Goal: Communication & Community: Ask a question

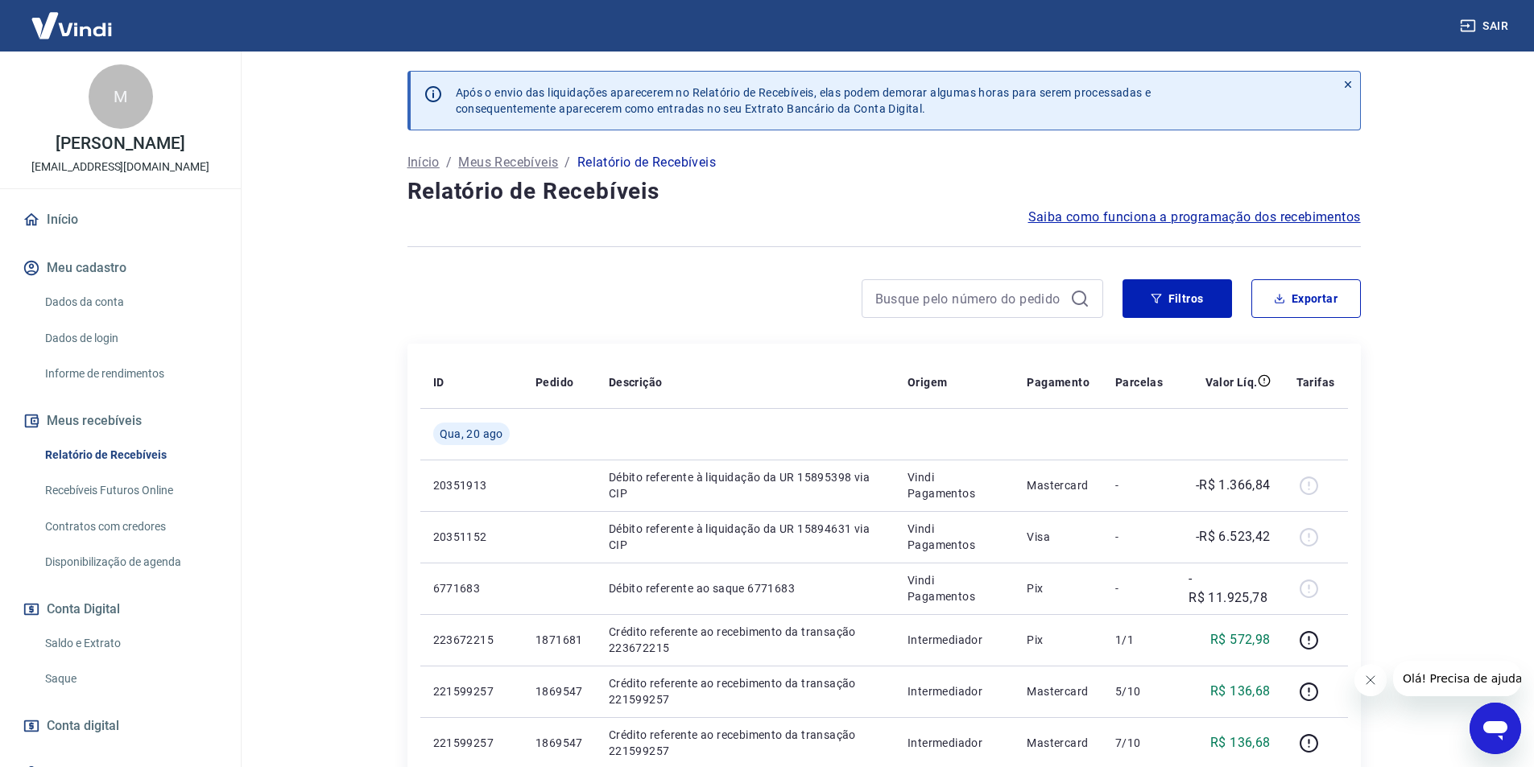
click at [1514, 729] on div "Abrir janela de mensagens" at bounding box center [1495, 728] width 48 height 48
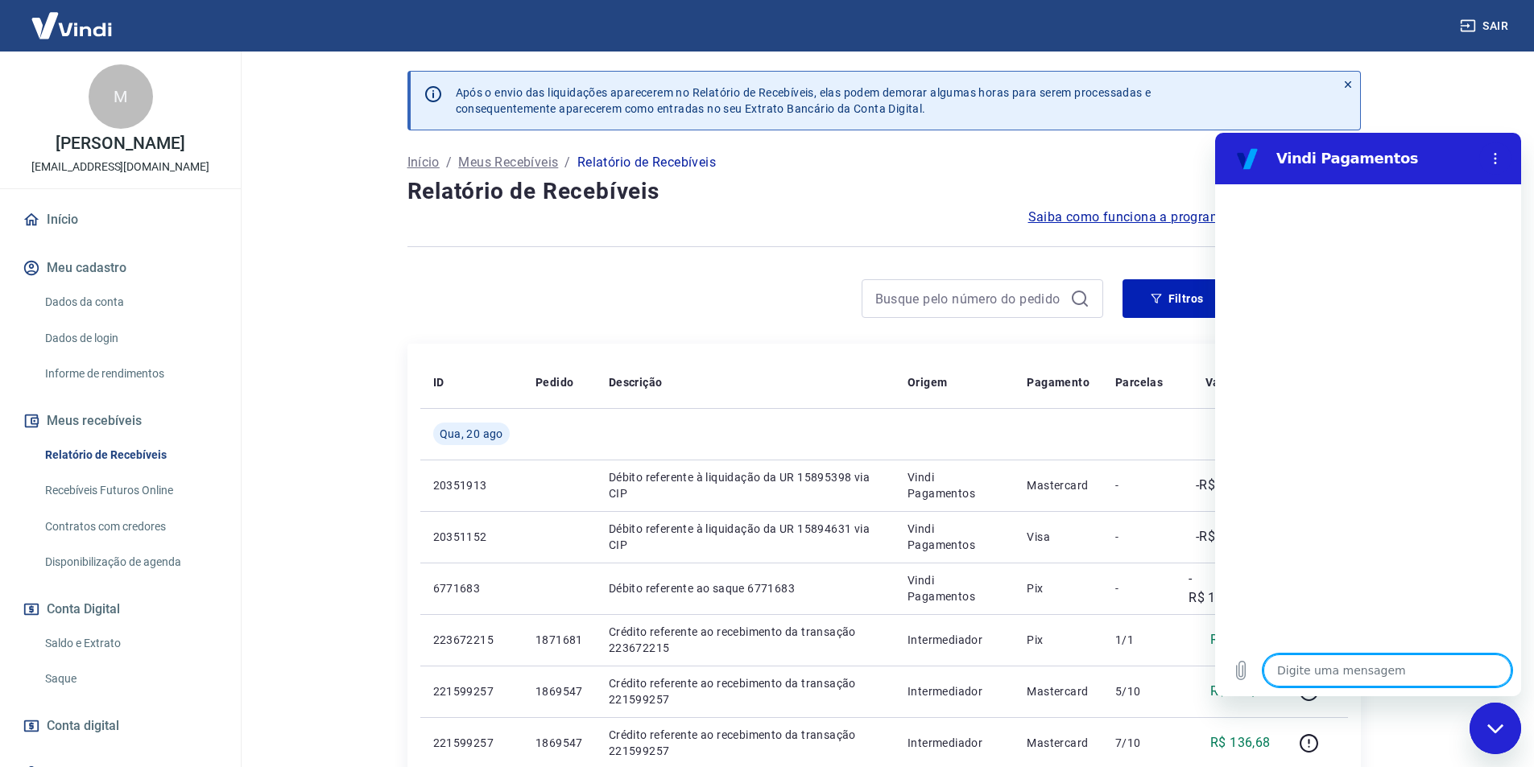
type textarea "O"
type textarea "x"
type textarea "Ol"
type textarea "x"
type textarea "Olá"
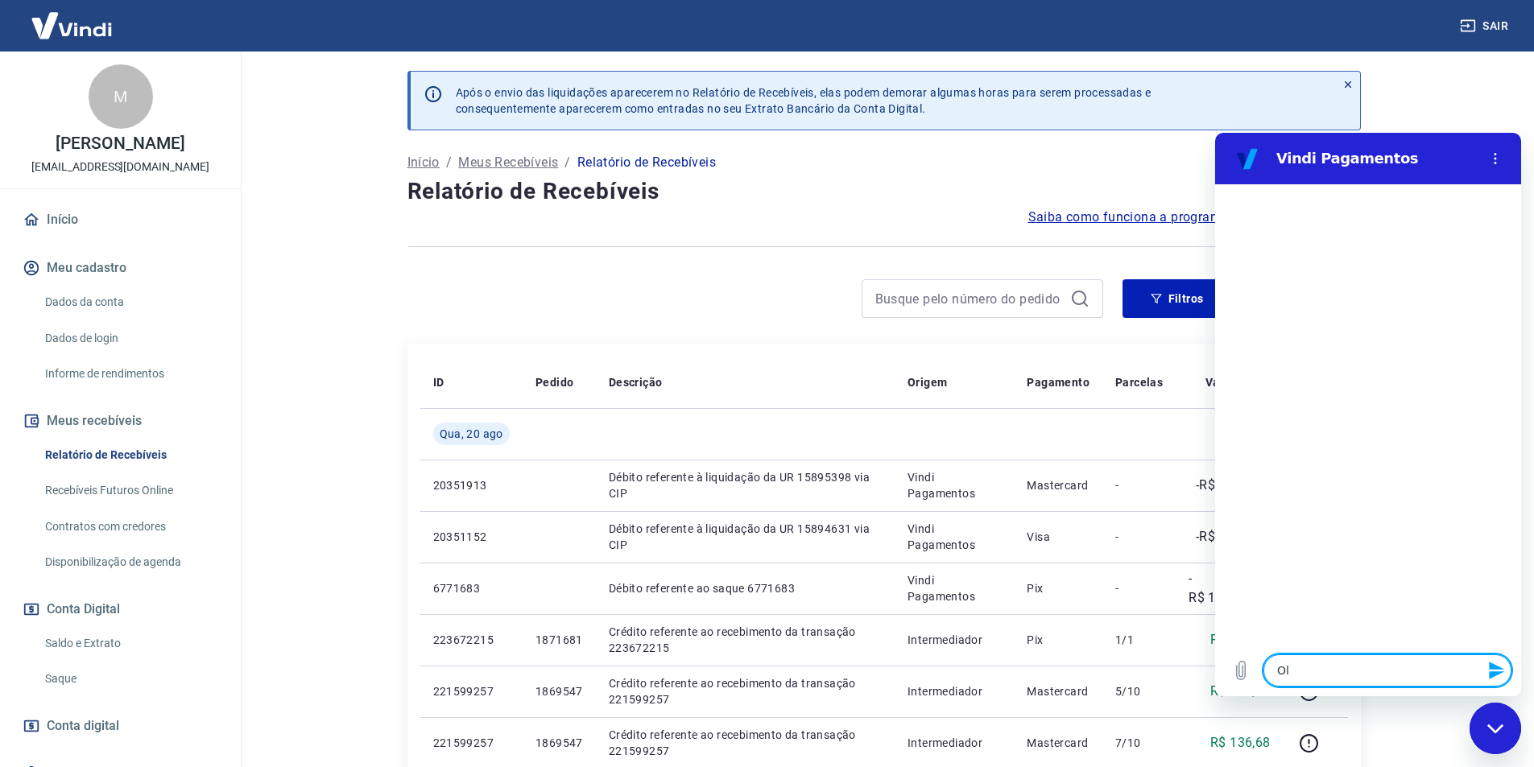
type textarea "x"
type textarea "Olá"
type textarea "x"
type textarea "Olá"
type textarea "x"
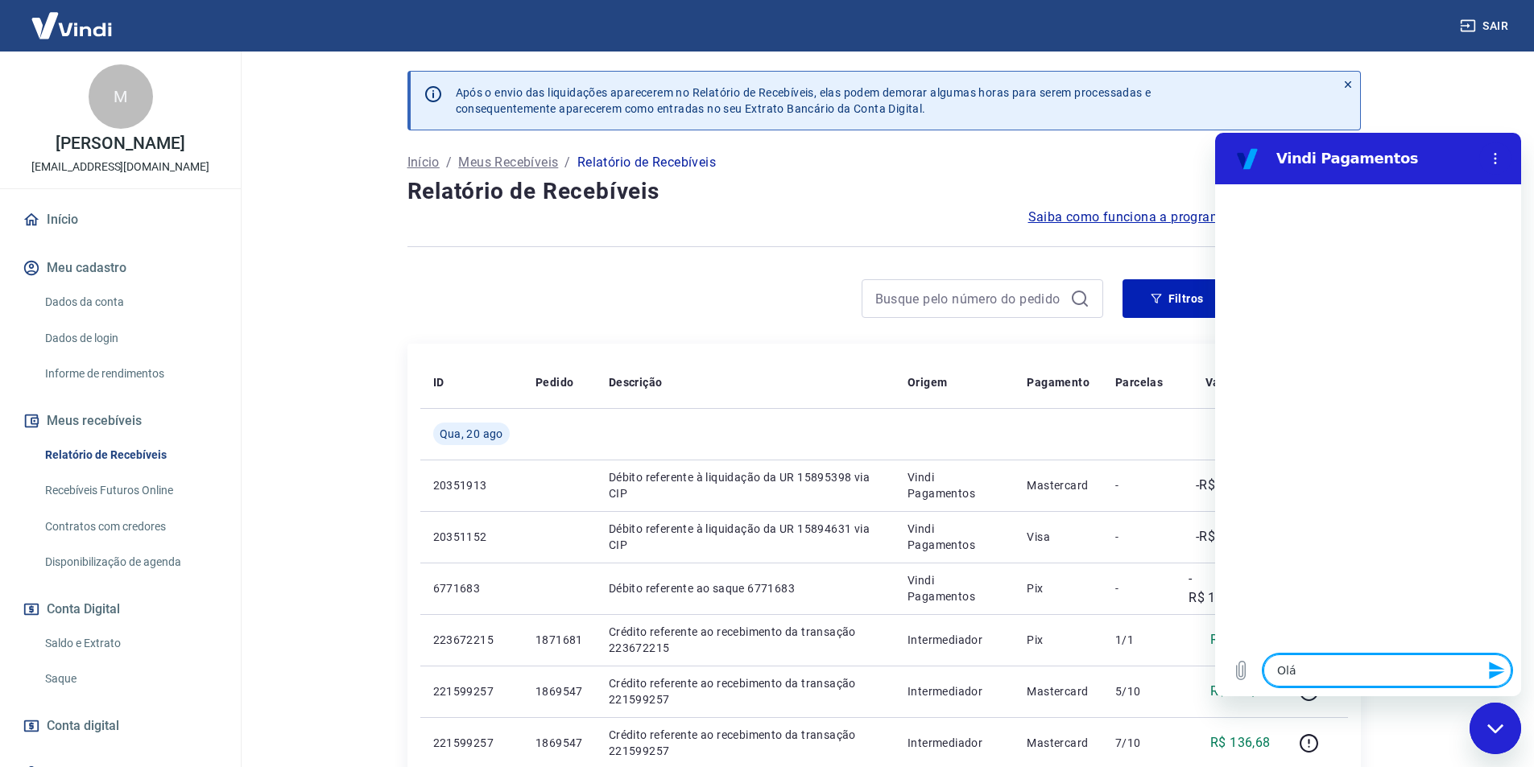
type textarea "Olá,"
type textarea "x"
type textarea "Olá,"
type textarea "x"
type textarea "Olá, b"
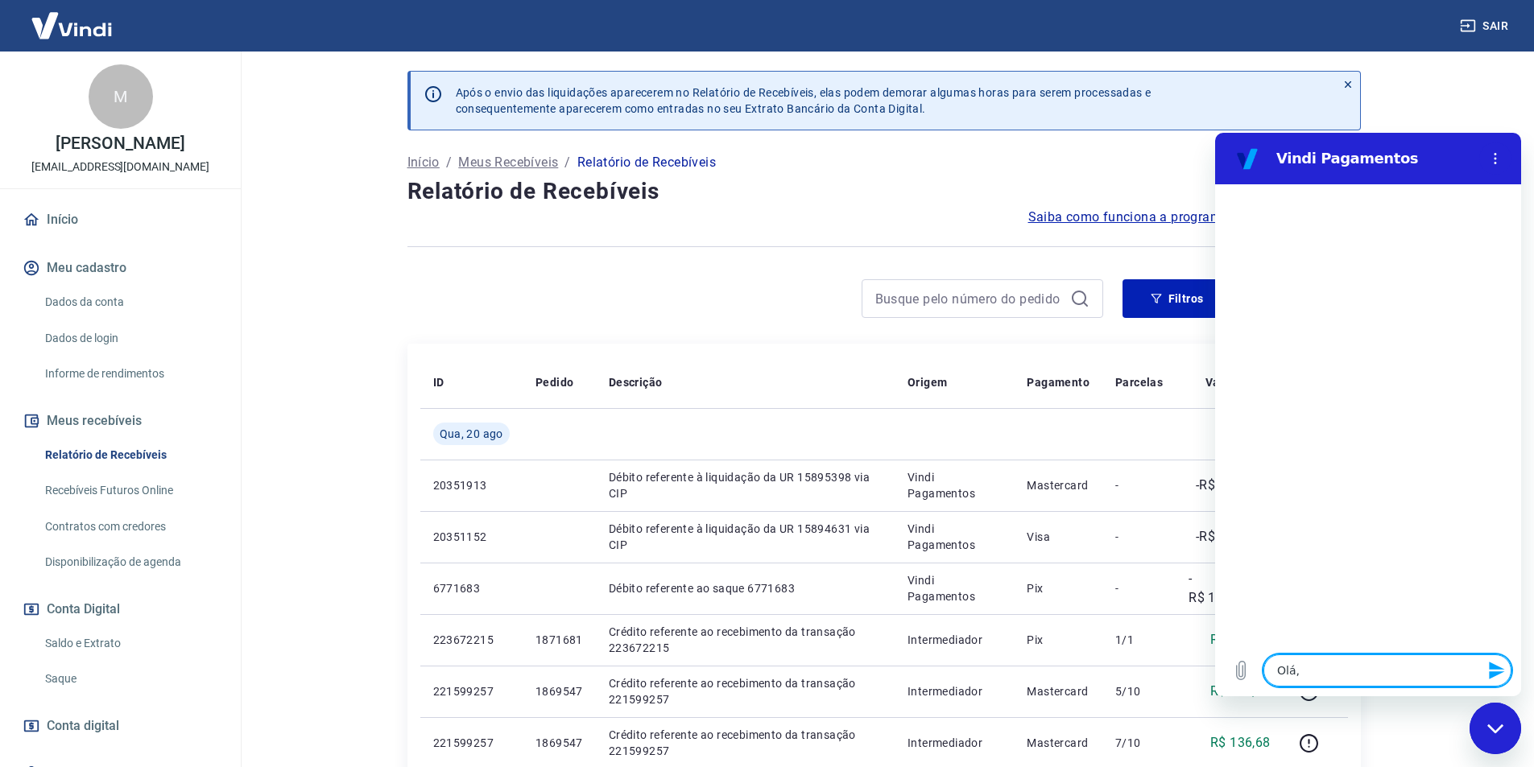
type textarea "x"
type textarea "Olá, bo"
type textarea "x"
type textarea "Olá, bom"
type textarea "x"
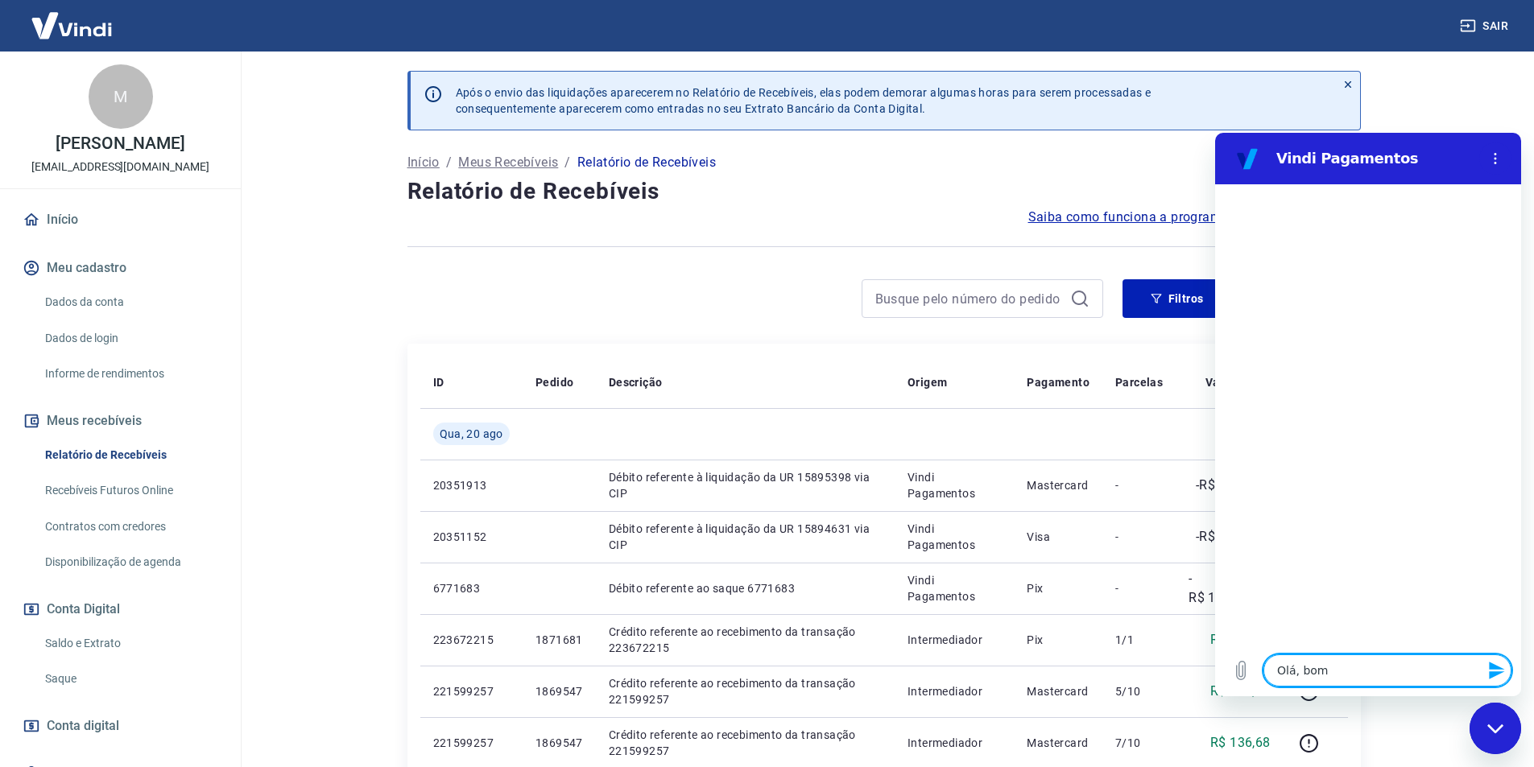
type textarea "Olá, bom"
type textarea "x"
type textarea "Olá, bom d"
type textarea "x"
type textarea "Olá, bom di"
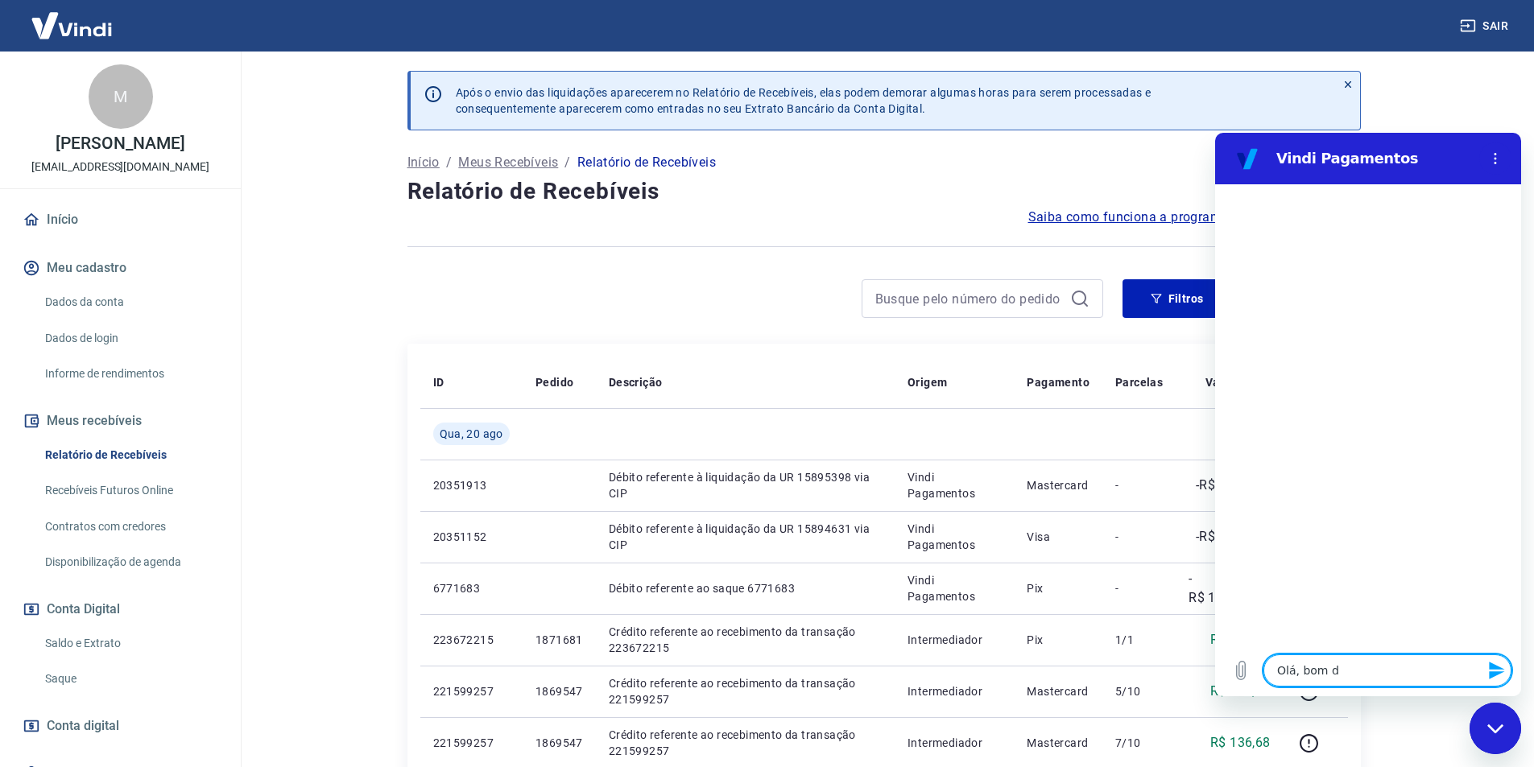
type textarea "x"
type textarea "Olá, bom dia"
type textarea "x"
type textarea "Olá, bom dia!"
type textarea "x"
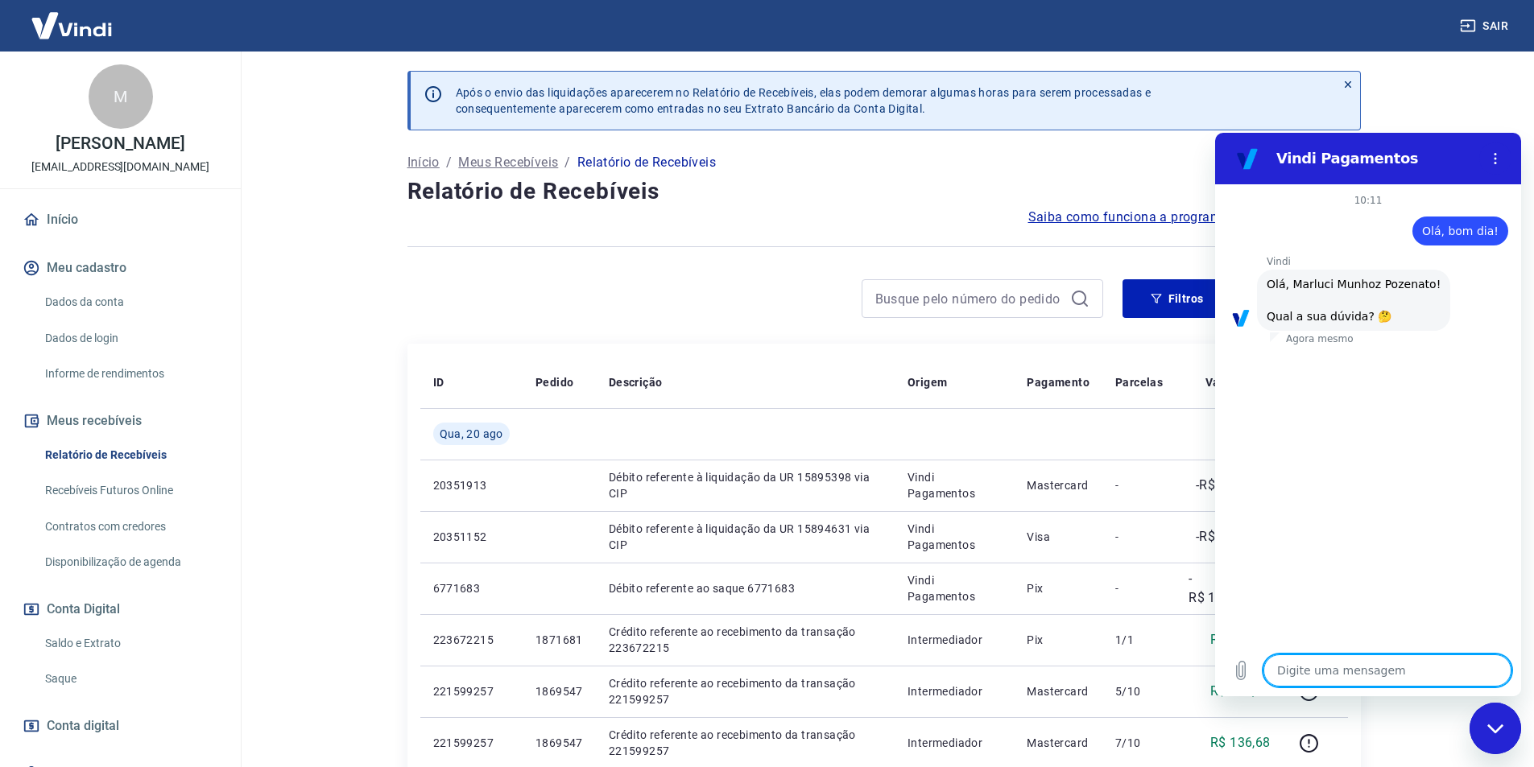
scroll to position [38, 0]
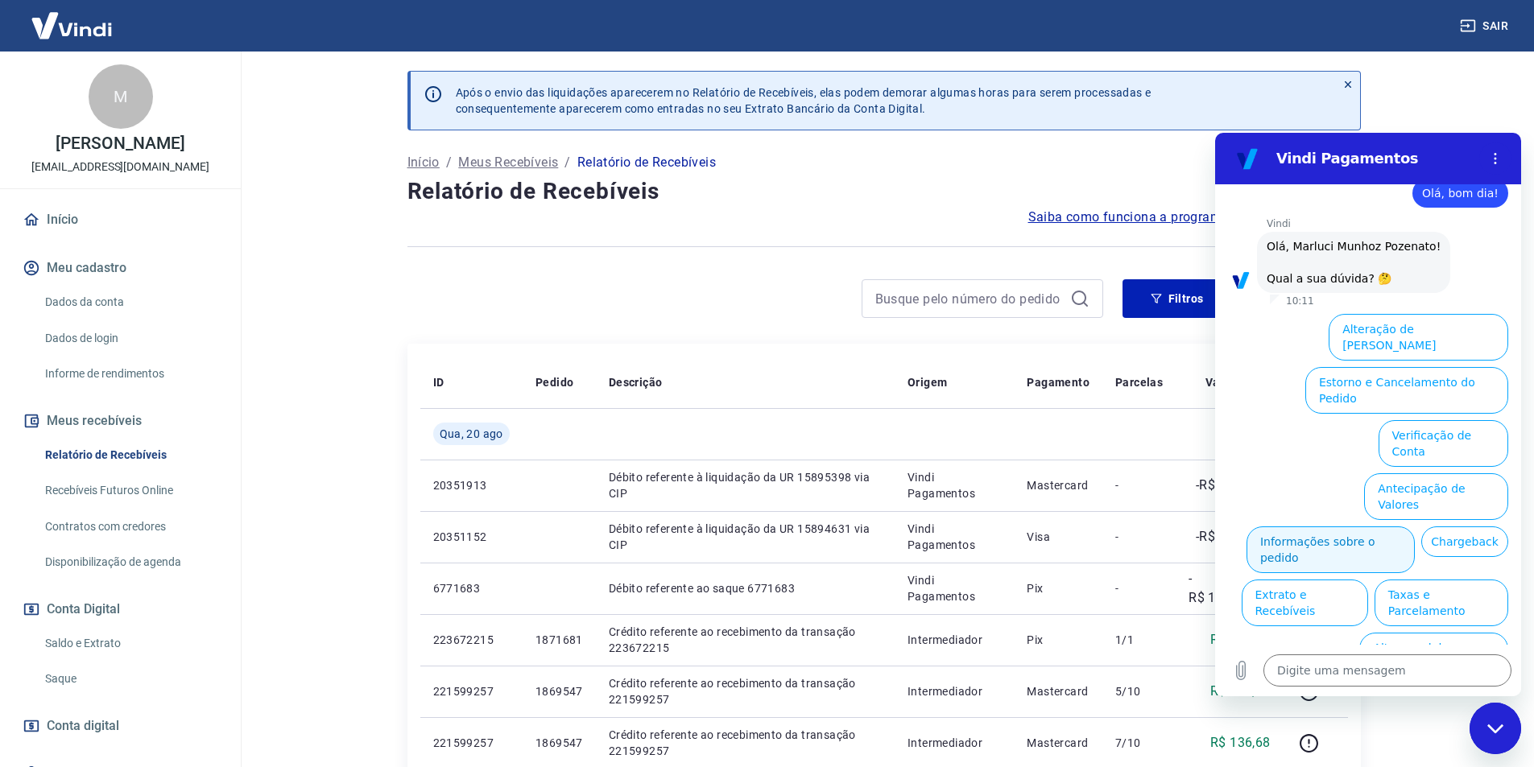
click at [1415, 527] on button "Informações sobre o pedido" at bounding box center [1330, 550] width 168 height 47
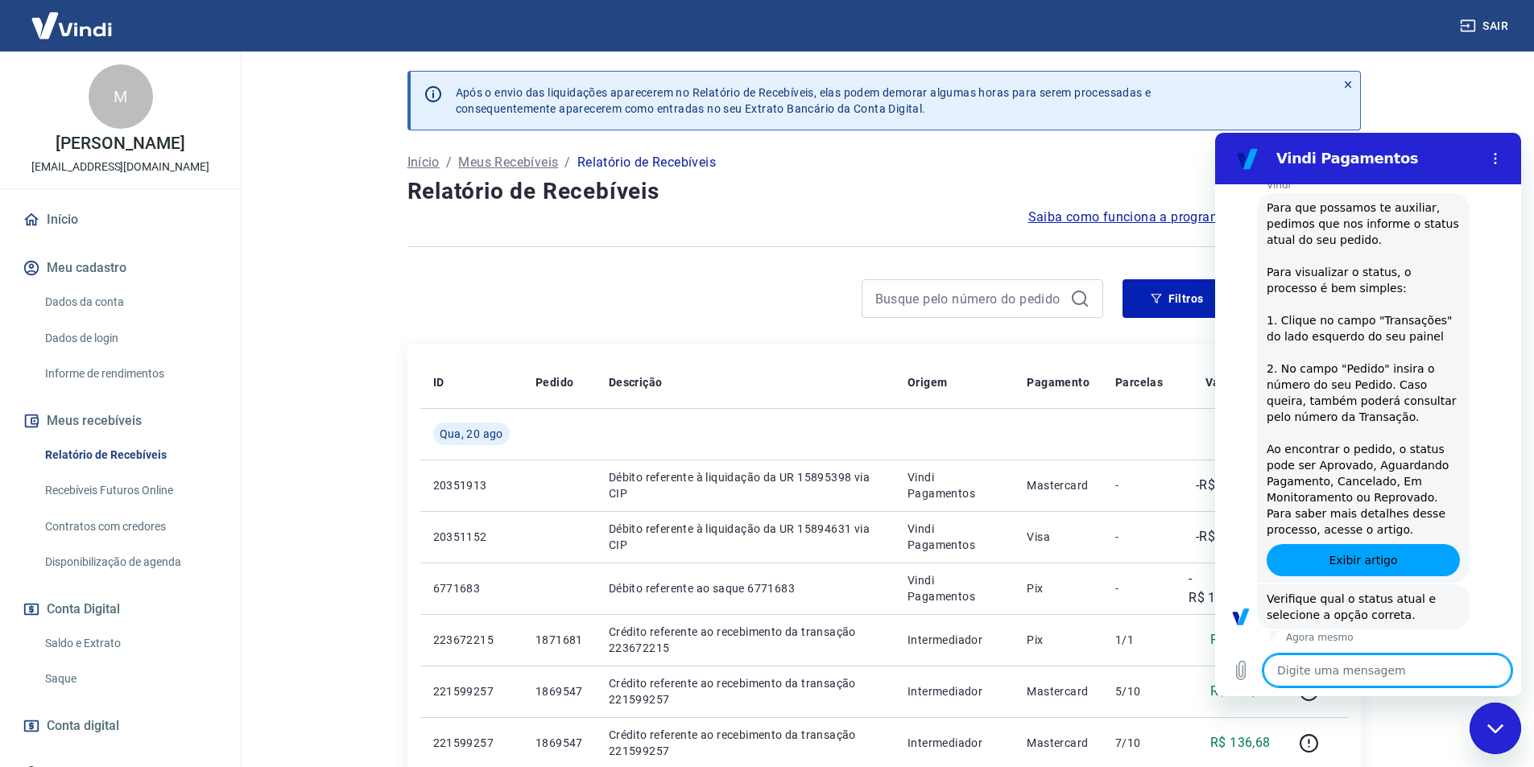
scroll to position [315, 0]
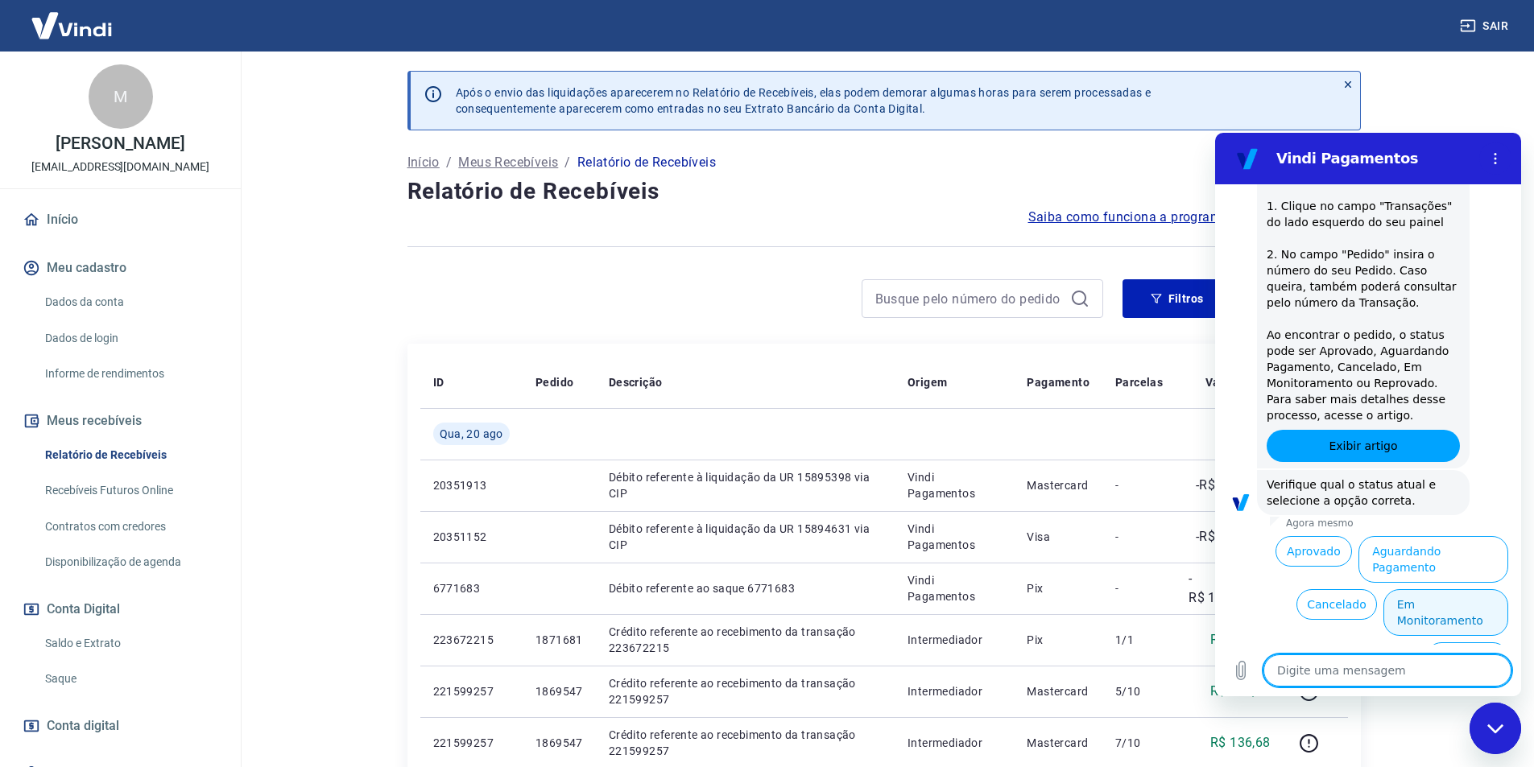
click at [1415, 590] on button "Em Monitoramento" at bounding box center [1445, 612] width 125 height 47
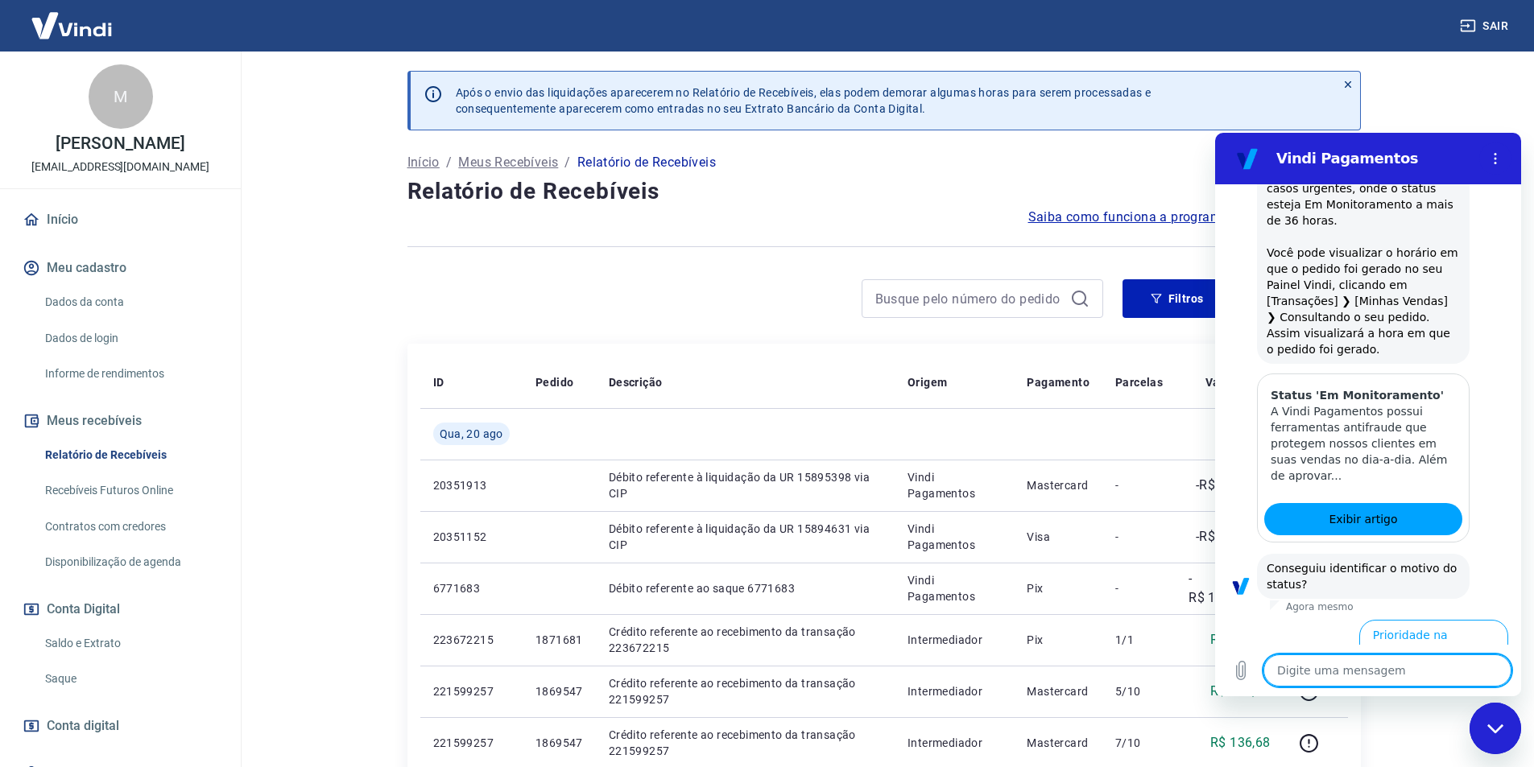
scroll to position [1012, 0]
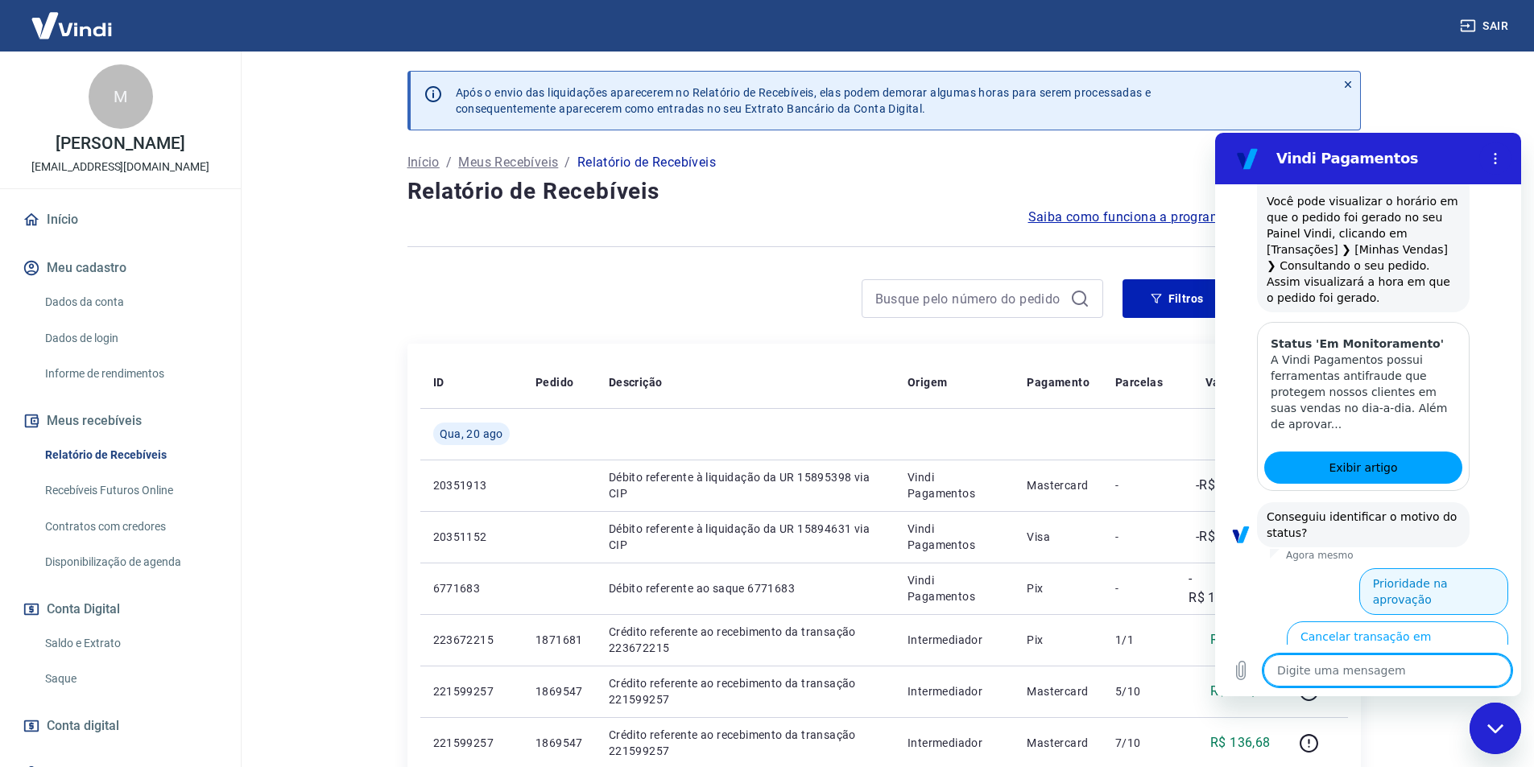
click at [1407, 568] on button "Prioridade na aprovação" at bounding box center [1433, 591] width 149 height 47
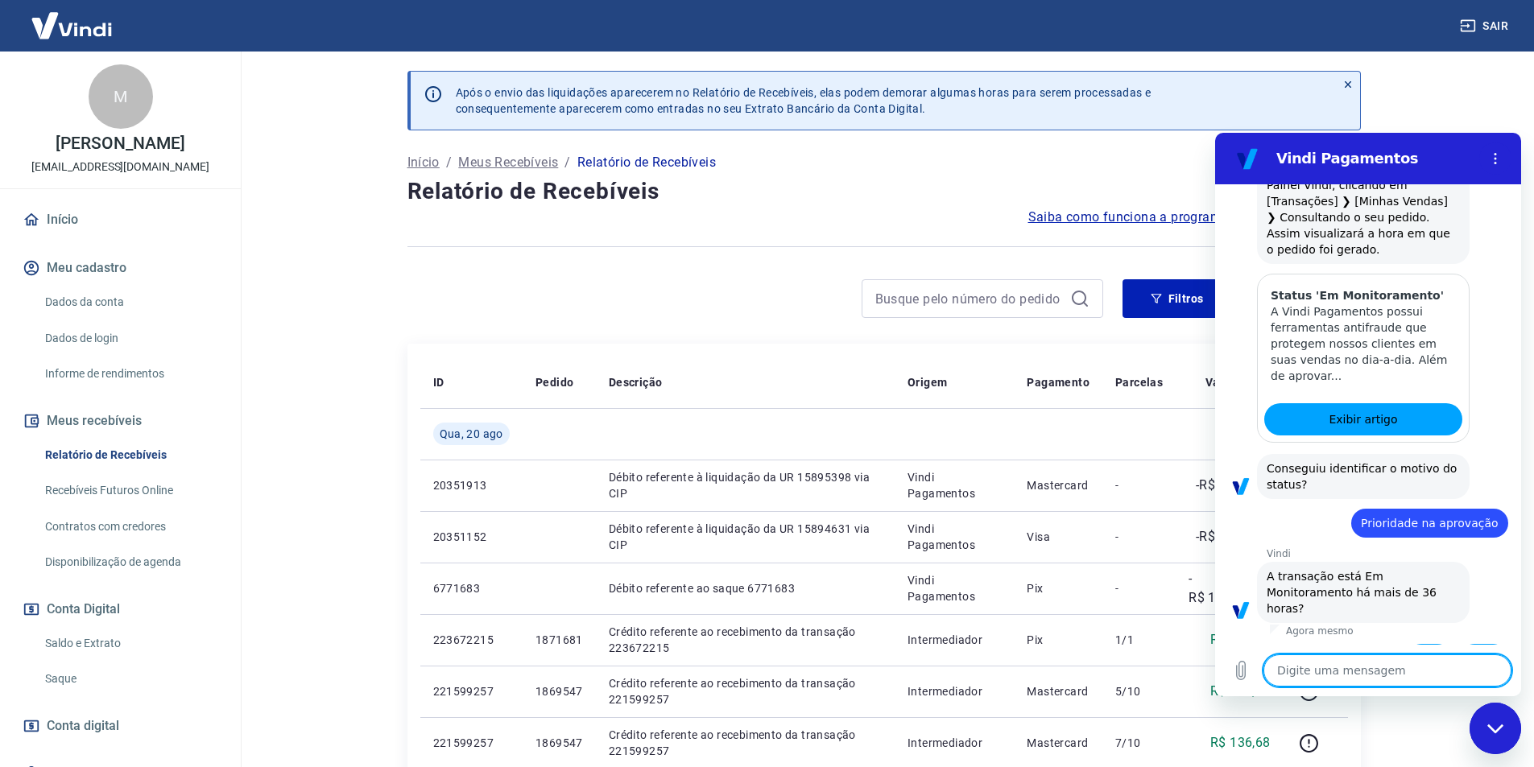
scroll to position [1062, 0]
click at [1483, 643] on button "Não" at bounding box center [1483, 658] width 49 height 31
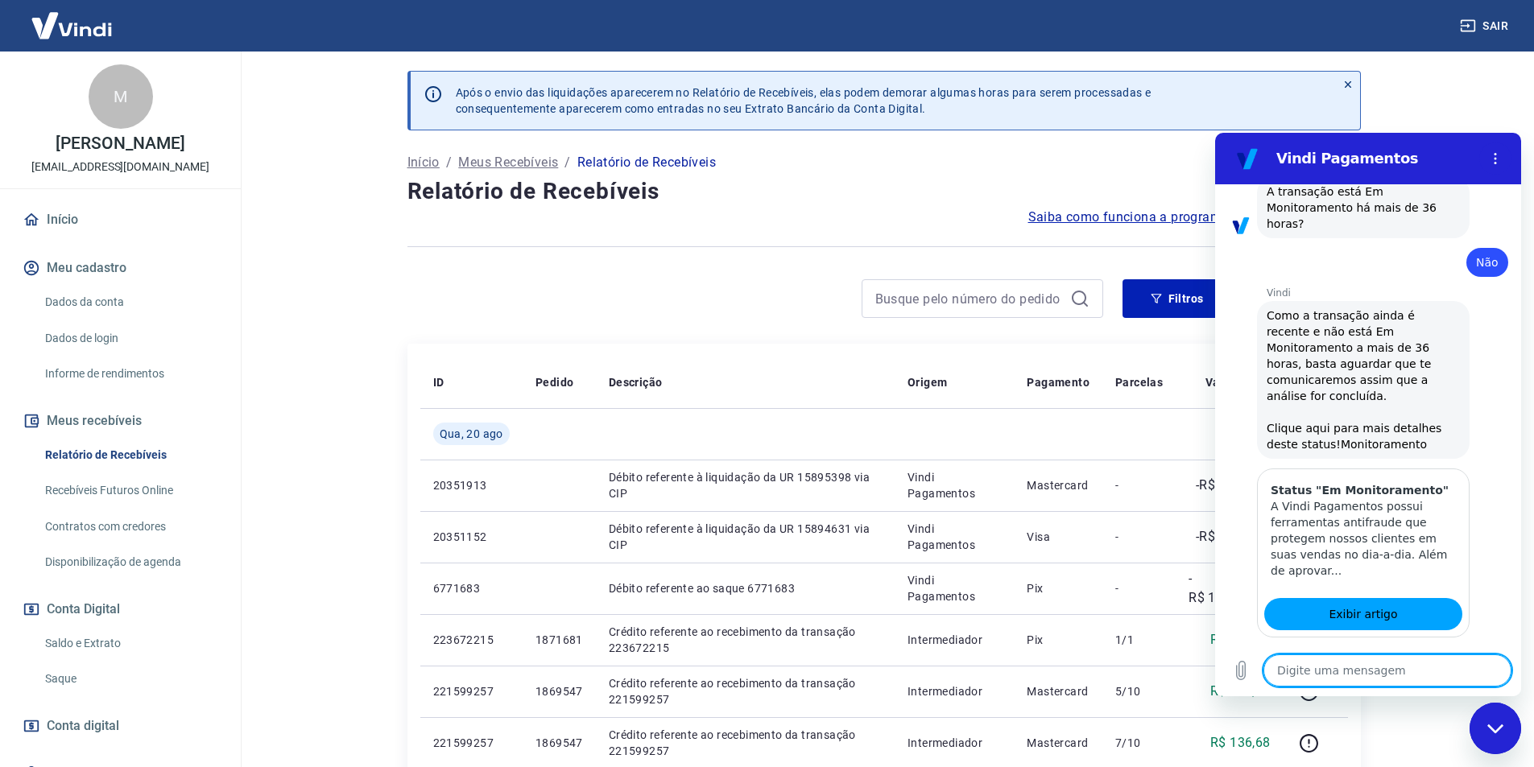
scroll to position [1485, 0]
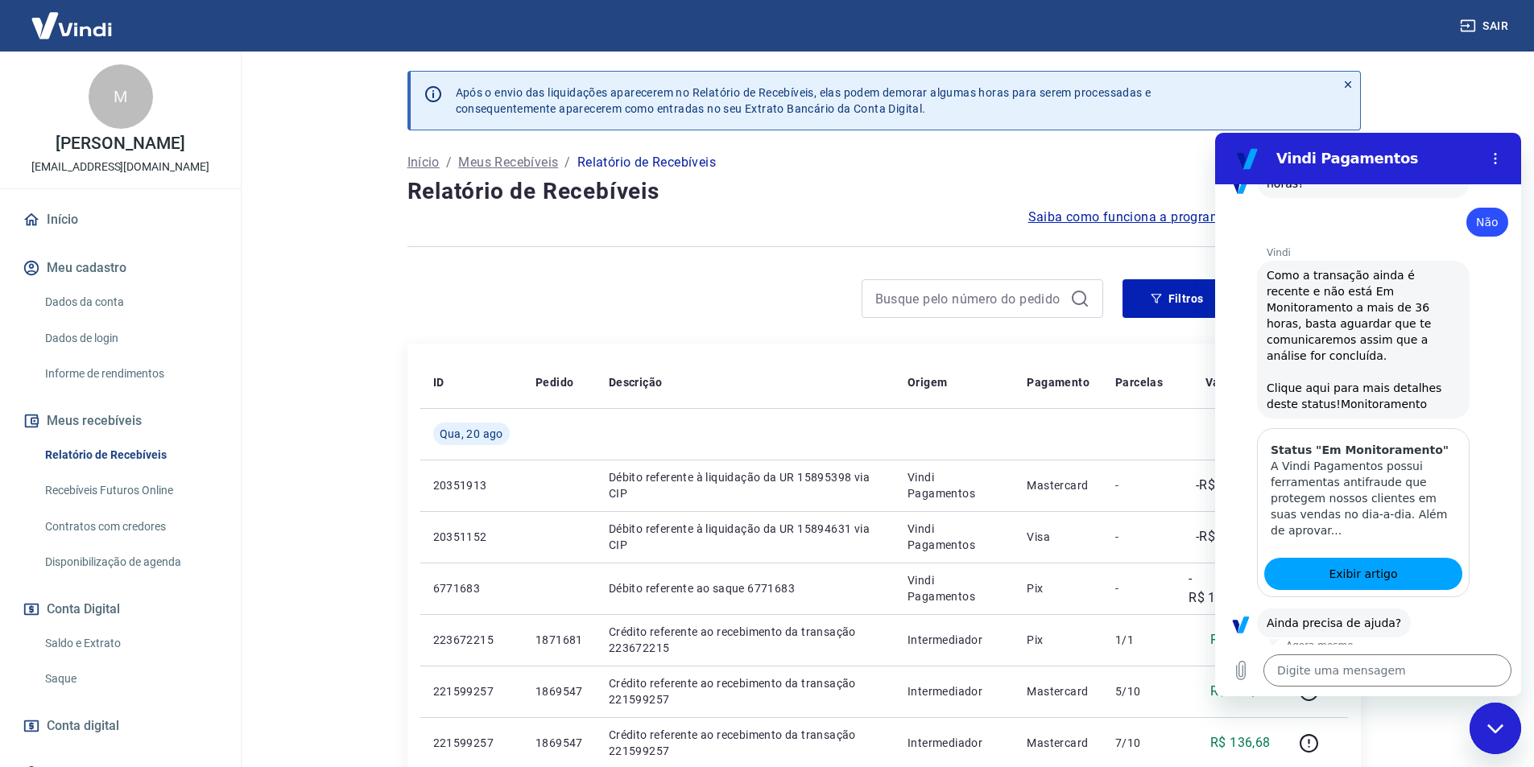
click at [1428, 659] on button "Sim" at bounding box center [1429, 674] width 47 height 31
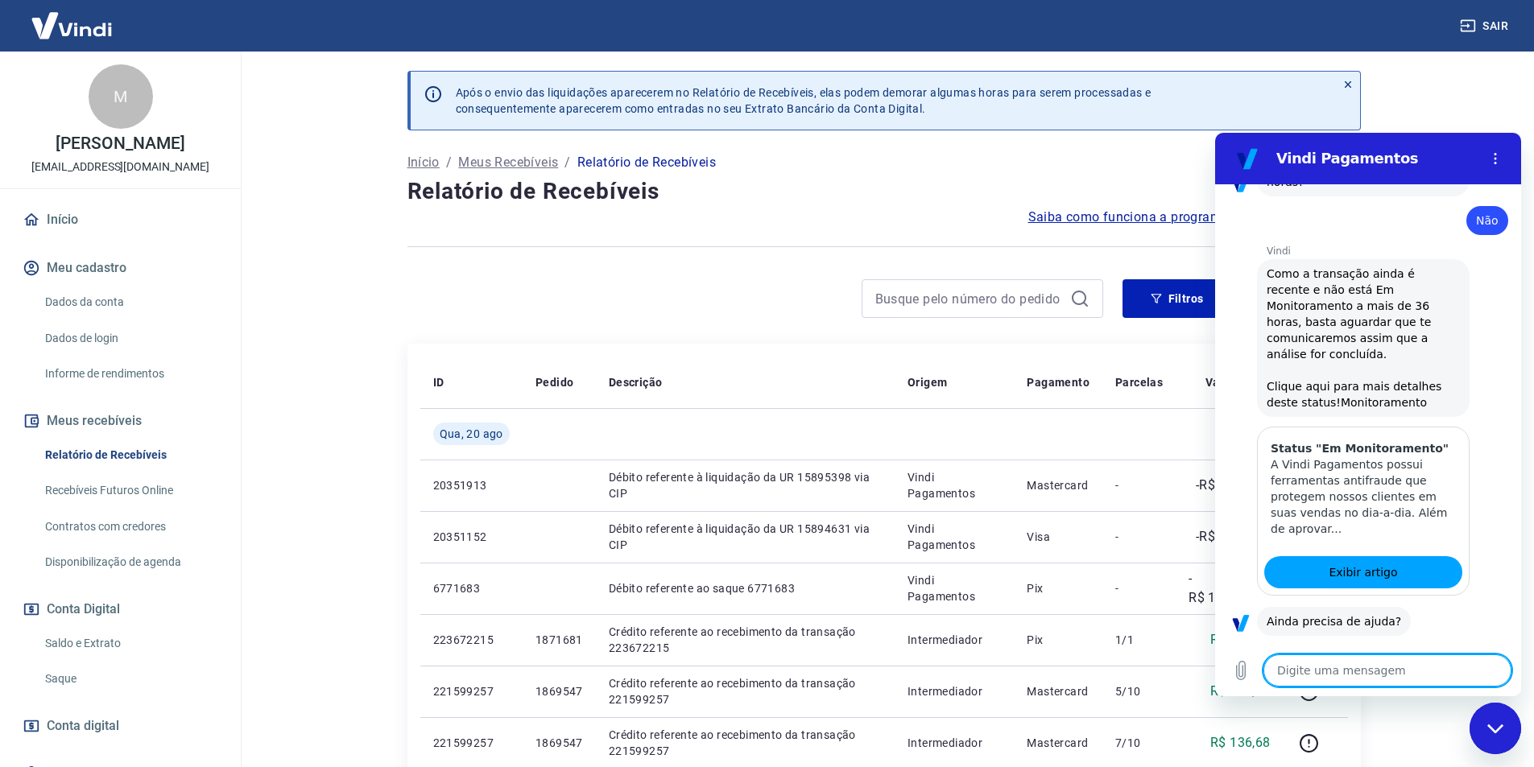
type textarea "x"
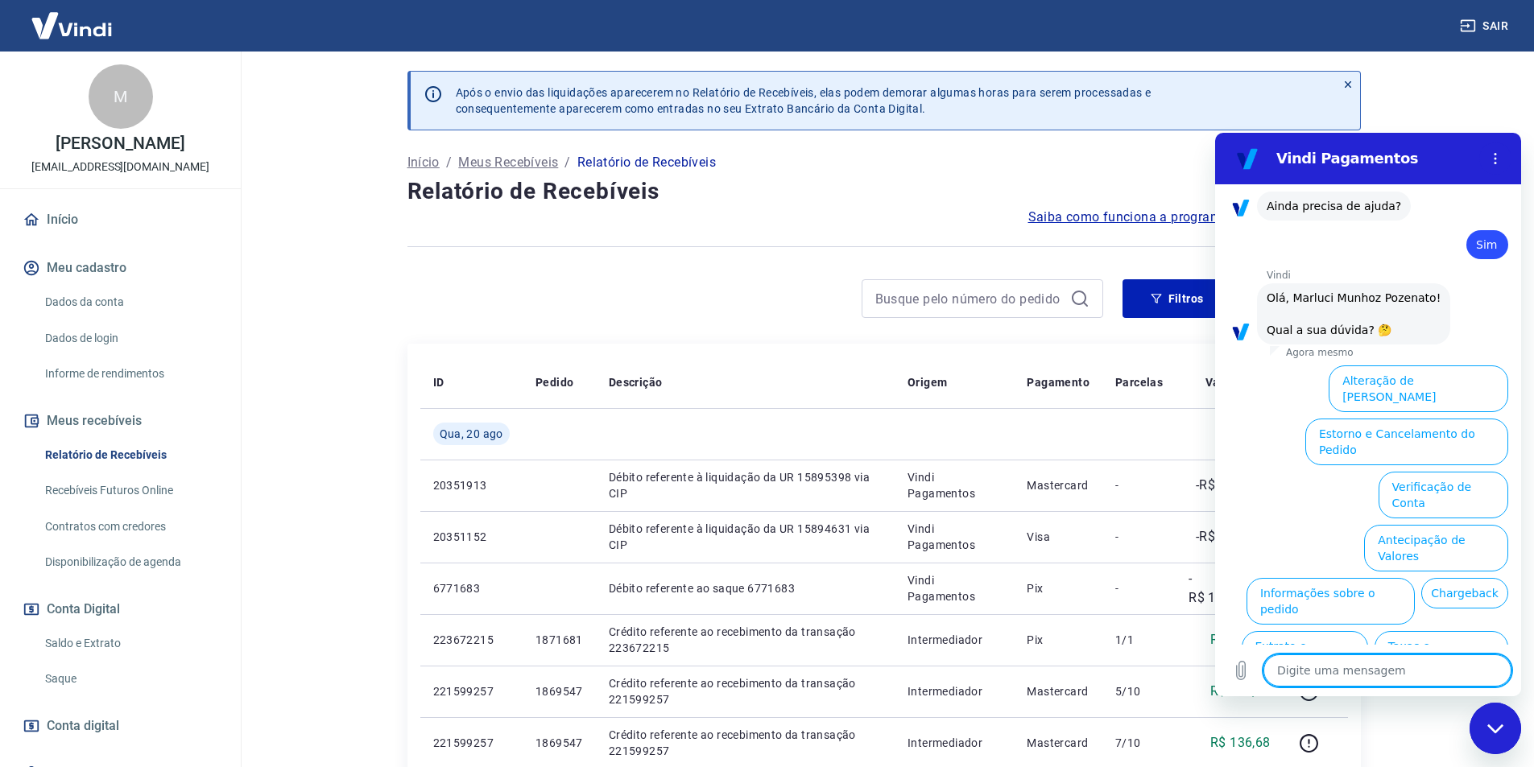
scroll to position [1906, 0]
click at [1312, 674] on textarea at bounding box center [1387, 671] width 248 height 32
type textarea "Q"
type textarea "x"
type textarea "Qu"
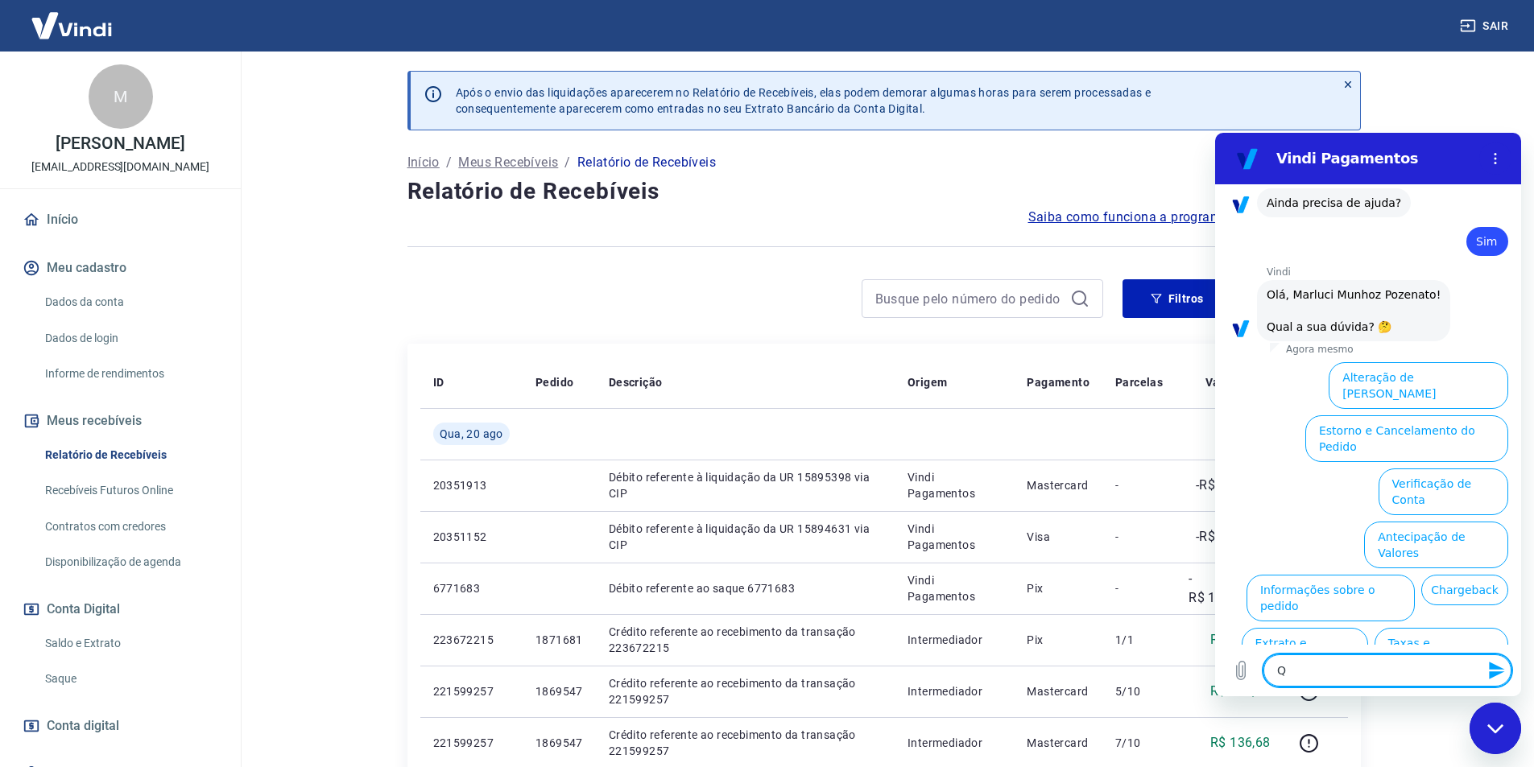
type textarea "x"
type textarea "Qur"
type textarea "x"
type textarea "Qu"
type textarea "x"
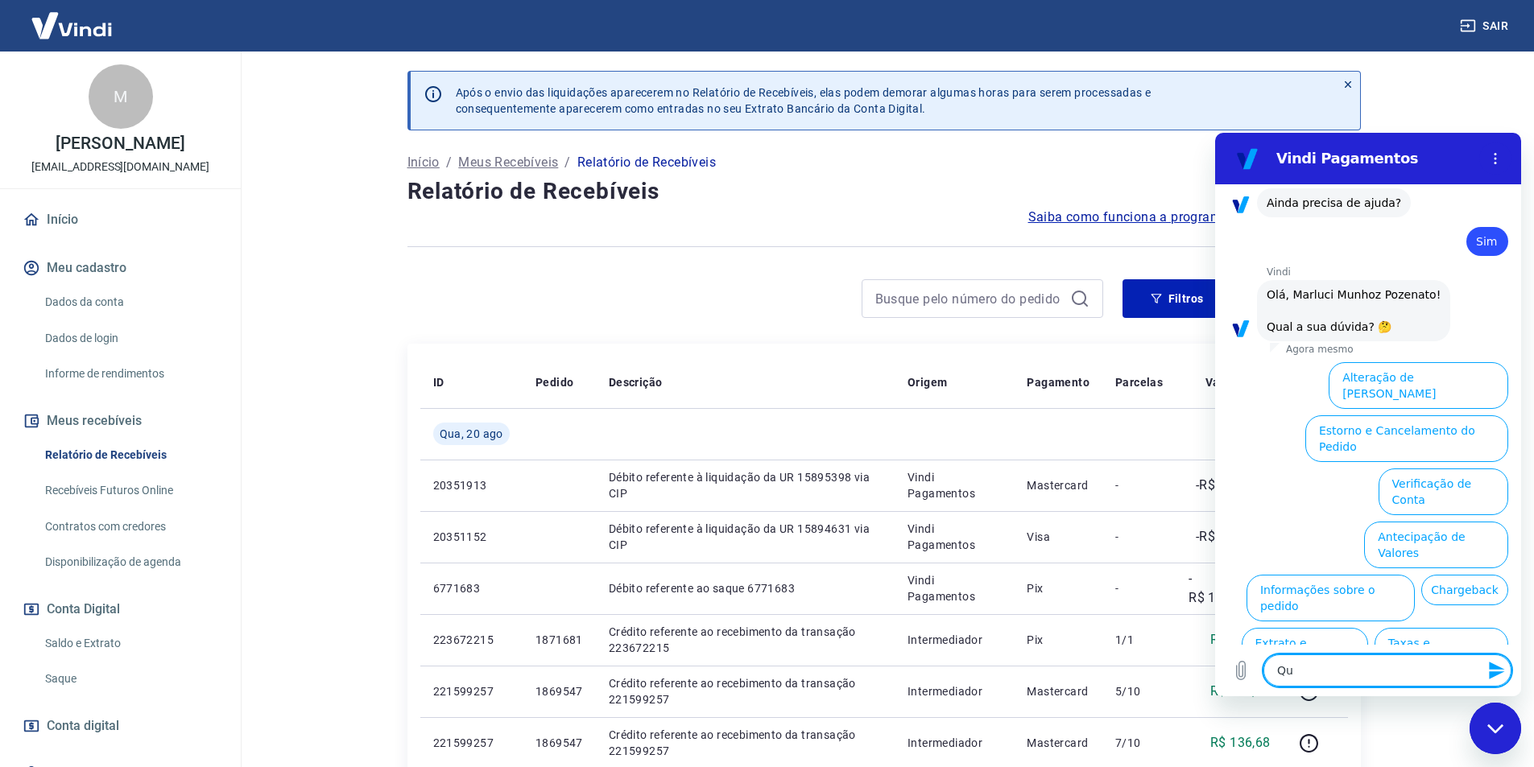
type textarea "Que"
type textarea "x"
type textarea "Quer"
type textarea "x"
type textarea "Quero"
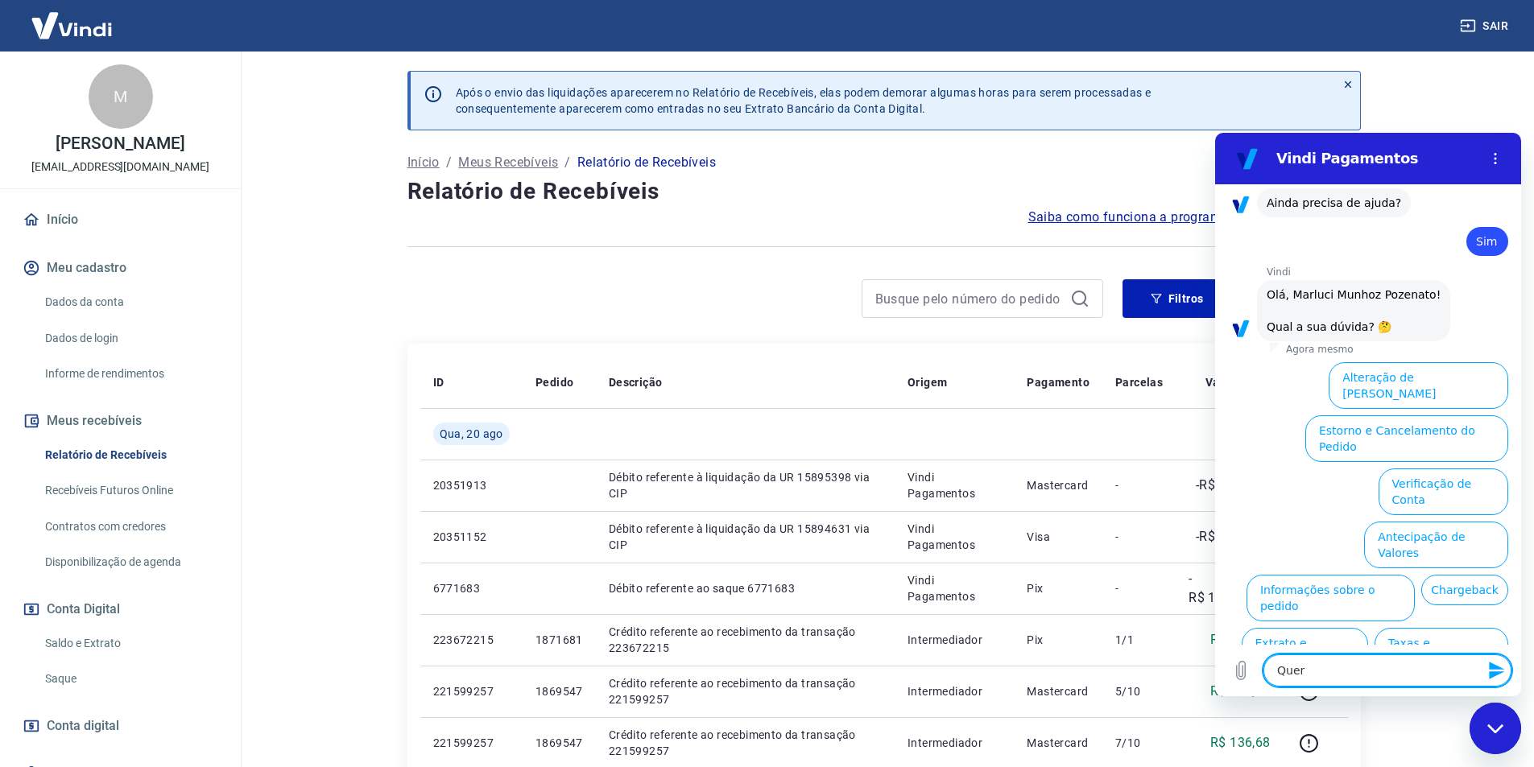
type textarea "x"
type textarea "Quero"
type textarea "x"
type textarea "Quero f"
type textarea "x"
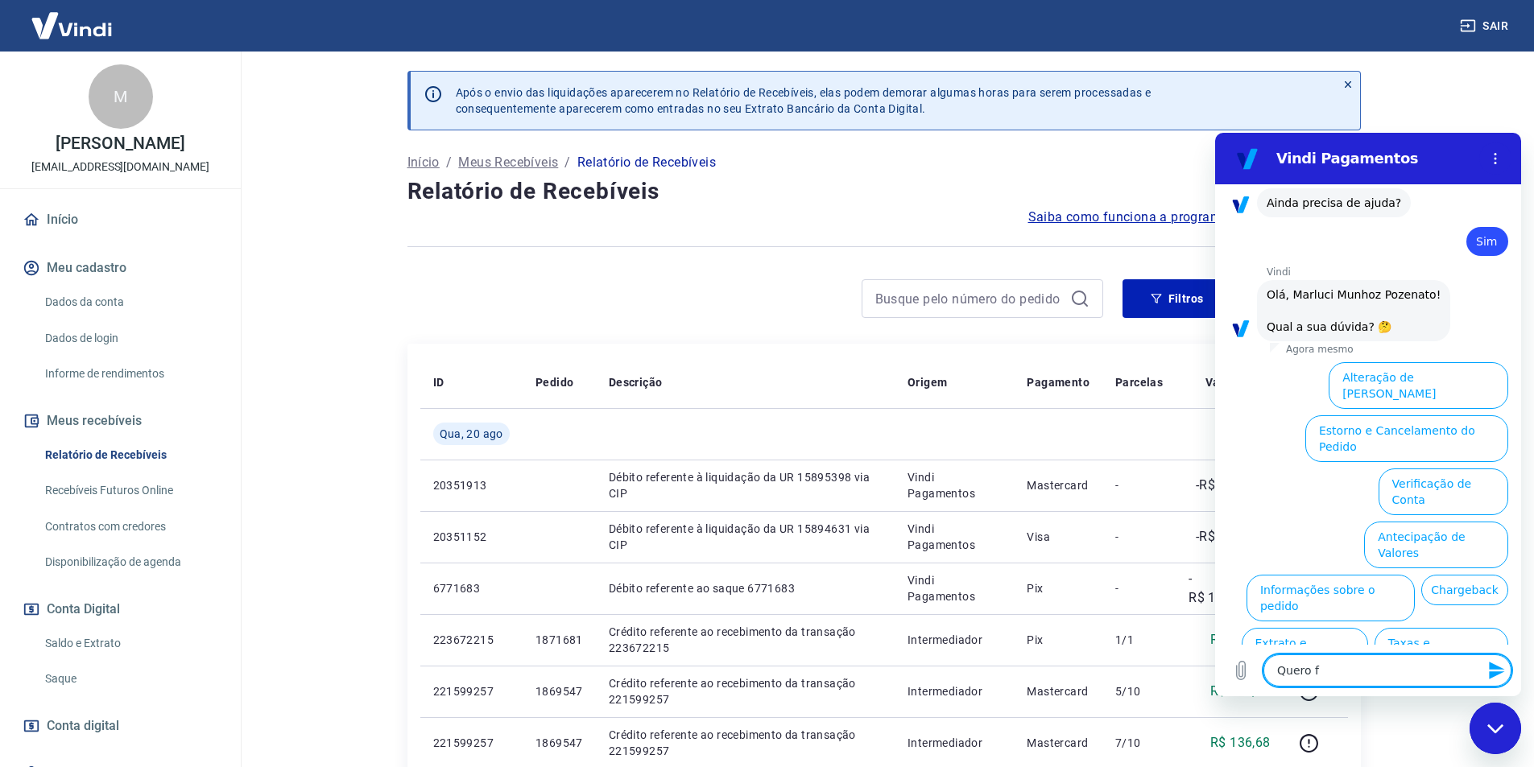
type textarea "Quero fa"
type textarea "x"
type textarea "Quero fal"
type textarea "x"
type textarea "Quero fala"
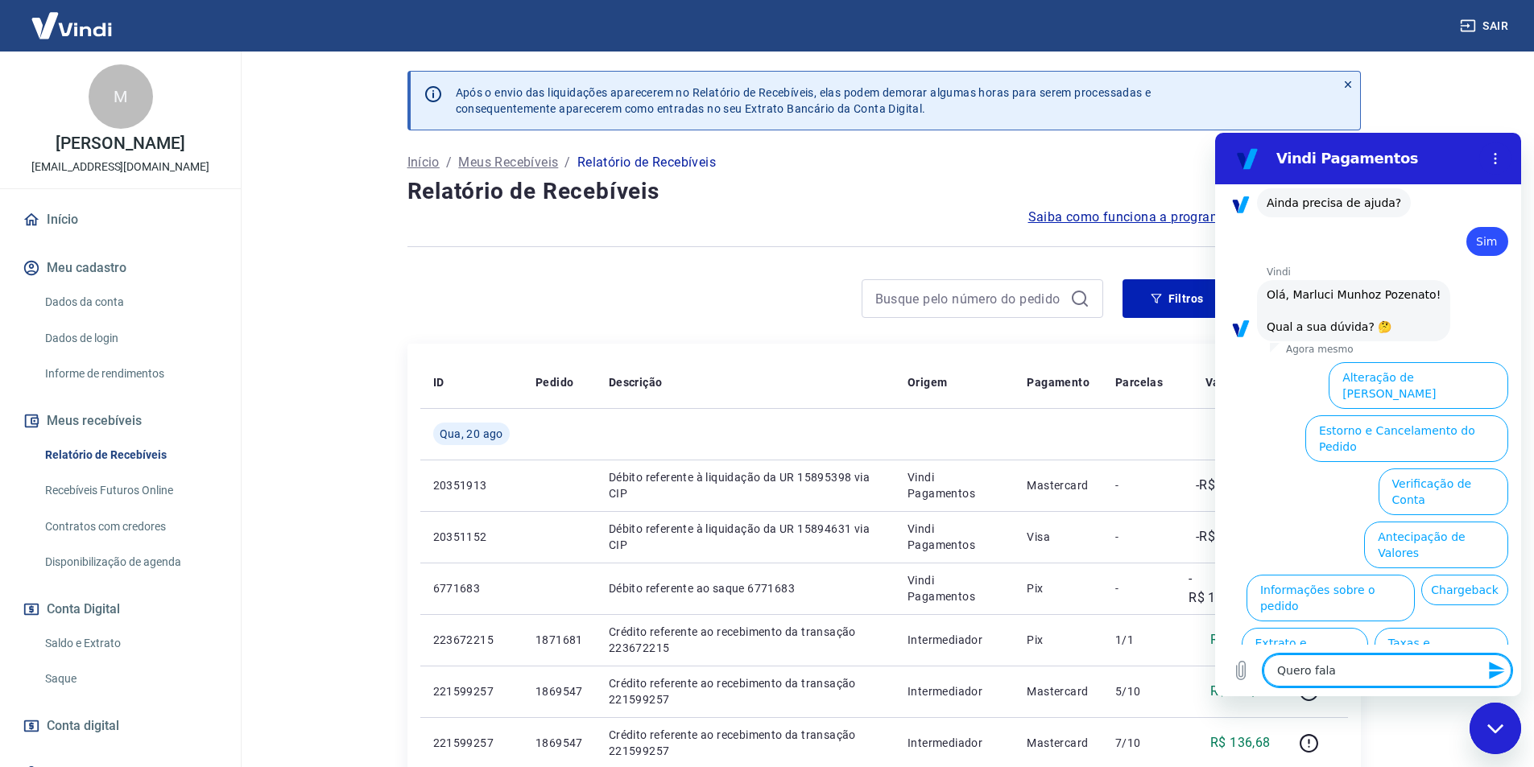
type textarea "x"
type textarea "Quero falar"
type textarea "x"
type textarea "Quero falar"
type textarea "x"
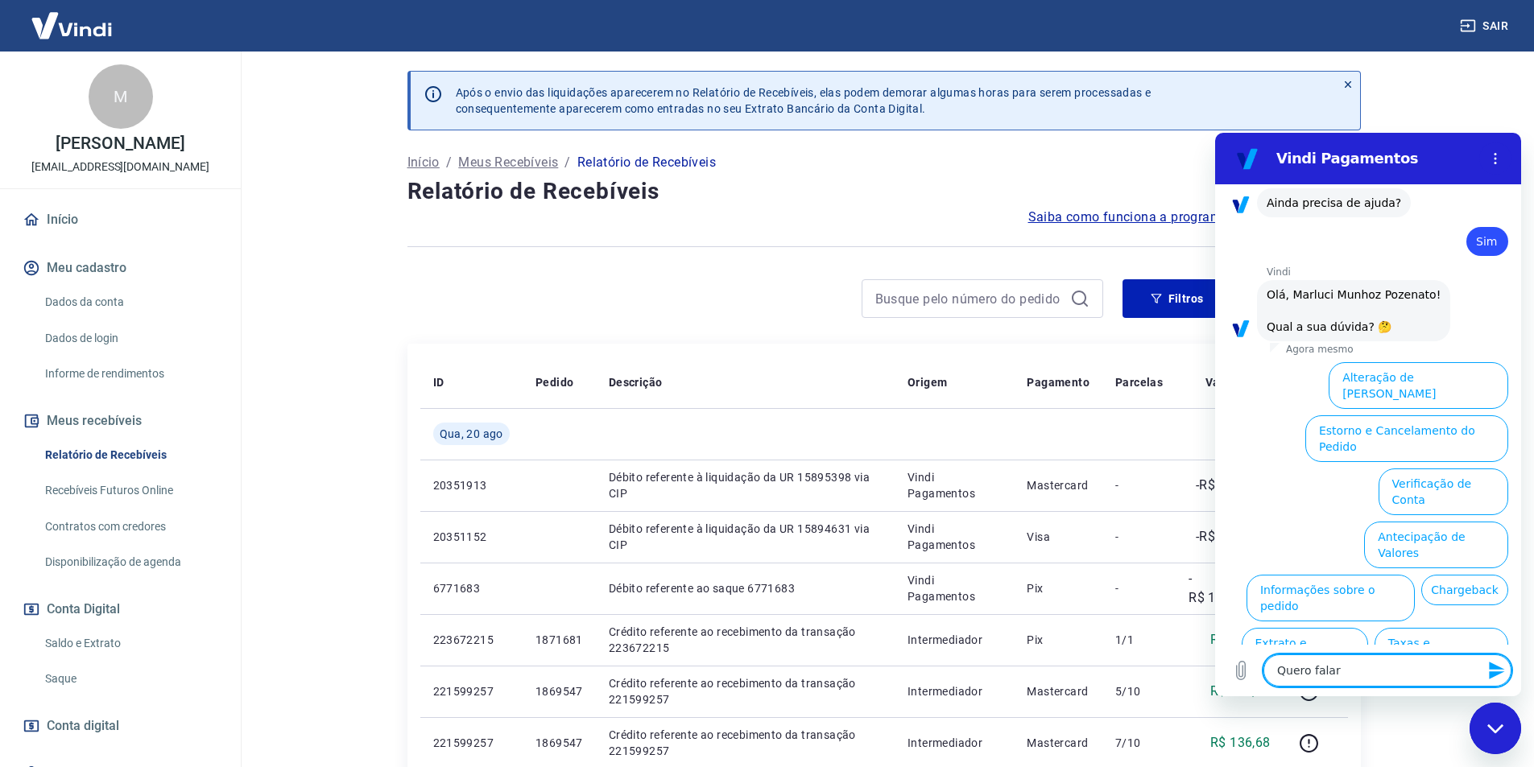
type textarea "Quero falar c"
type textarea "x"
type textarea "Quero falar co"
type textarea "x"
type textarea "Quero falar com"
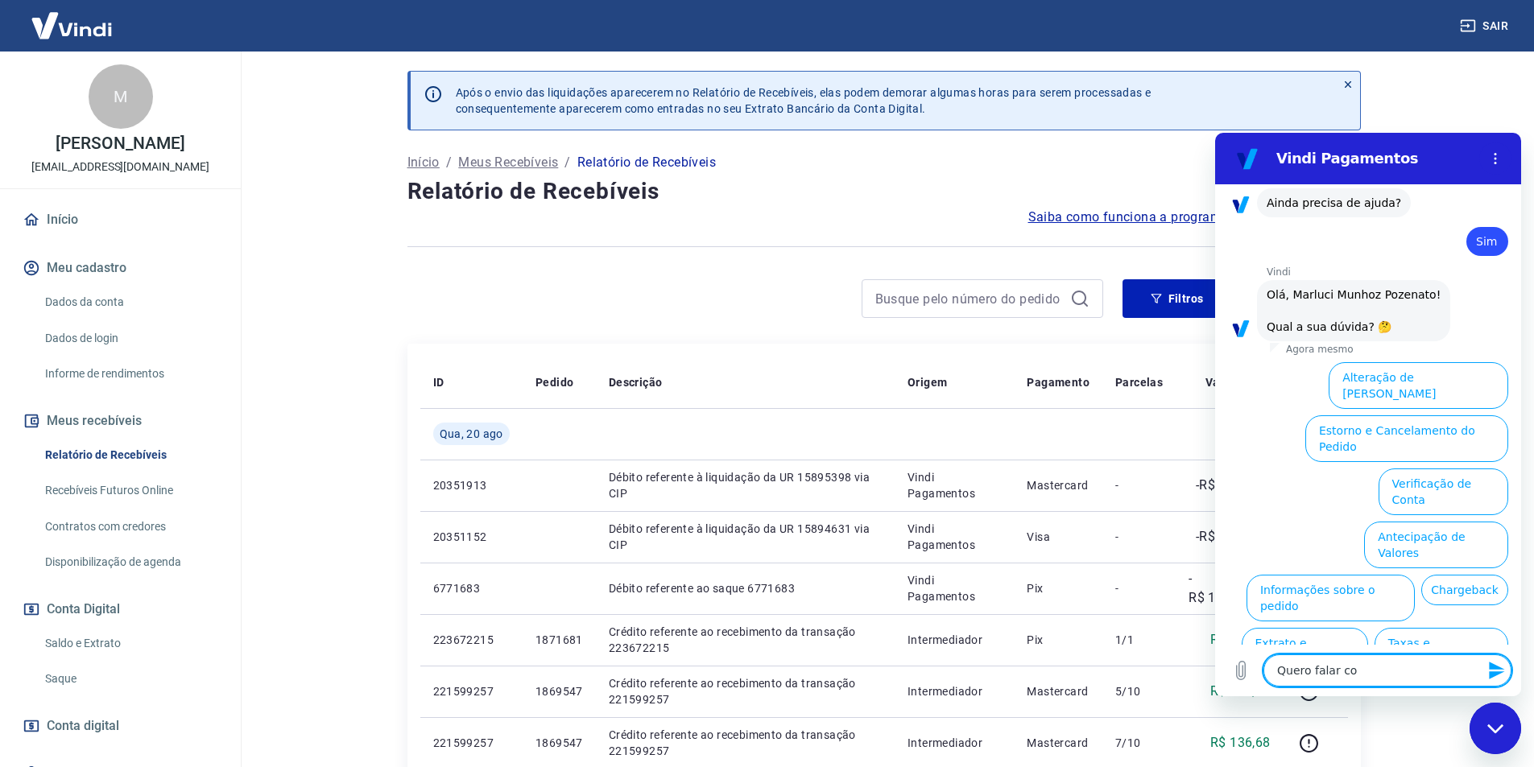
type textarea "x"
type textarea "Quero falar com"
type textarea "x"
type textarea "Quero falar com u"
type textarea "x"
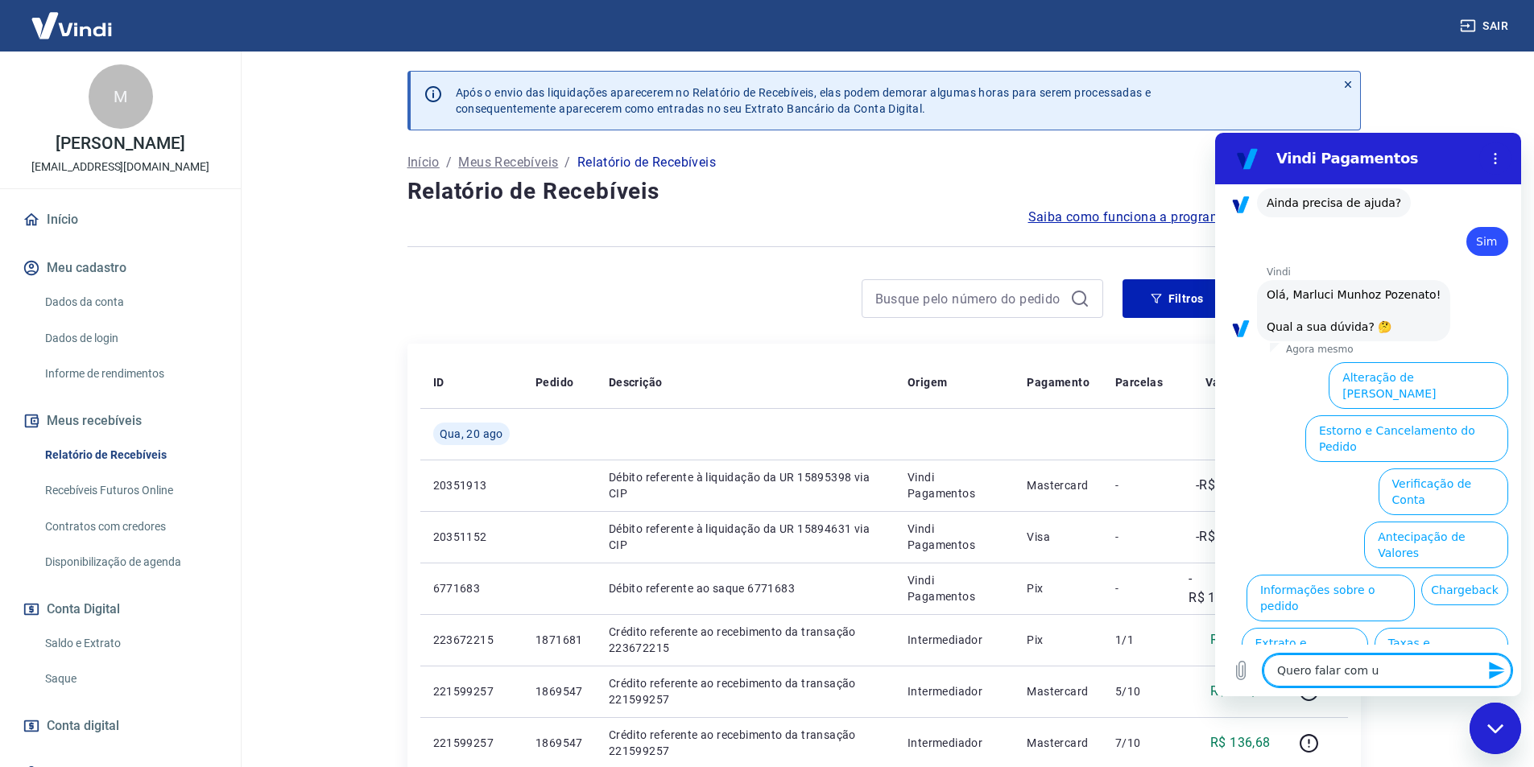
type textarea "Quero falar com um"
type textarea "x"
type textarea "Quero falar com uma"
type textarea "x"
type textarea "Quero falar com uma"
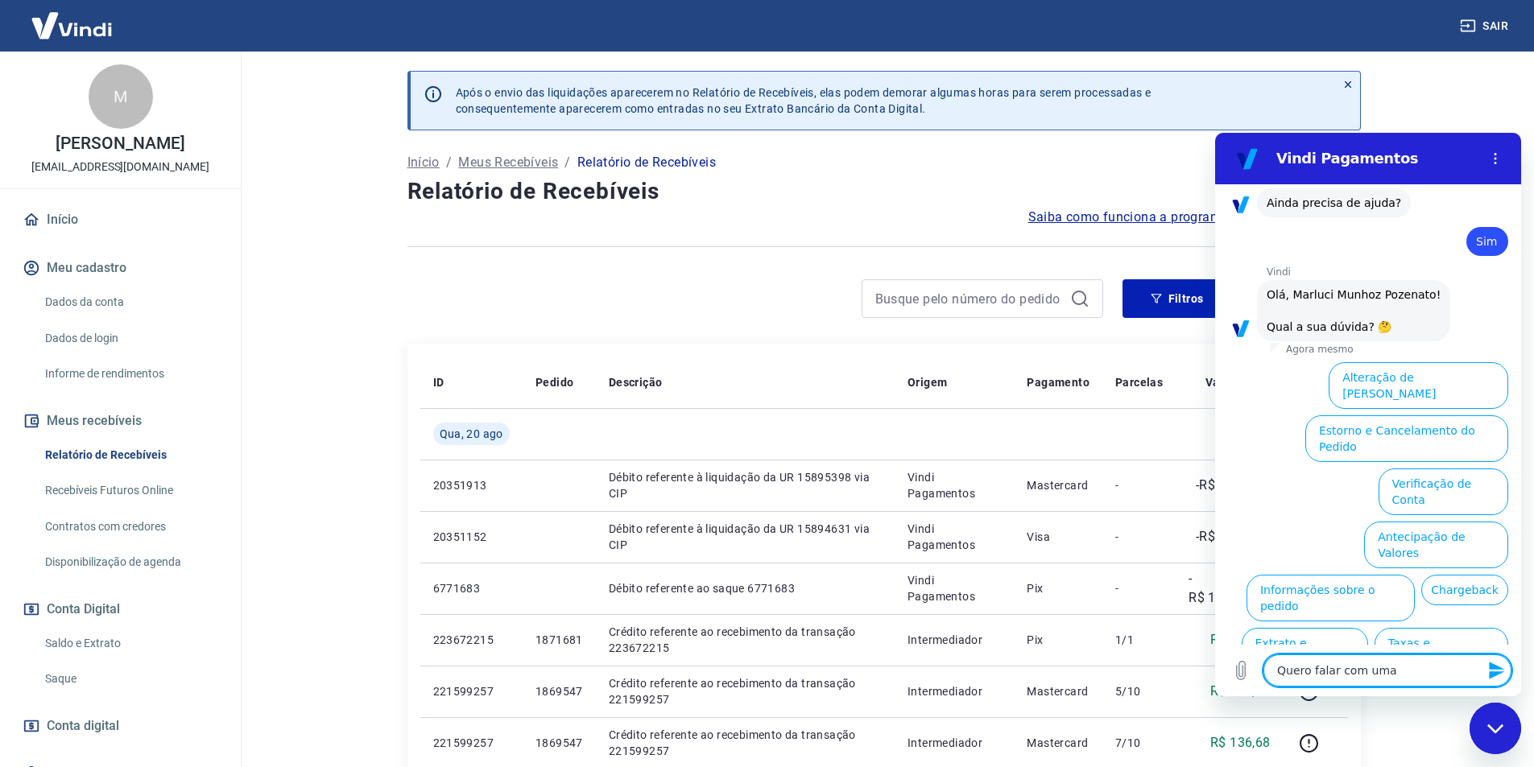
type textarea "x"
type textarea "Quero falar com uma"
type textarea "x"
type textarea "Quero falar com um"
type textarea "x"
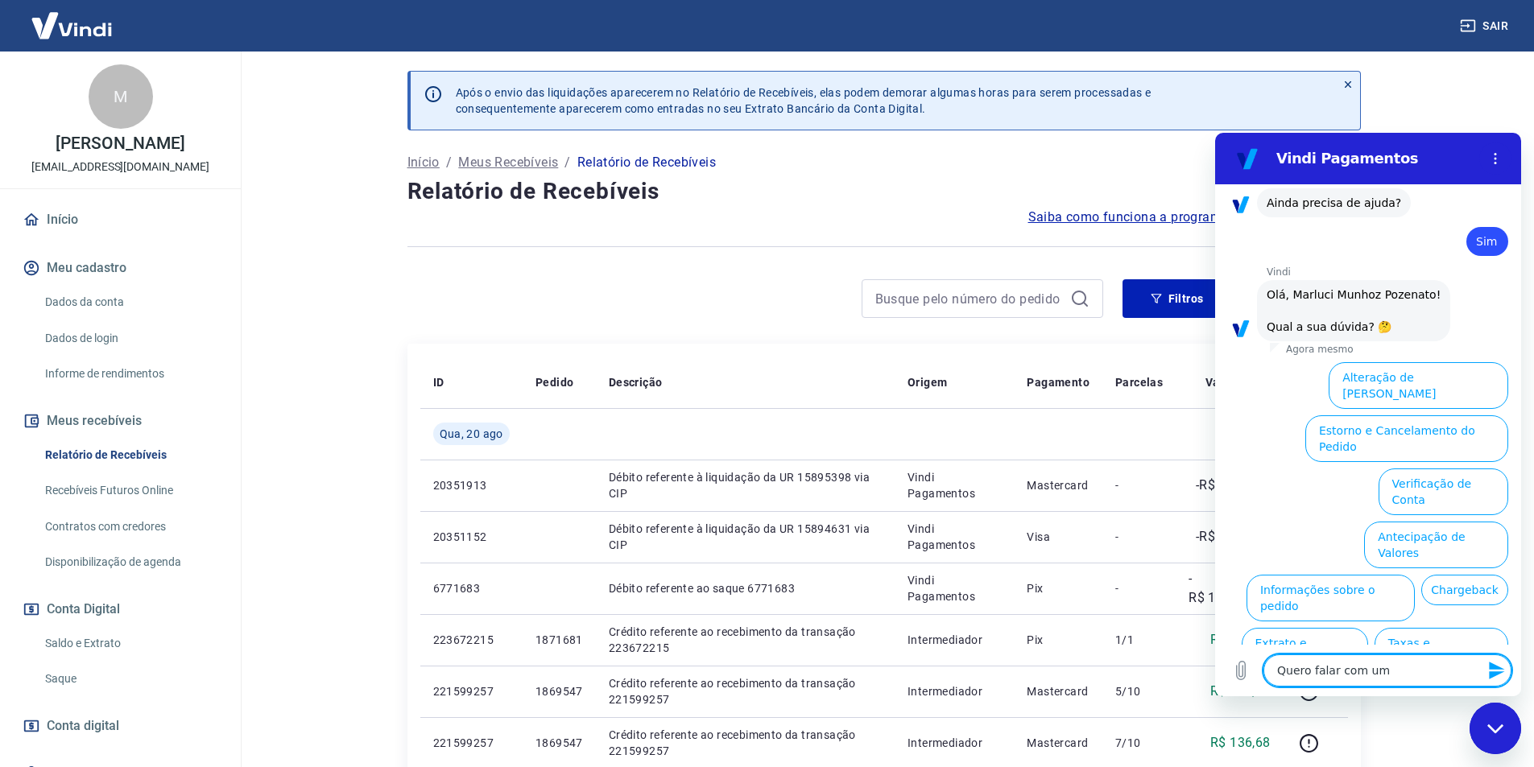
type textarea "Quero falar com um"
type textarea "x"
type textarea "Quero falar com um e"
type textarea "x"
type textarea "Quero falar com um es"
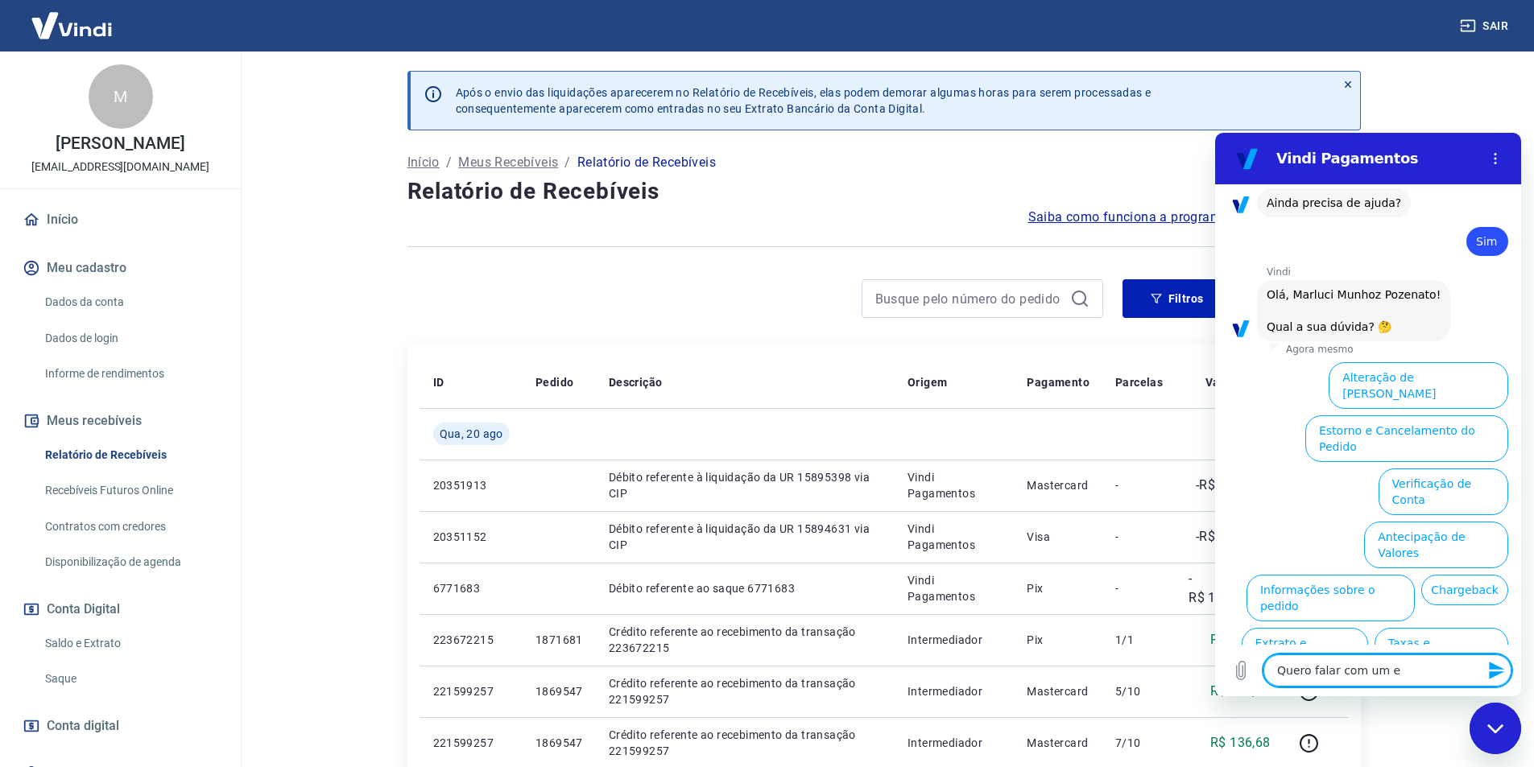
type textarea "x"
type textarea "Quero falar com um esp"
type textarea "x"
type textarea "Quero falar com um espe"
type textarea "x"
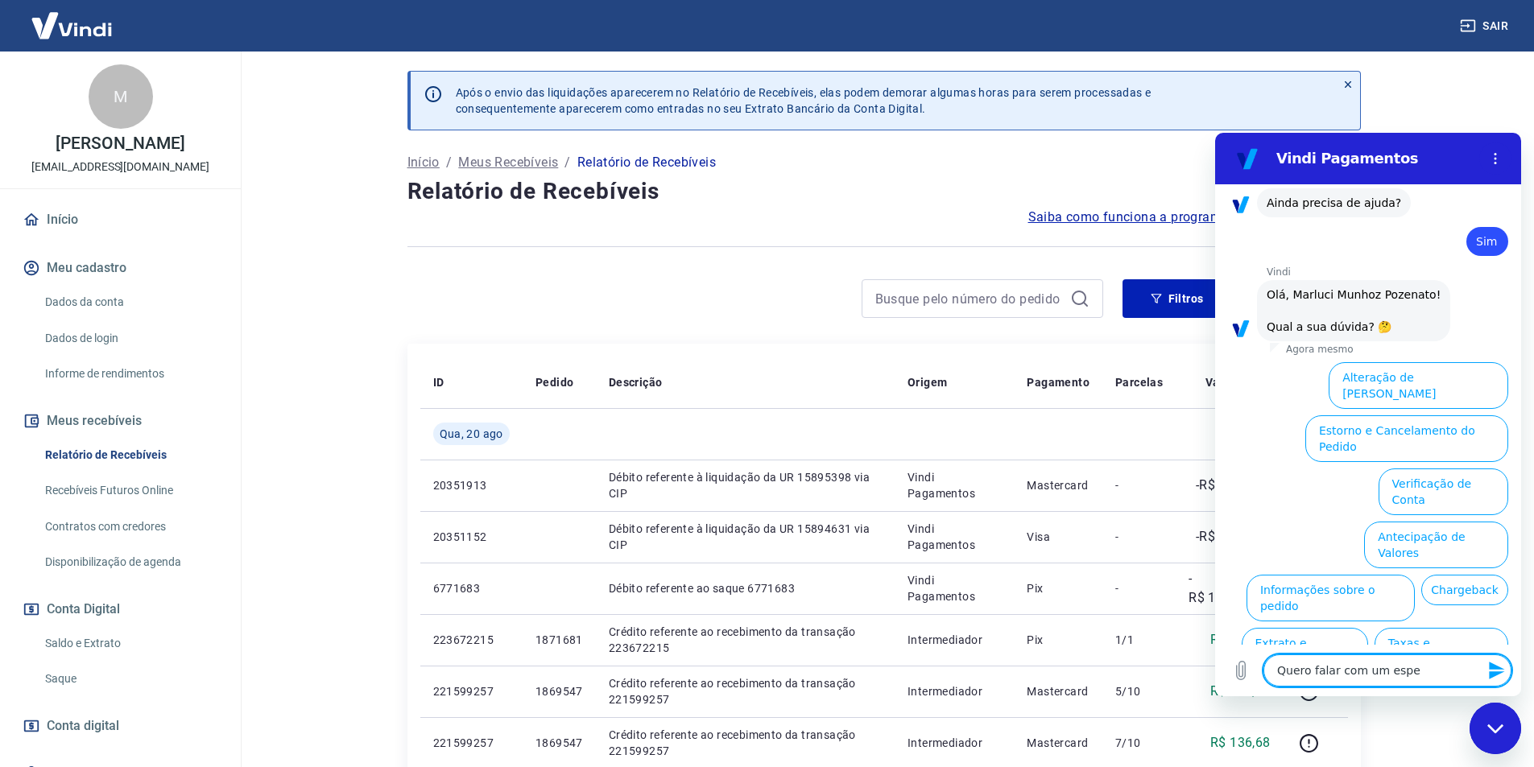
type textarea "Quero falar com um espec"
type textarea "x"
type textarea "Quero falar com um especi"
type textarea "x"
type textarea "Quero falar com um especia"
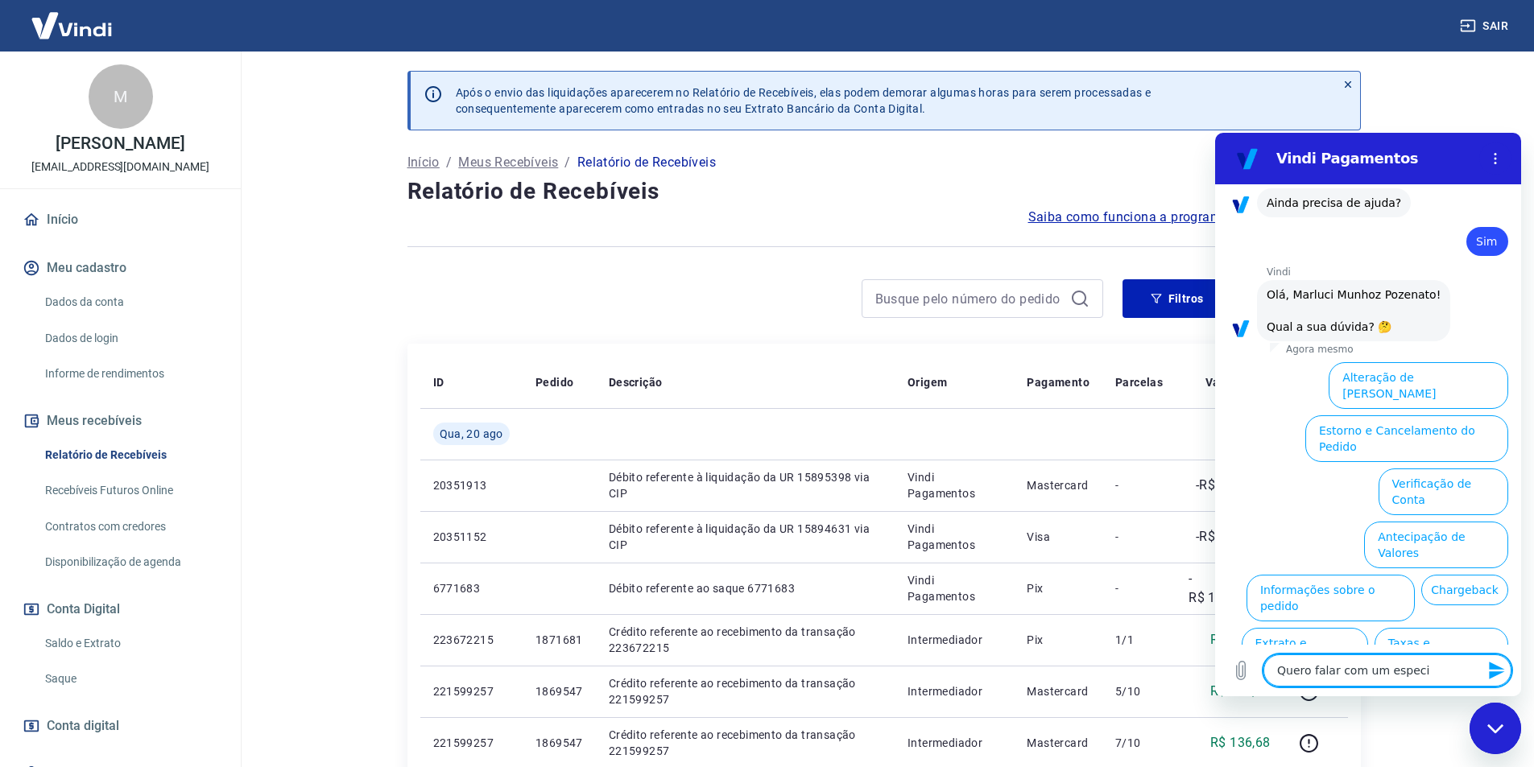
type textarea "x"
type textarea "Quero falar com um especial"
type textarea "x"
type textarea "Quero falar com um especiali"
type textarea "x"
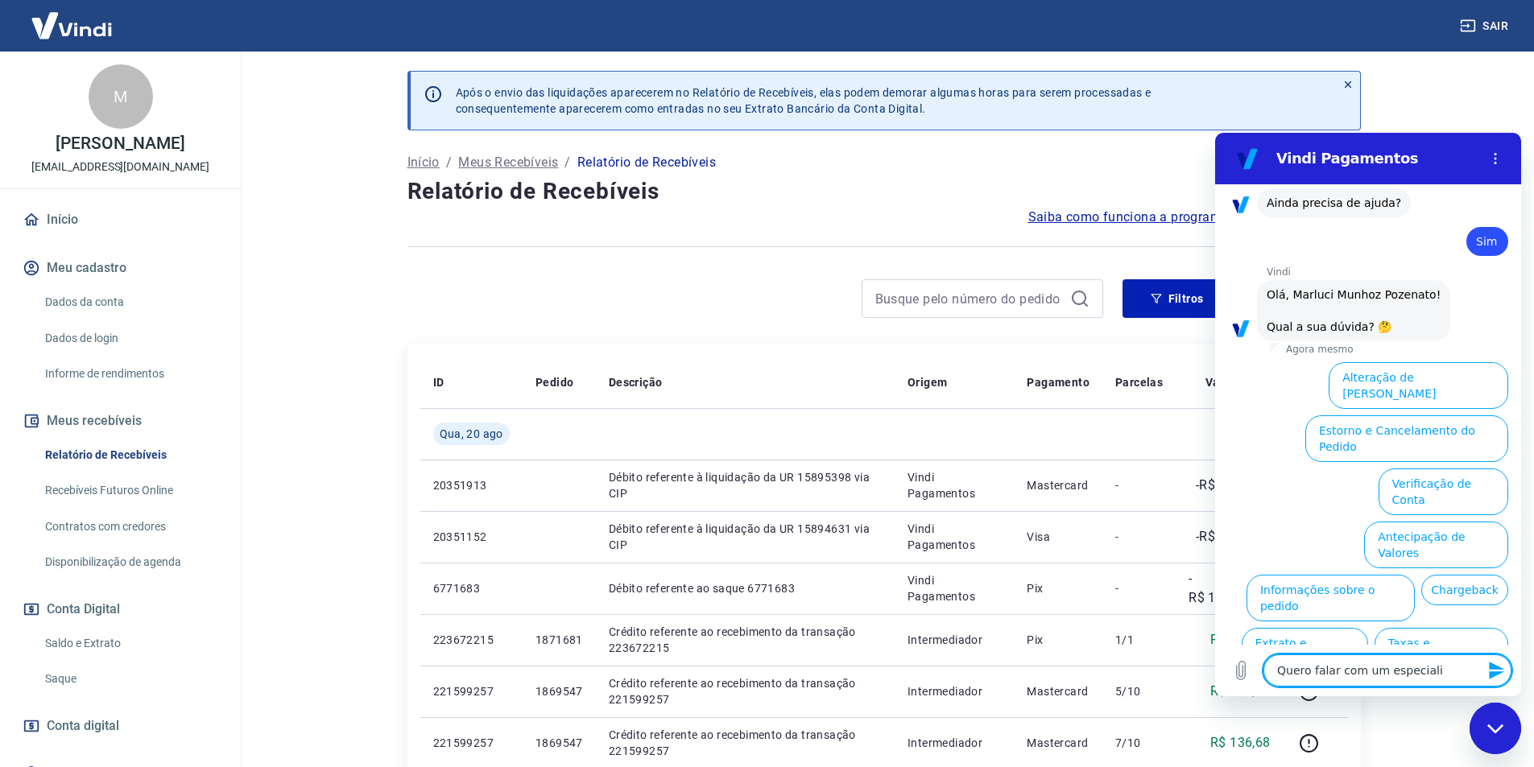
type textarea "Quero falar com um especialis"
type textarea "x"
type textarea "Quero falar com um especialist"
type textarea "x"
type textarea "Quero falar com um especialista"
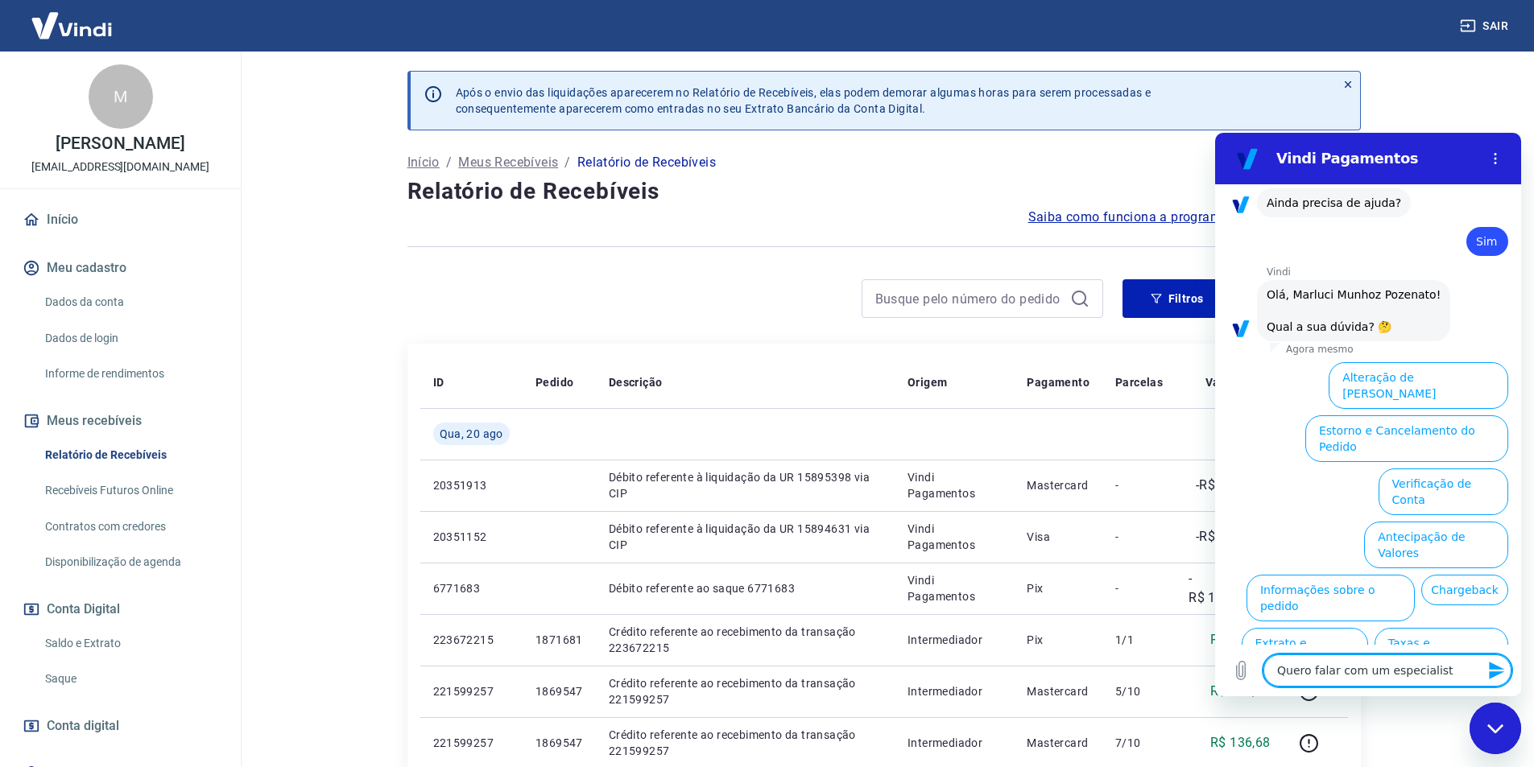
type textarea "x"
type textarea "Quero falar com um especialista"
type textarea "x"
type textarea "Quero falar com um especialista"
type textarea "x"
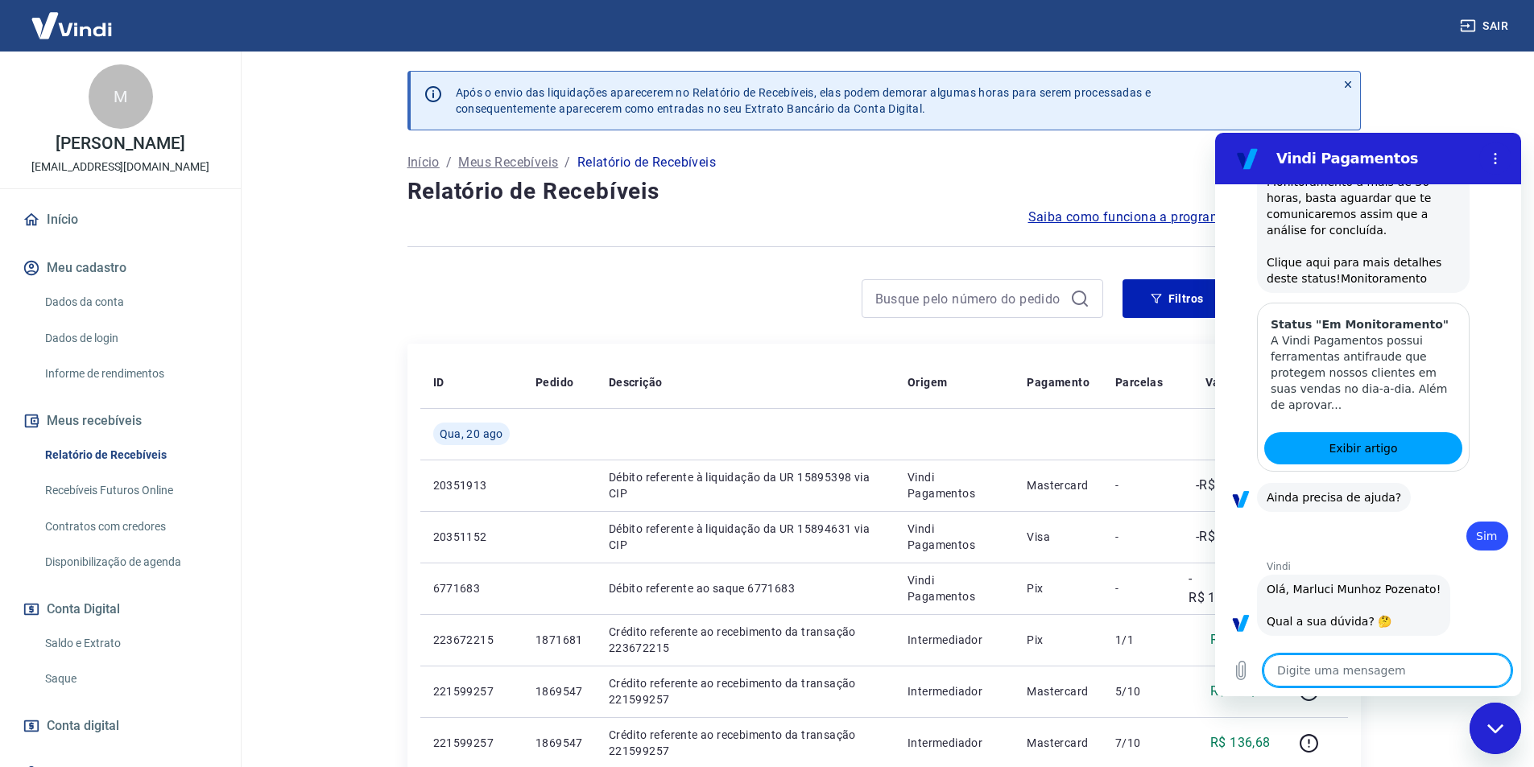
type textarea "x"
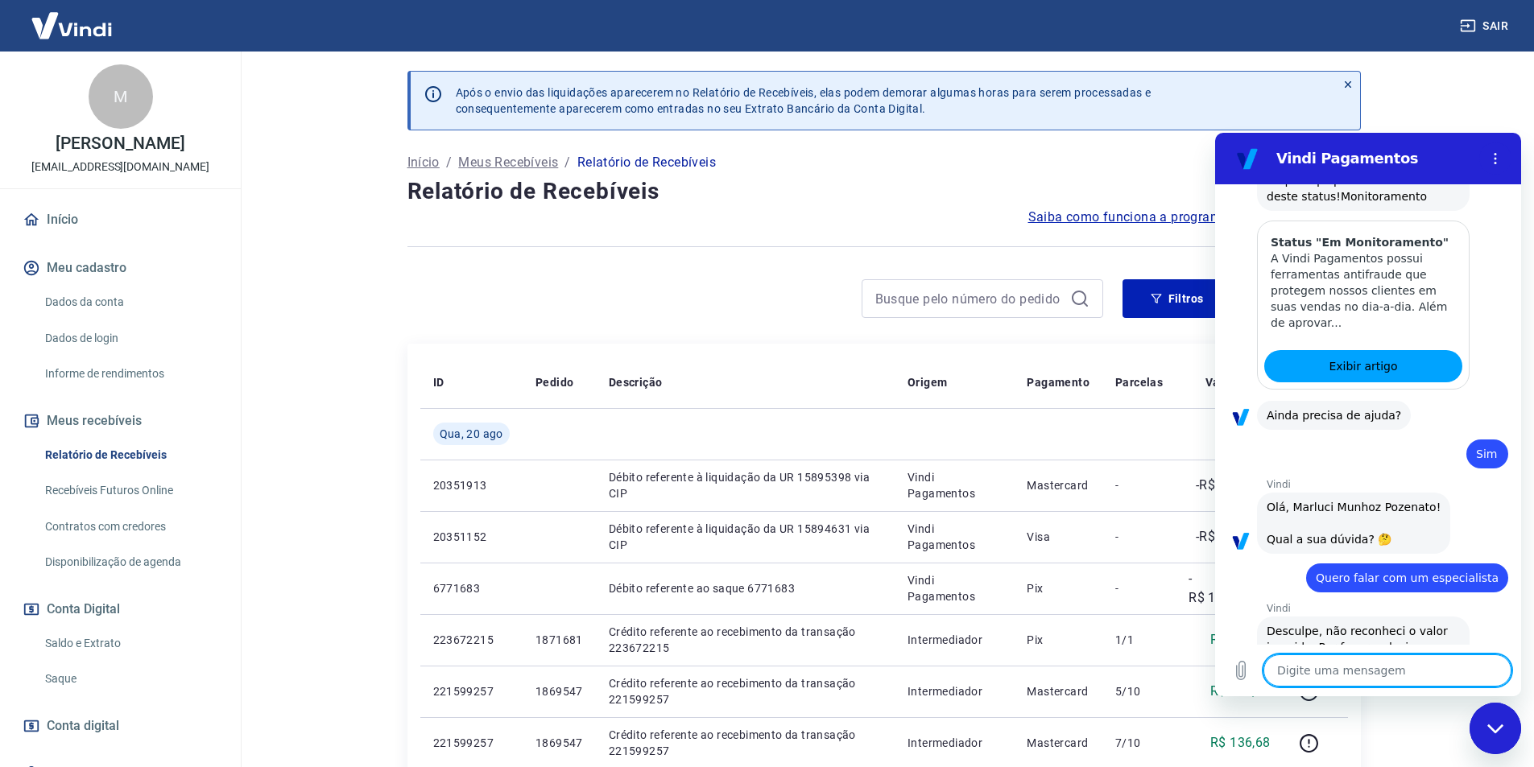
scroll to position [1696, 0]
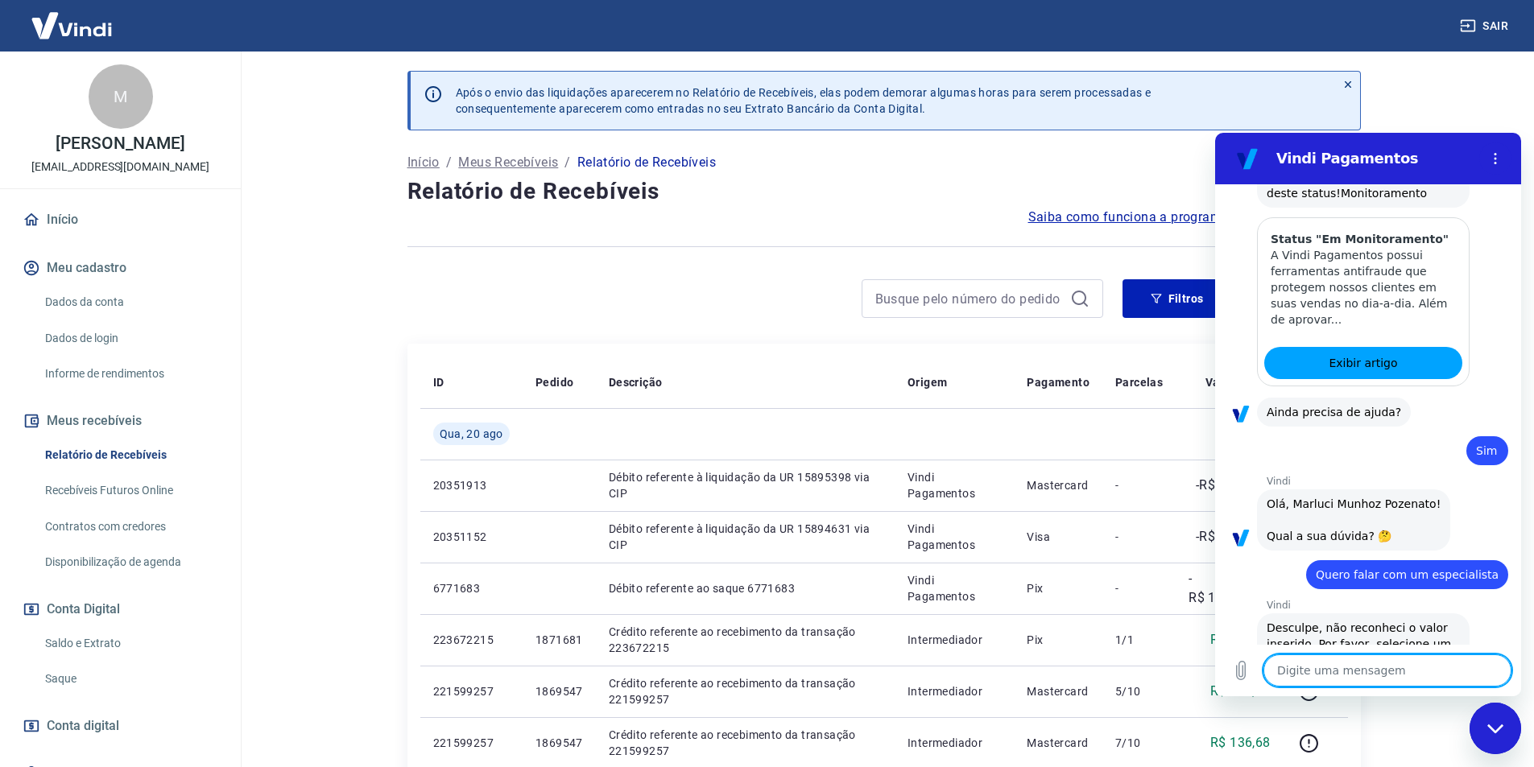
click at [1378, 670] on textarea at bounding box center [1387, 671] width 248 height 32
type textarea "Q"
type textarea "x"
type textarea "Qu"
type textarea "x"
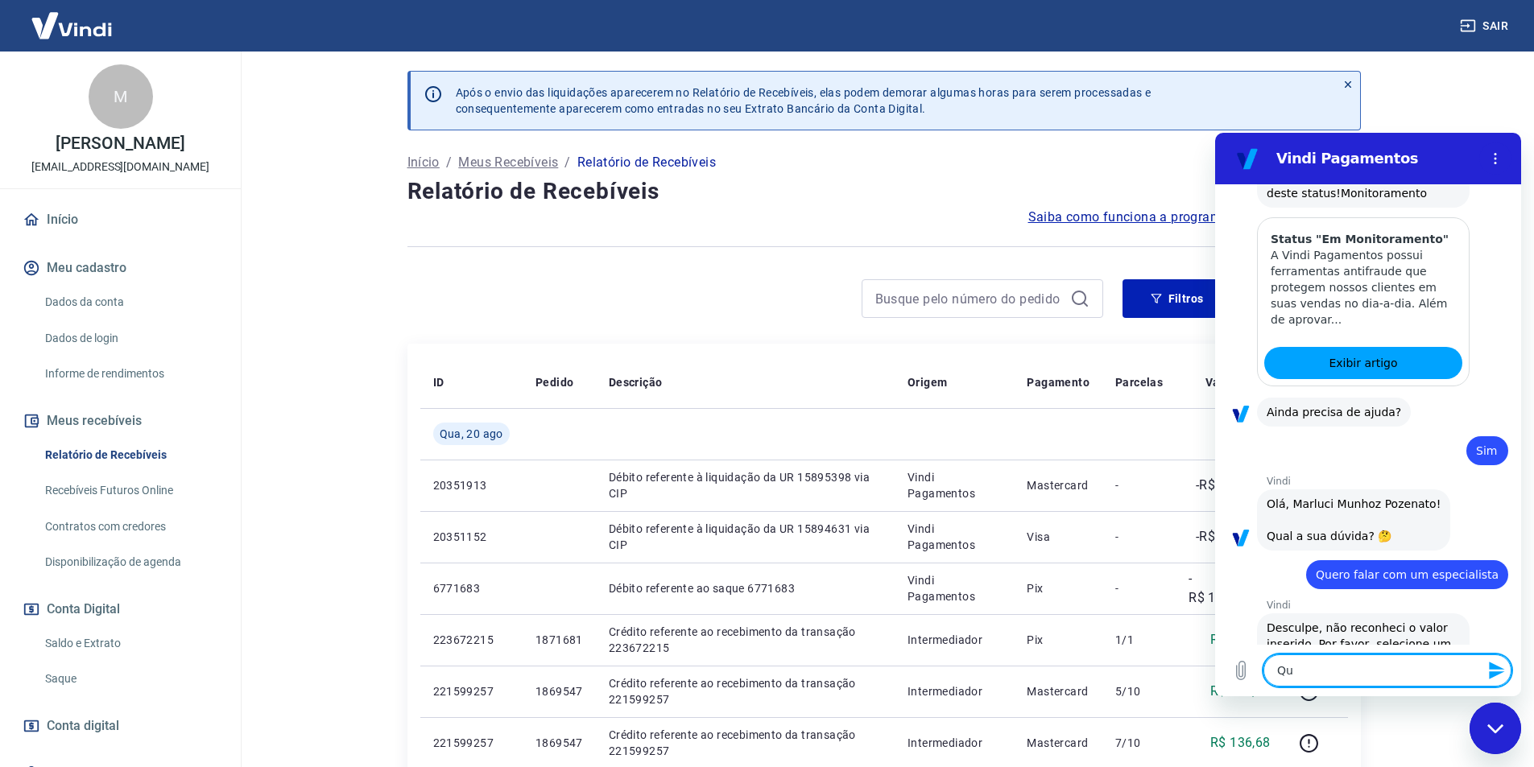
type textarea "Que"
type textarea "x"
type textarea "Quer"
type textarea "x"
type textarea "Quer"
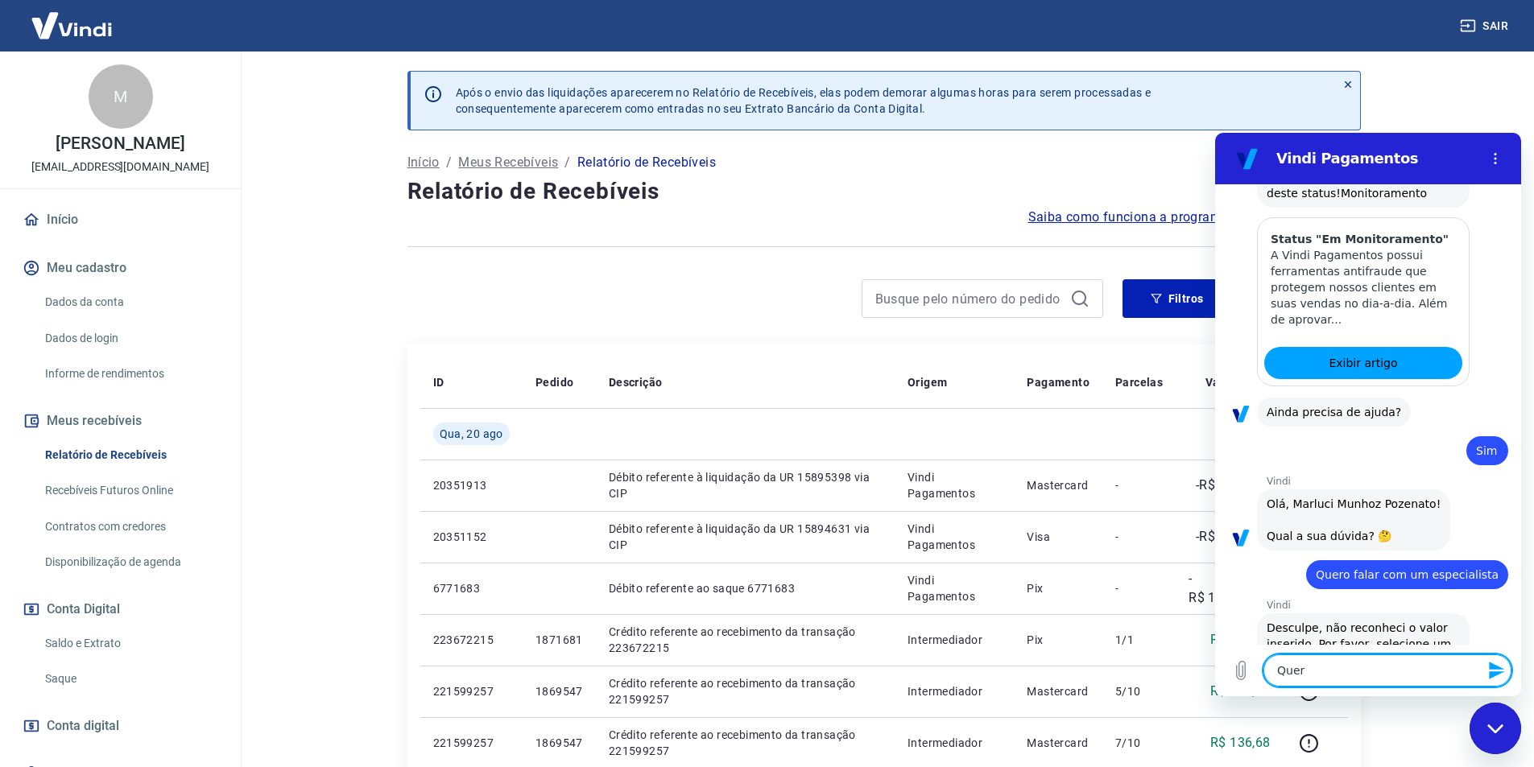
type textarea "x"
type textarea "Quer"
type textarea "x"
type textarea "Quero"
type textarea "x"
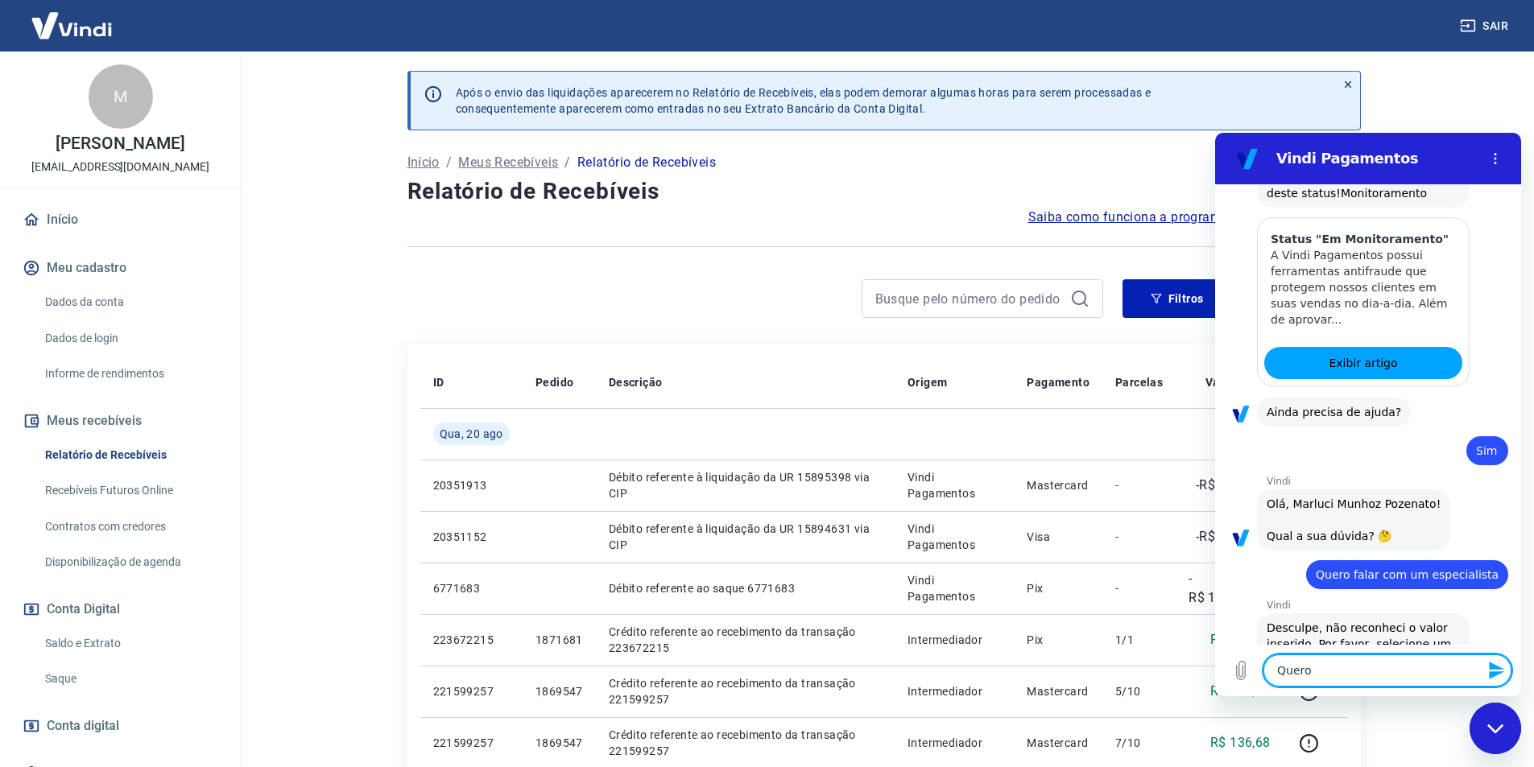
type textarea "Quero"
type textarea "x"
type textarea "Quero f"
type textarea "x"
type textarea "Quero fa"
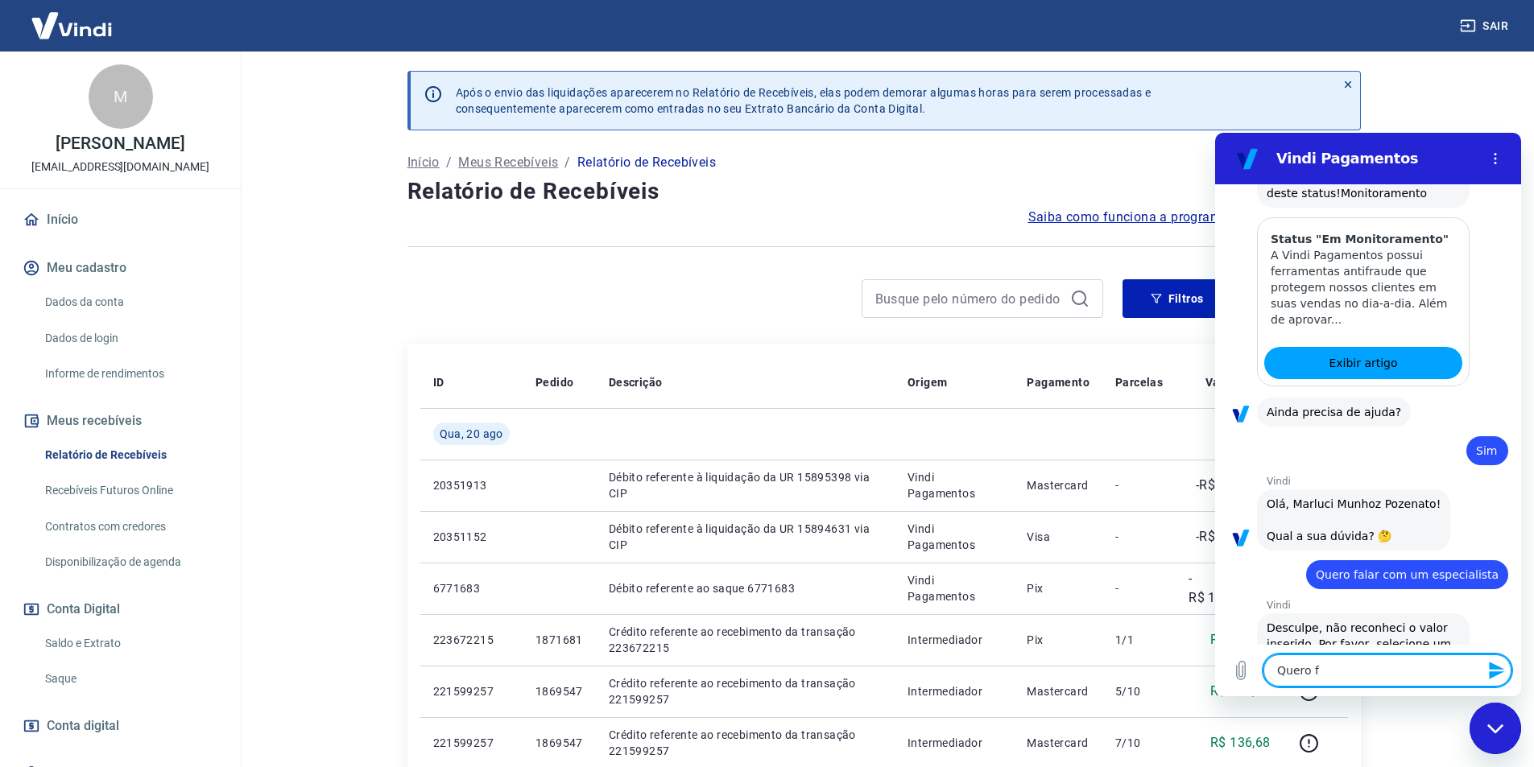
type textarea "x"
type textarea "Quero fal"
type textarea "x"
type textarea "Quero fala"
type textarea "x"
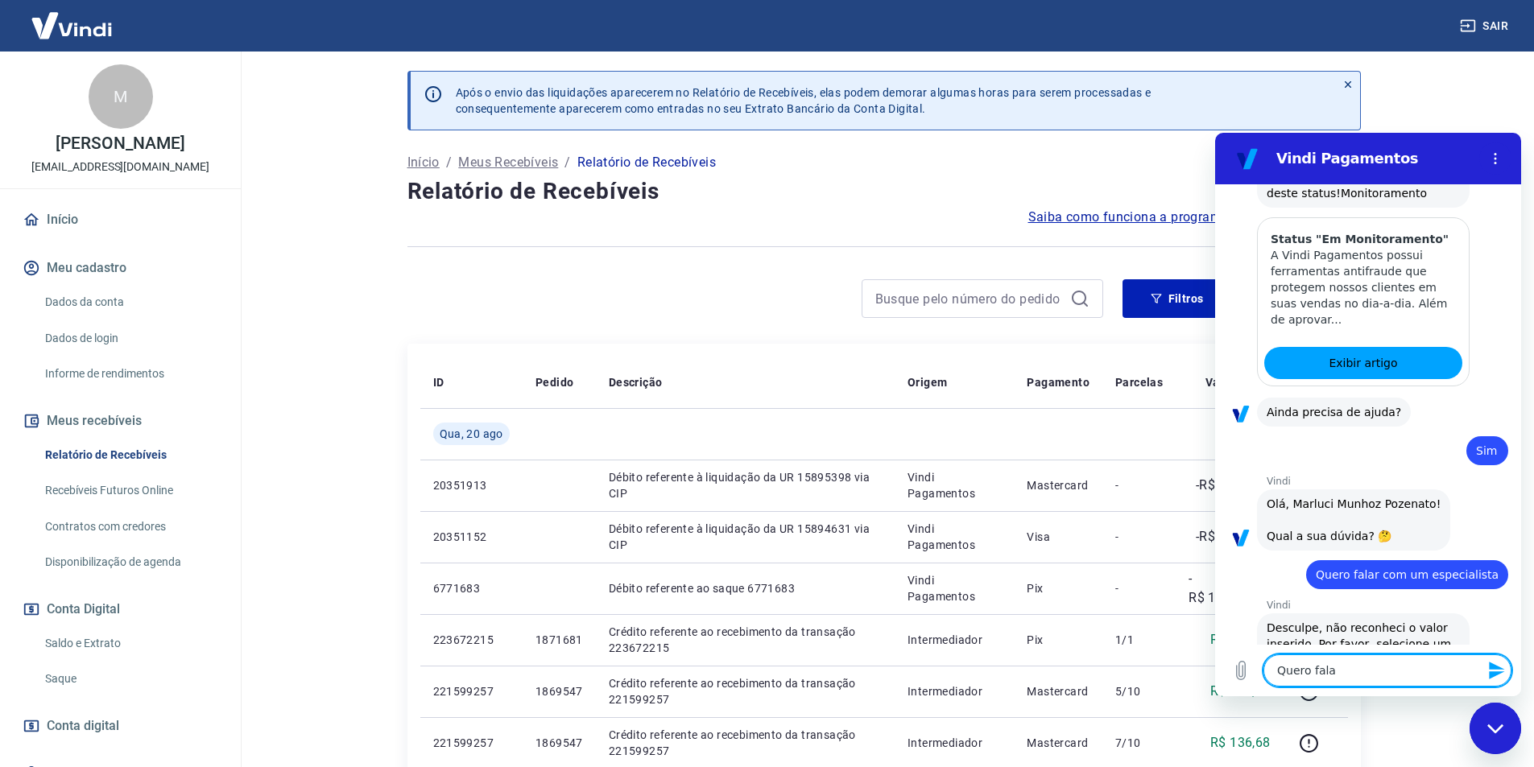
type textarea "Quero falar"
type textarea "x"
type textarea "Quero falar"
type textarea "x"
type textarea "Quero falar c"
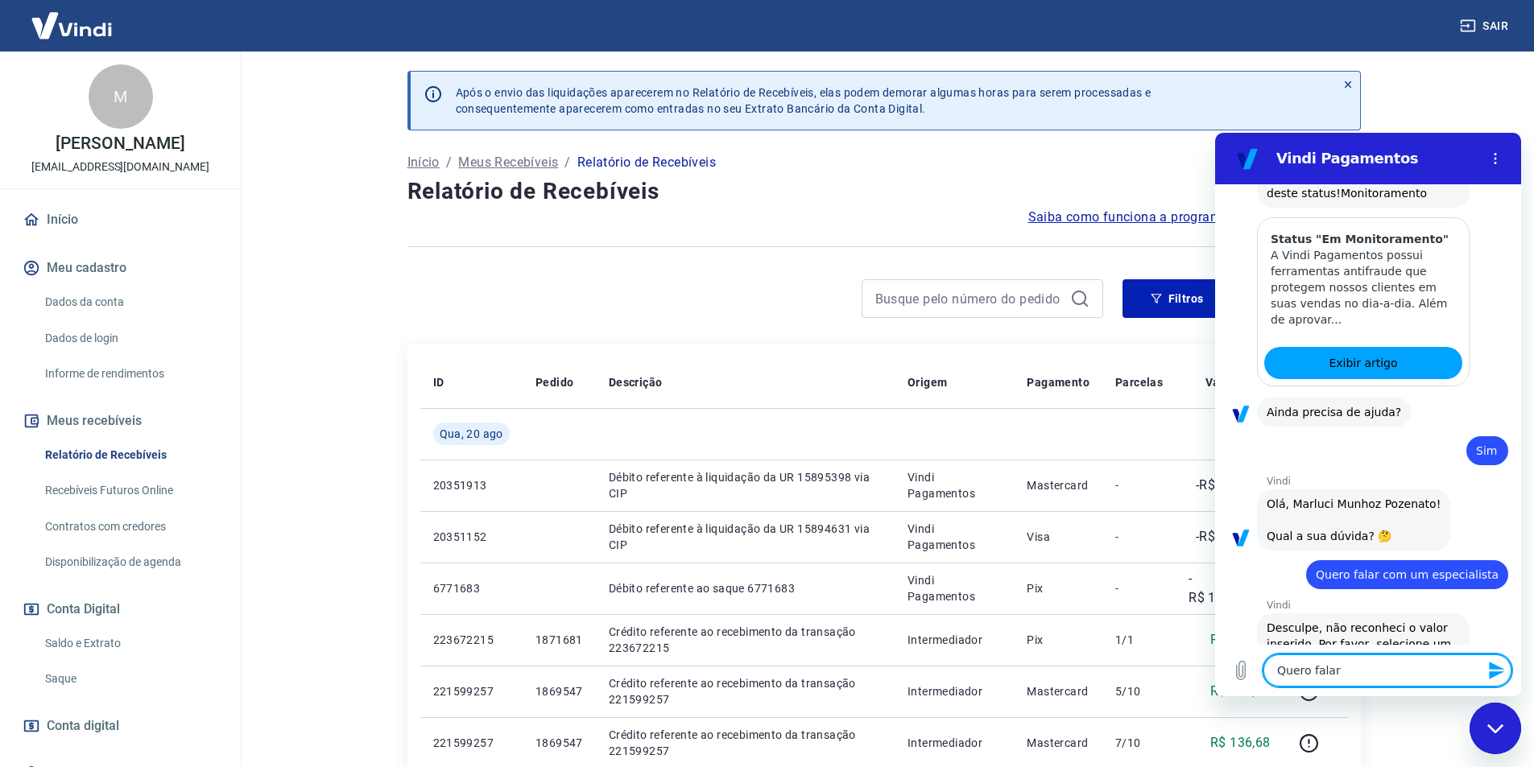
type textarea "x"
type textarea "Quero falar co"
type textarea "x"
type textarea "Quero falar com"
type textarea "x"
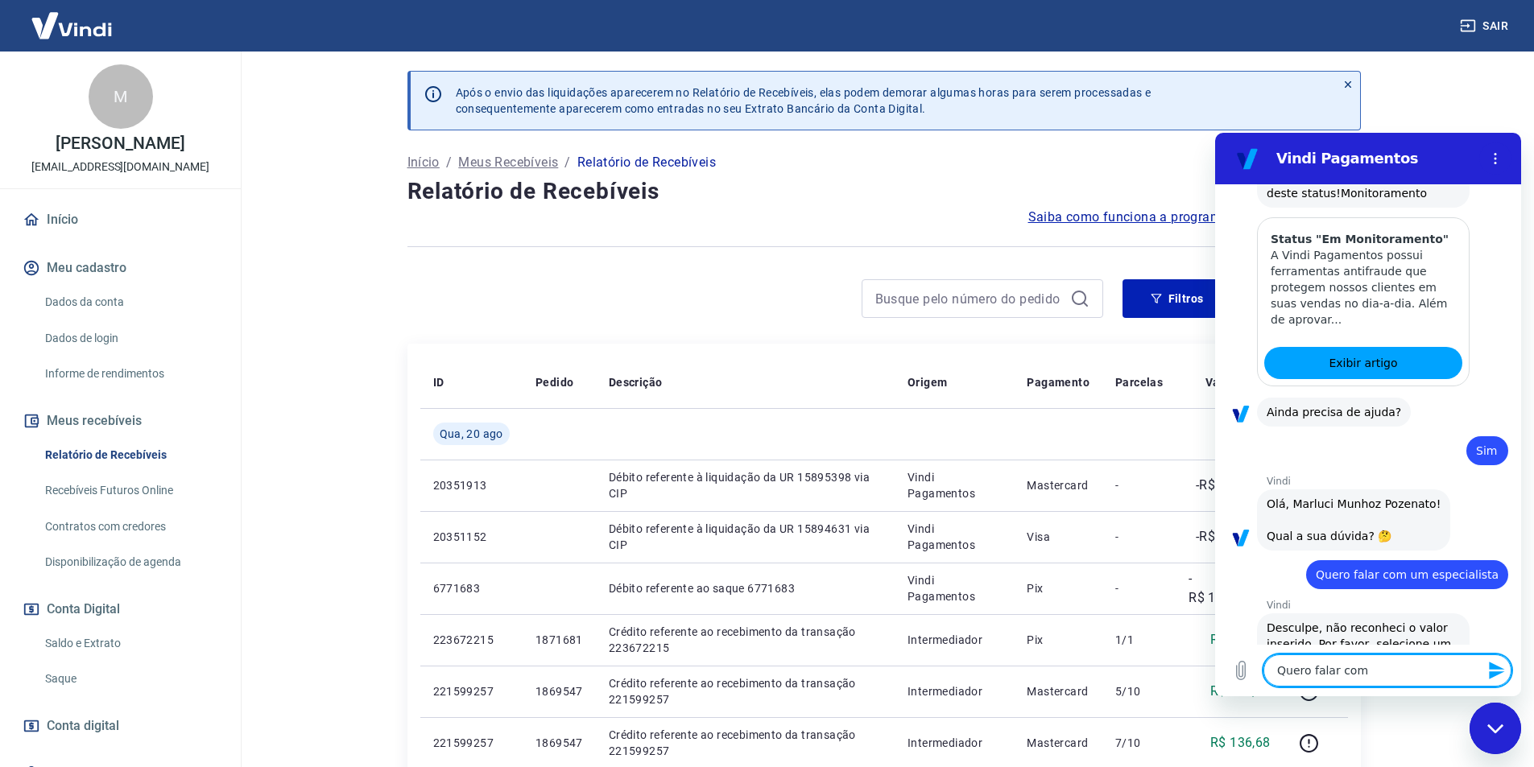
type textarea "Quero falar com"
type textarea "x"
type textarea "Quero falar com u"
type textarea "x"
type textarea "Quero falar com um"
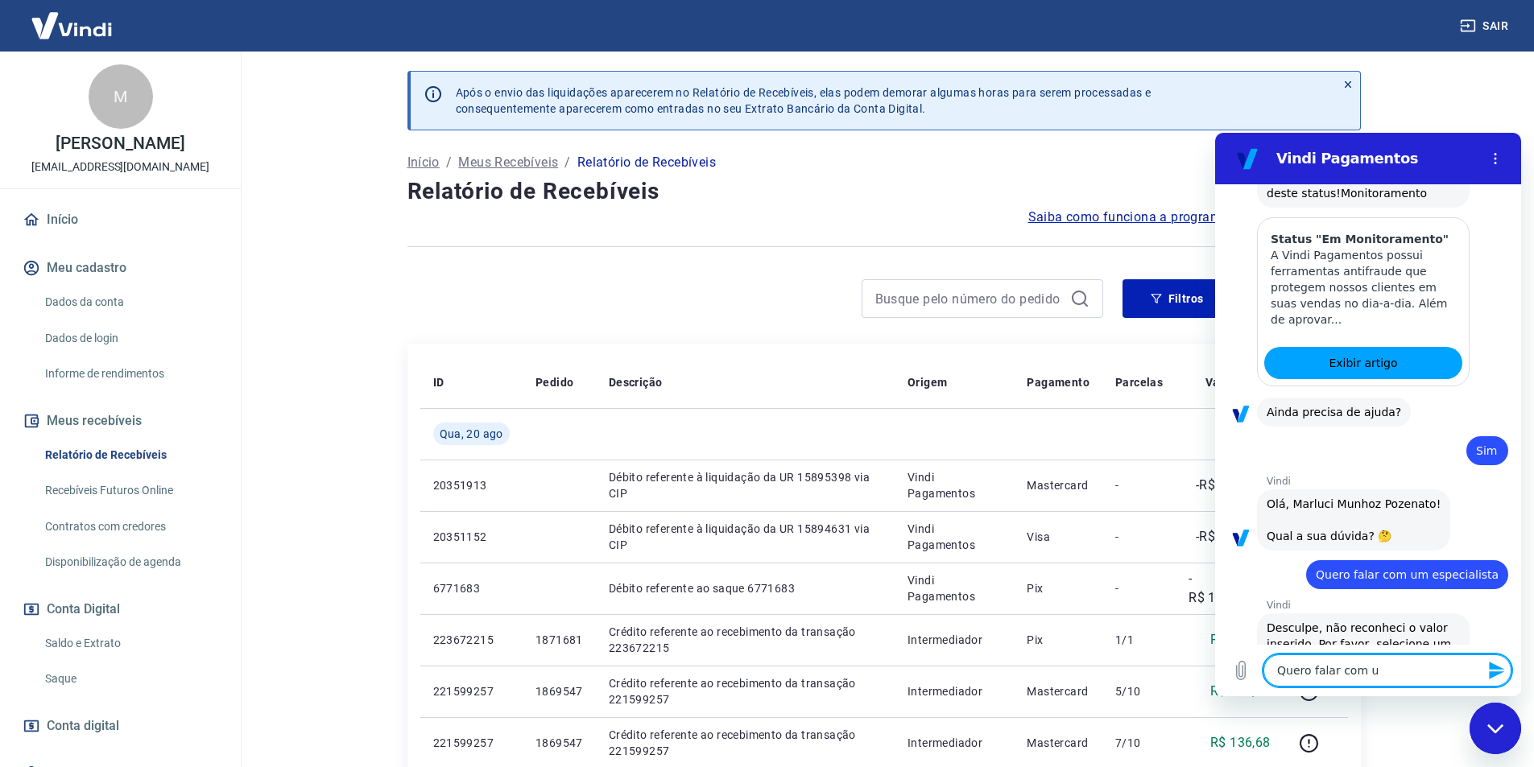
type textarea "x"
type textarea "Quero falar com um"
type textarea "x"
type textarea "Quero falar com um a"
type textarea "x"
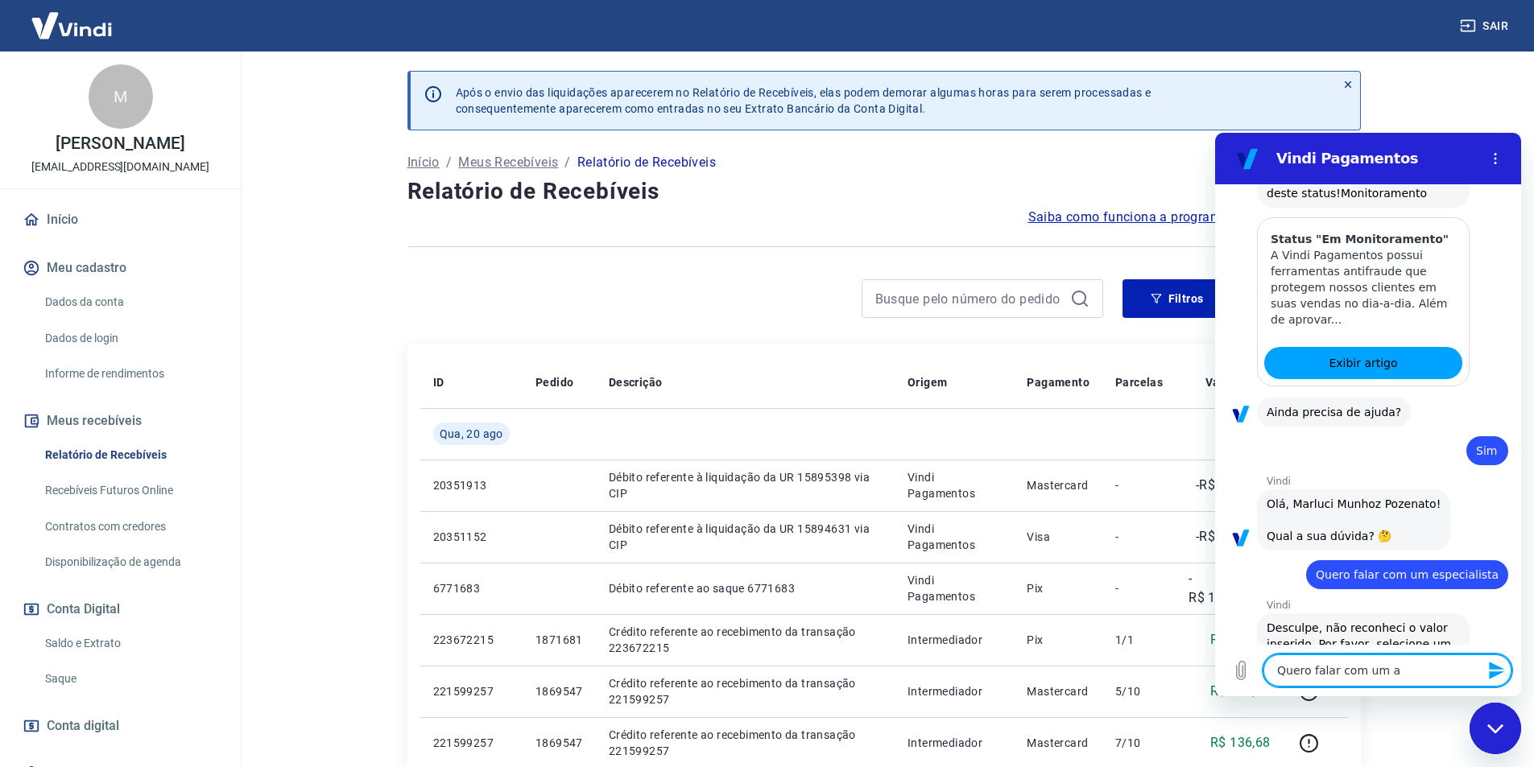
type textarea "Quero falar com um ay"
type textarea "x"
type textarea "Quero falar com um aye"
type textarea "x"
type textarea "Quero falar com um ayen"
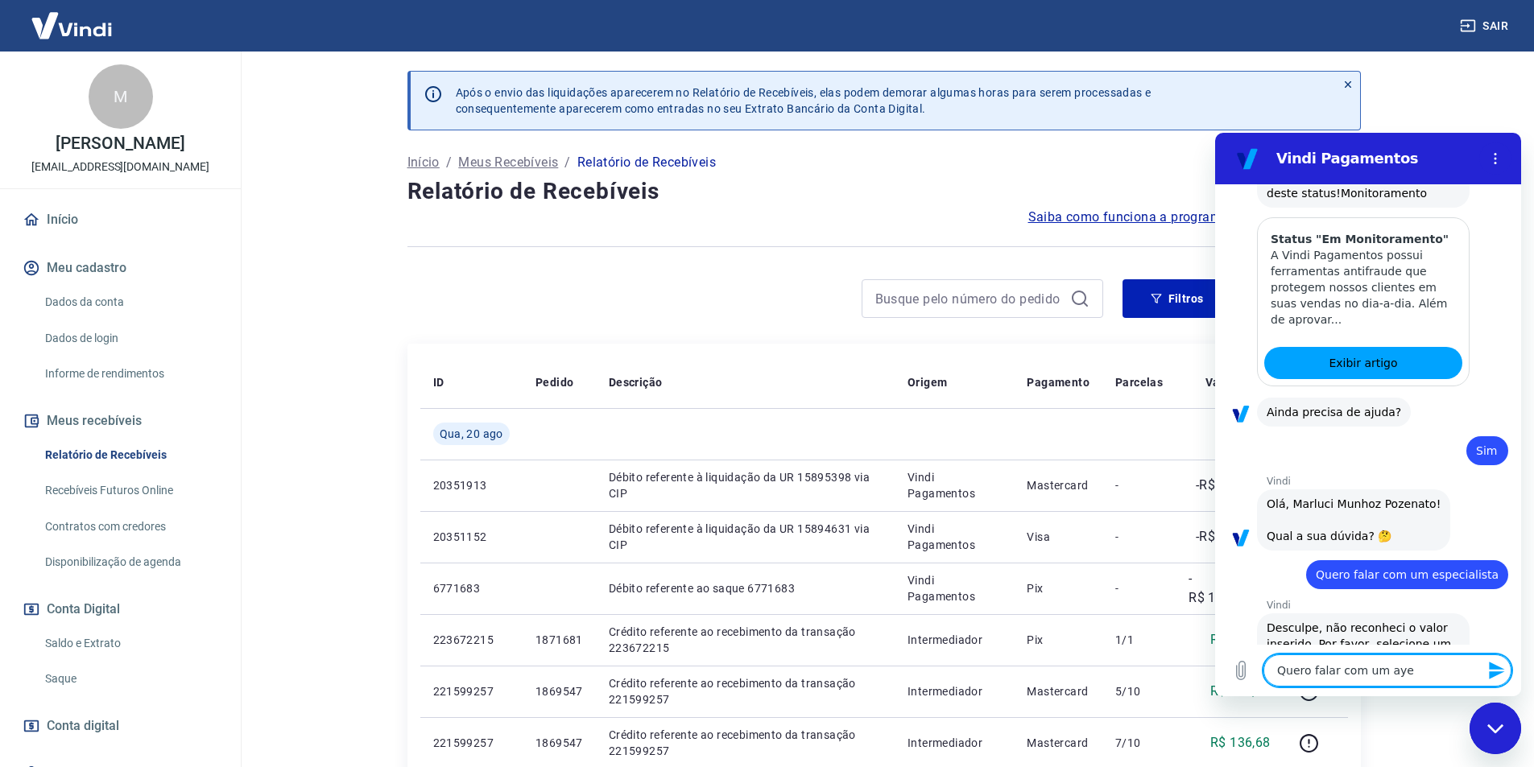
type textarea "x"
type textarea "Quero falar com um aye"
type textarea "x"
type textarea "Quero falar com um ay"
type textarea "x"
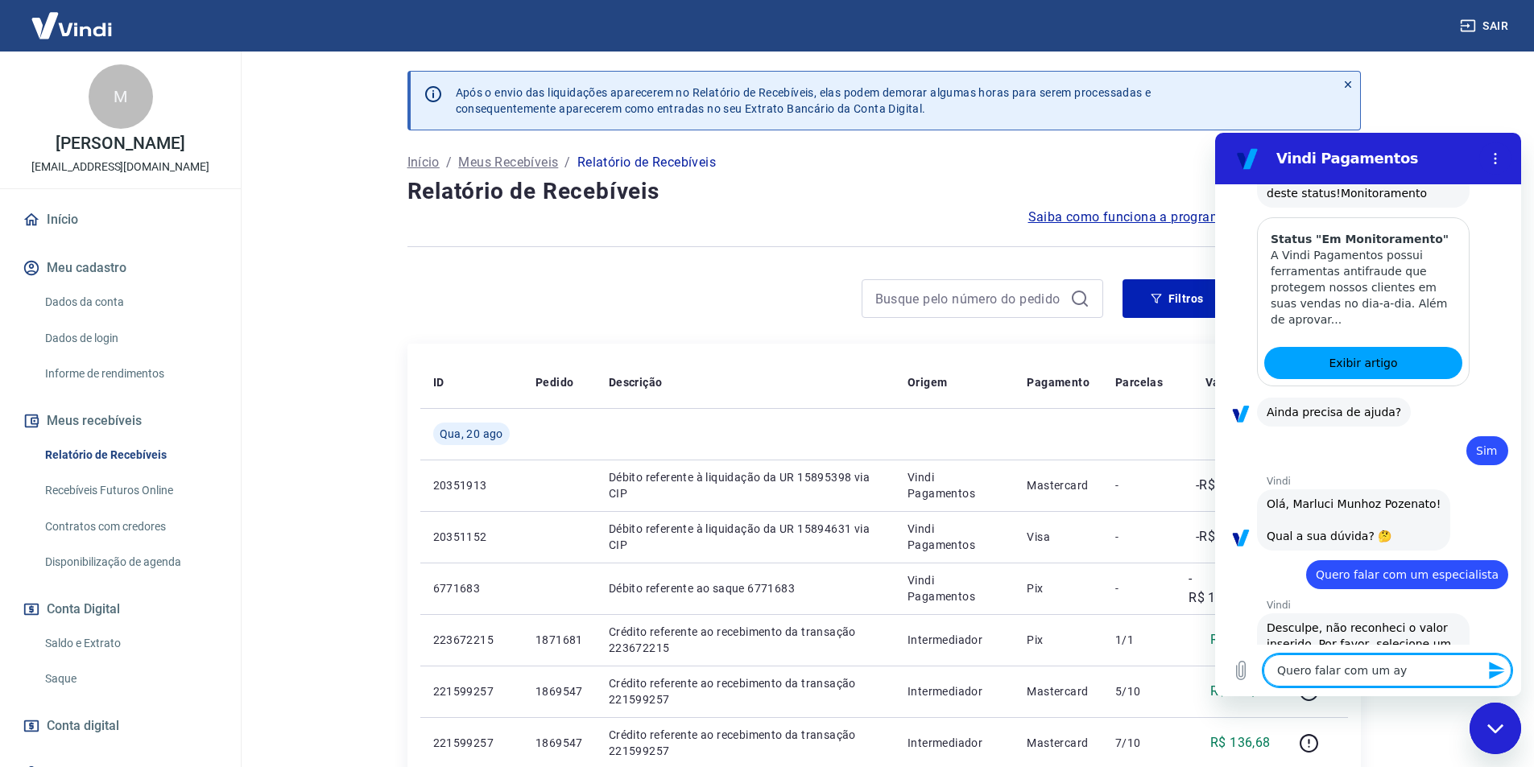
type textarea "Quero falar com um a"
type textarea "x"
type textarea "Quero falar com um ay"
type textarea "x"
type textarea "Quero falar com um aye"
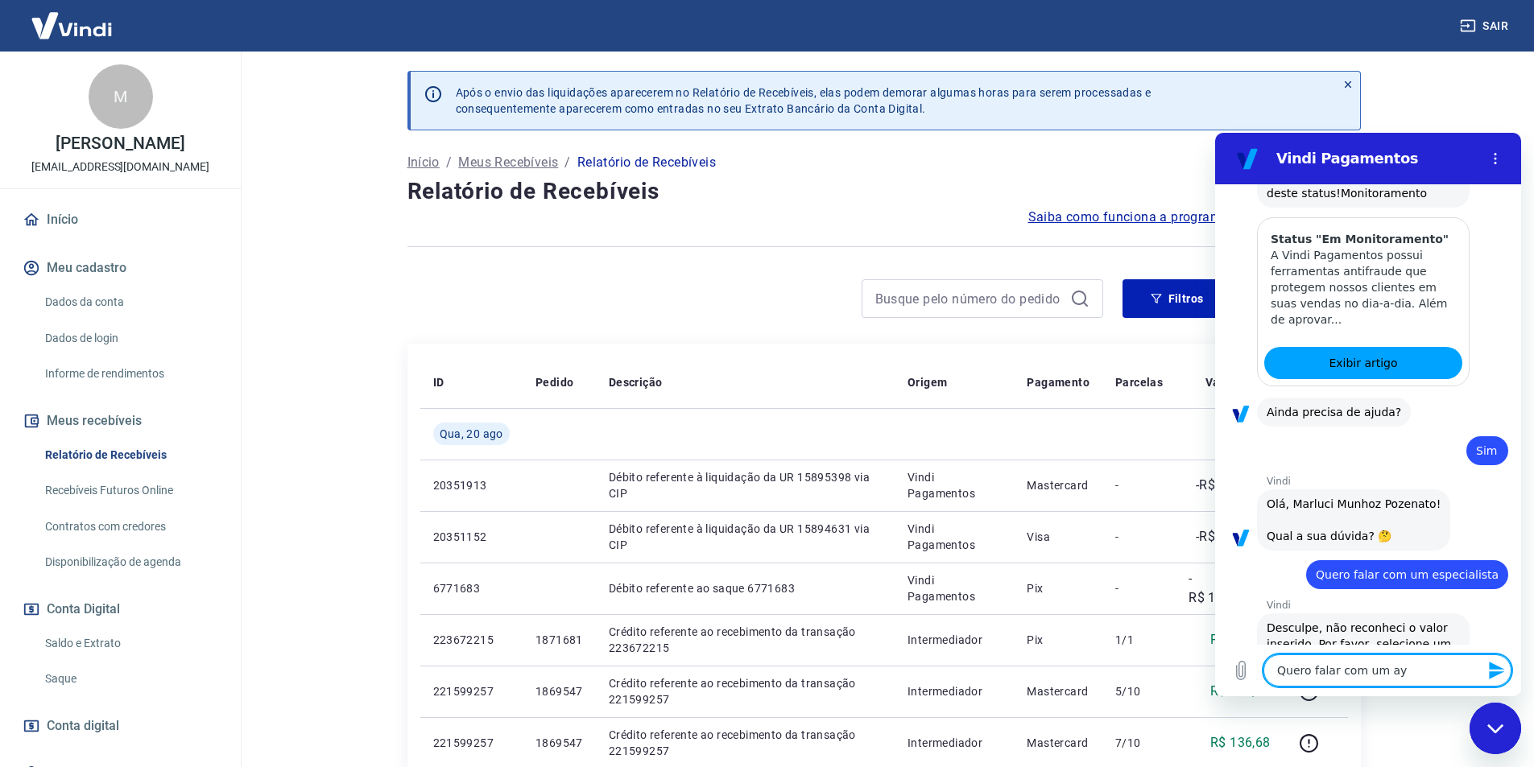
type textarea "x"
type textarea "Quero falar com um ay"
type textarea "x"
type textarea "Quero falar com um a"
type textarea "x"
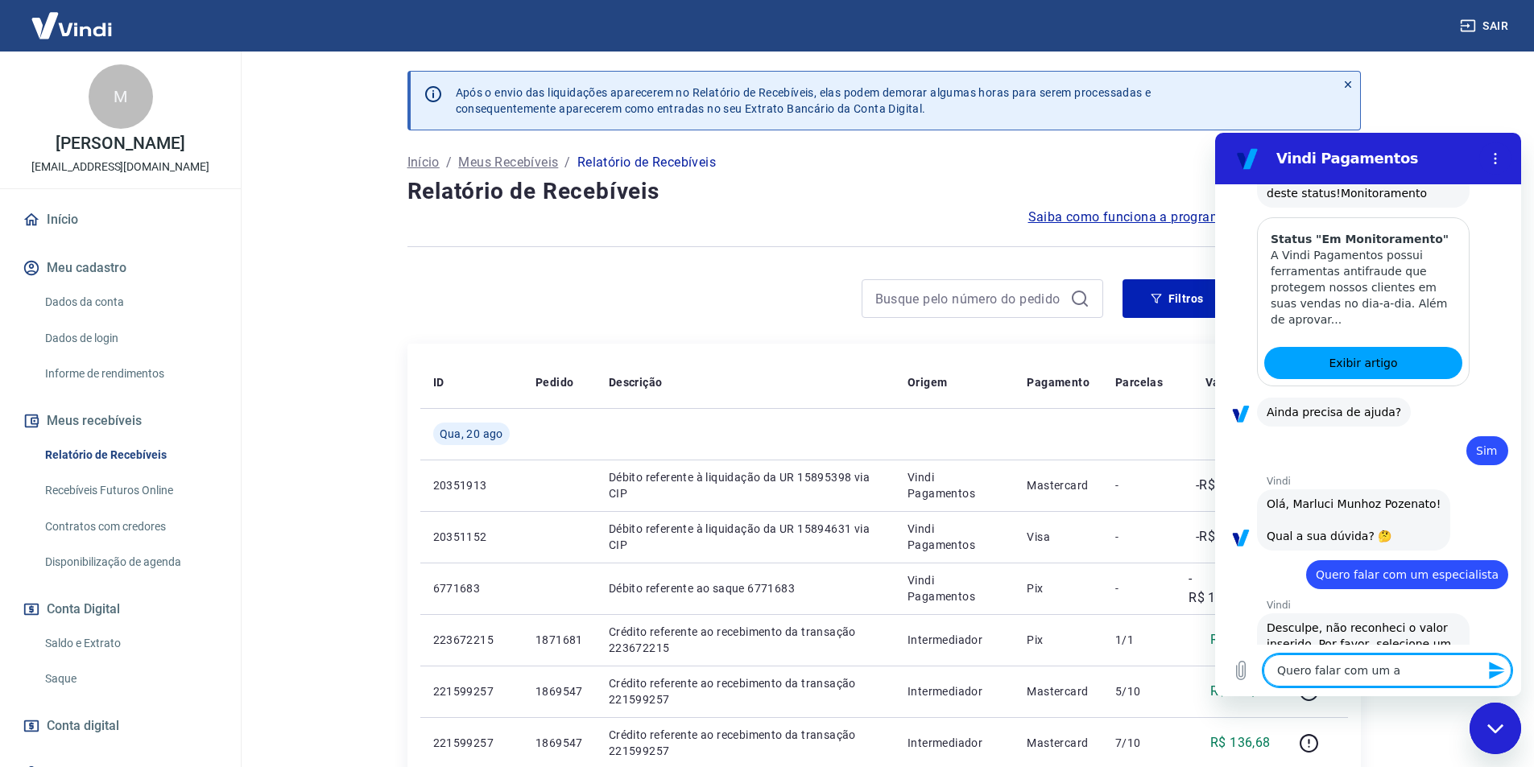
type textarea "Quero falar com um at"
type textarea "x"
type textarea "Quero falar com um ate"
type textarea "x"
type textarea "Quero falar com um aten"
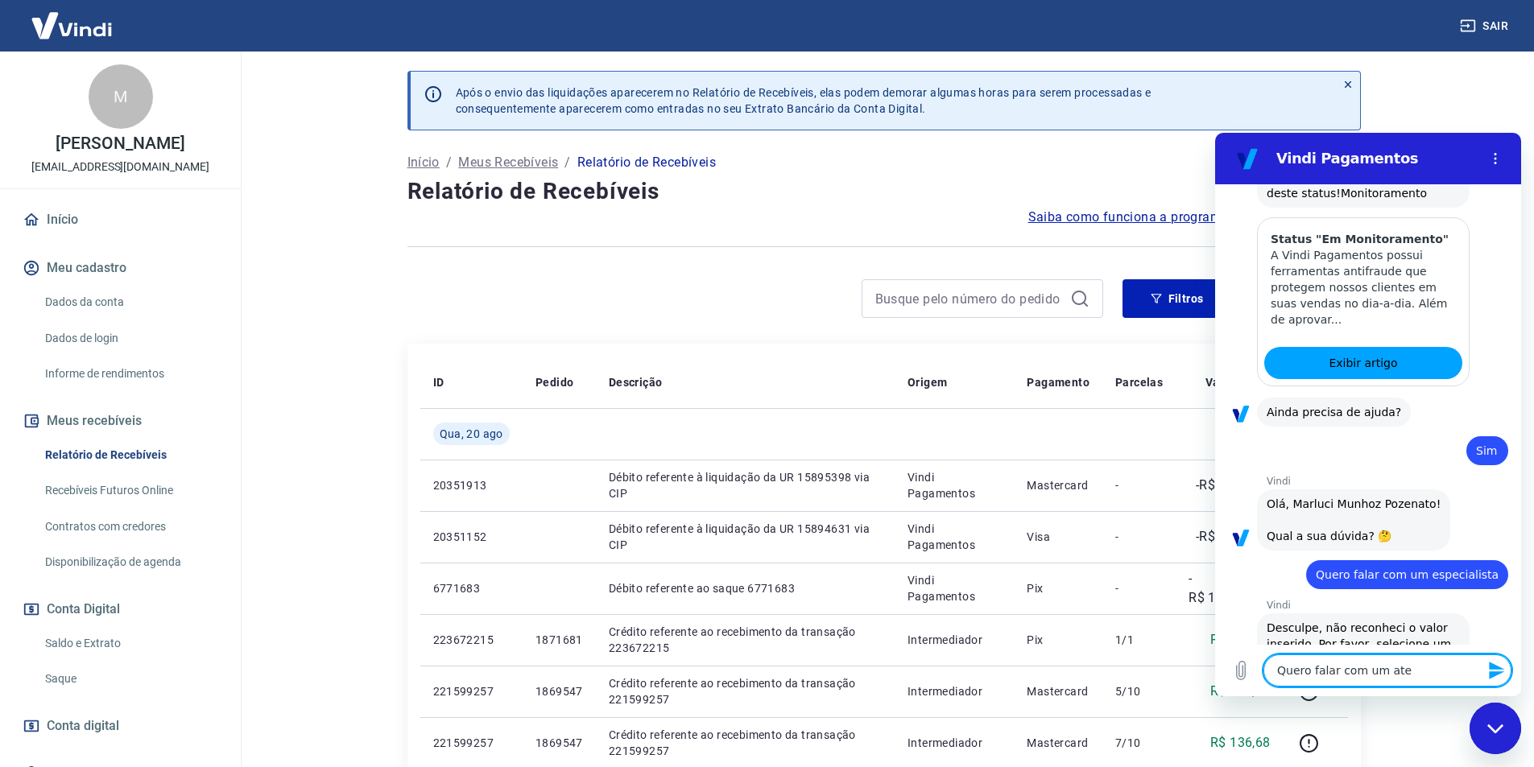
type textarea "x"
type textarea "Quero falar com um atend"
type textarea "x"
type textarea "Quero falar com um atende"
type textarea "x"
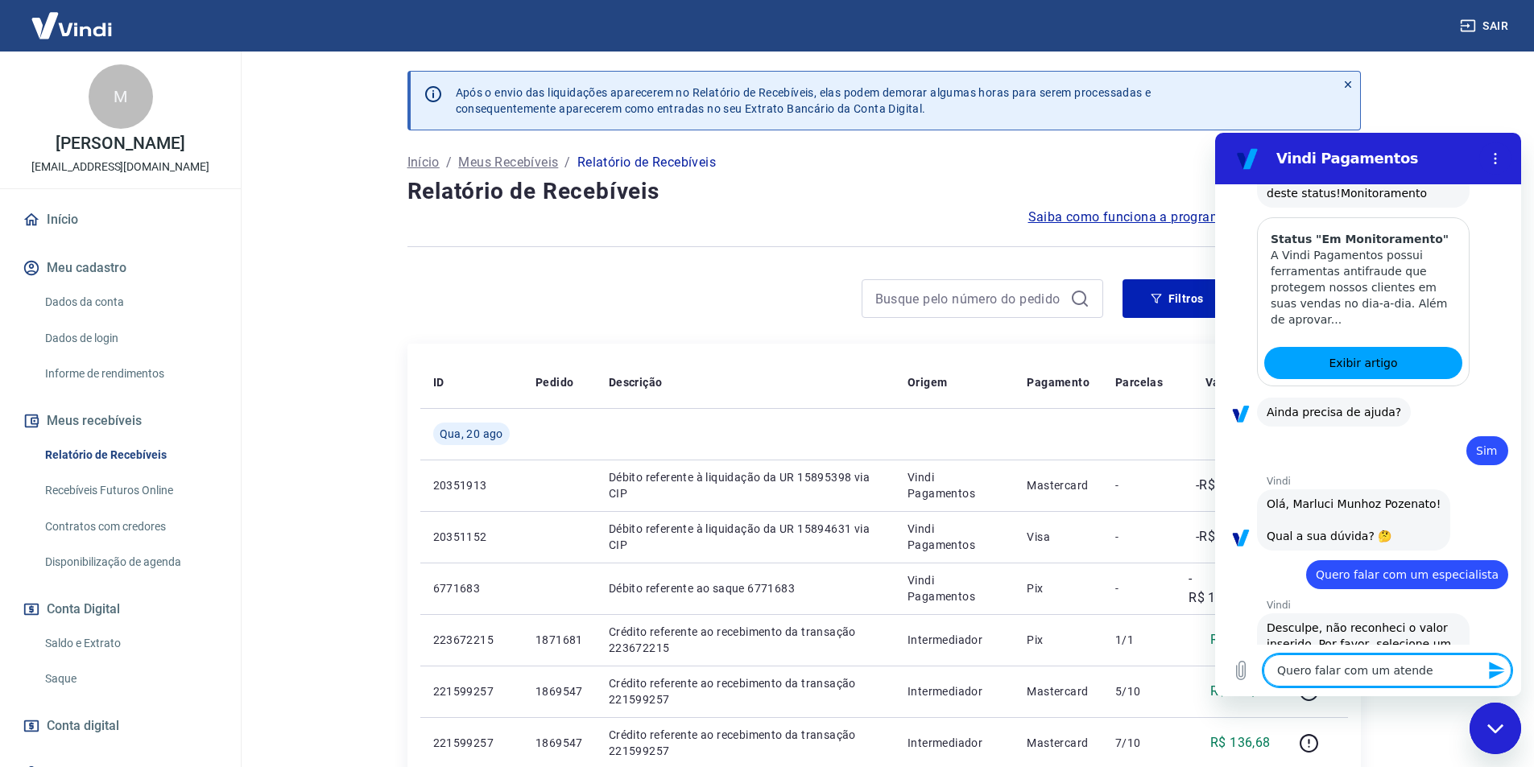
type textarea "Quero falar com um atenden"
type textarea "x"
type textarea "Quero falar com um atendene"
type textarea "x"
type textarea "Quero falar com um atenden"
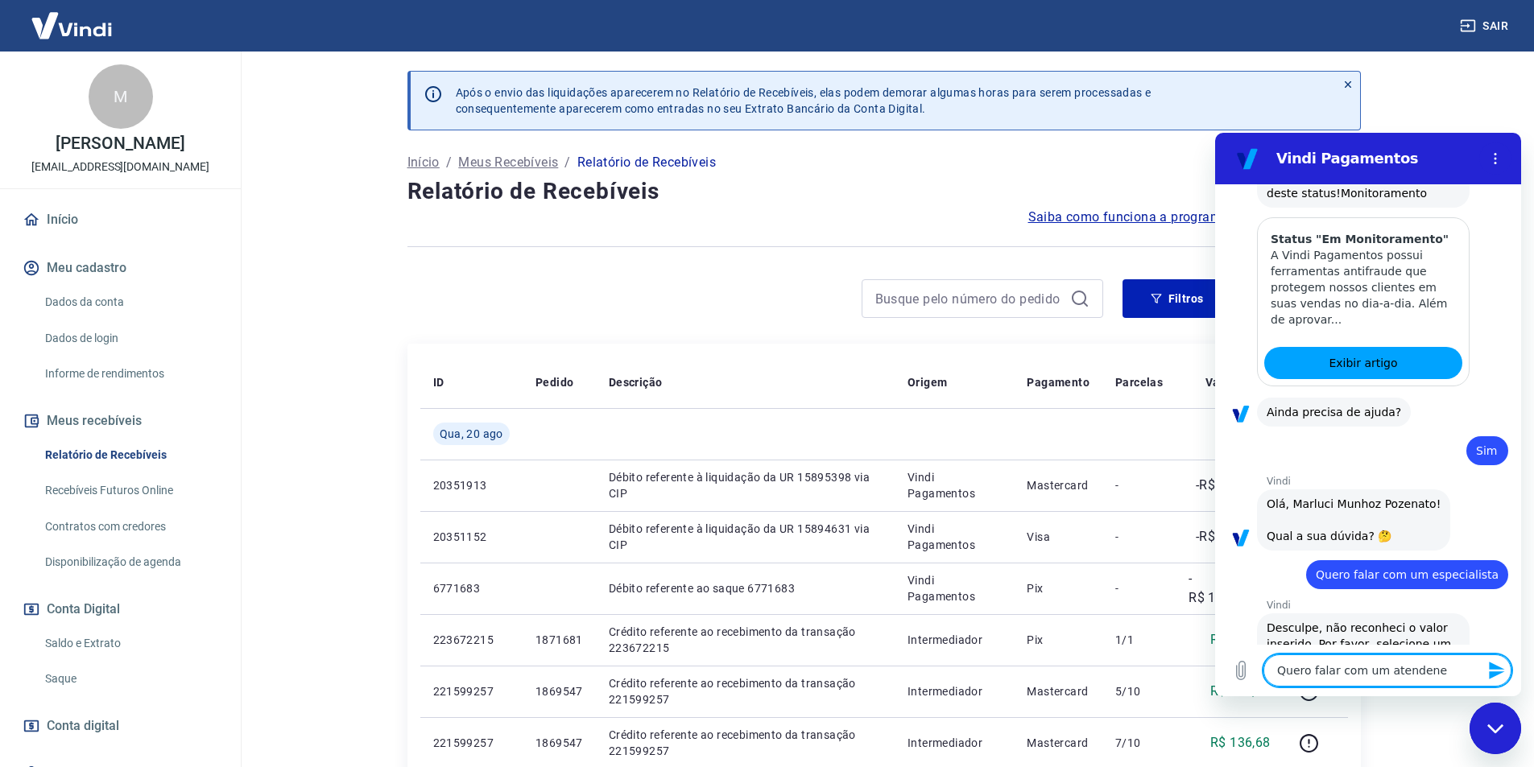
type textarea "x"
type textarea "Quero falar com um atendent"
type textarea "x"
type textarea "Quero falar com um atendente"
type textarea "x"
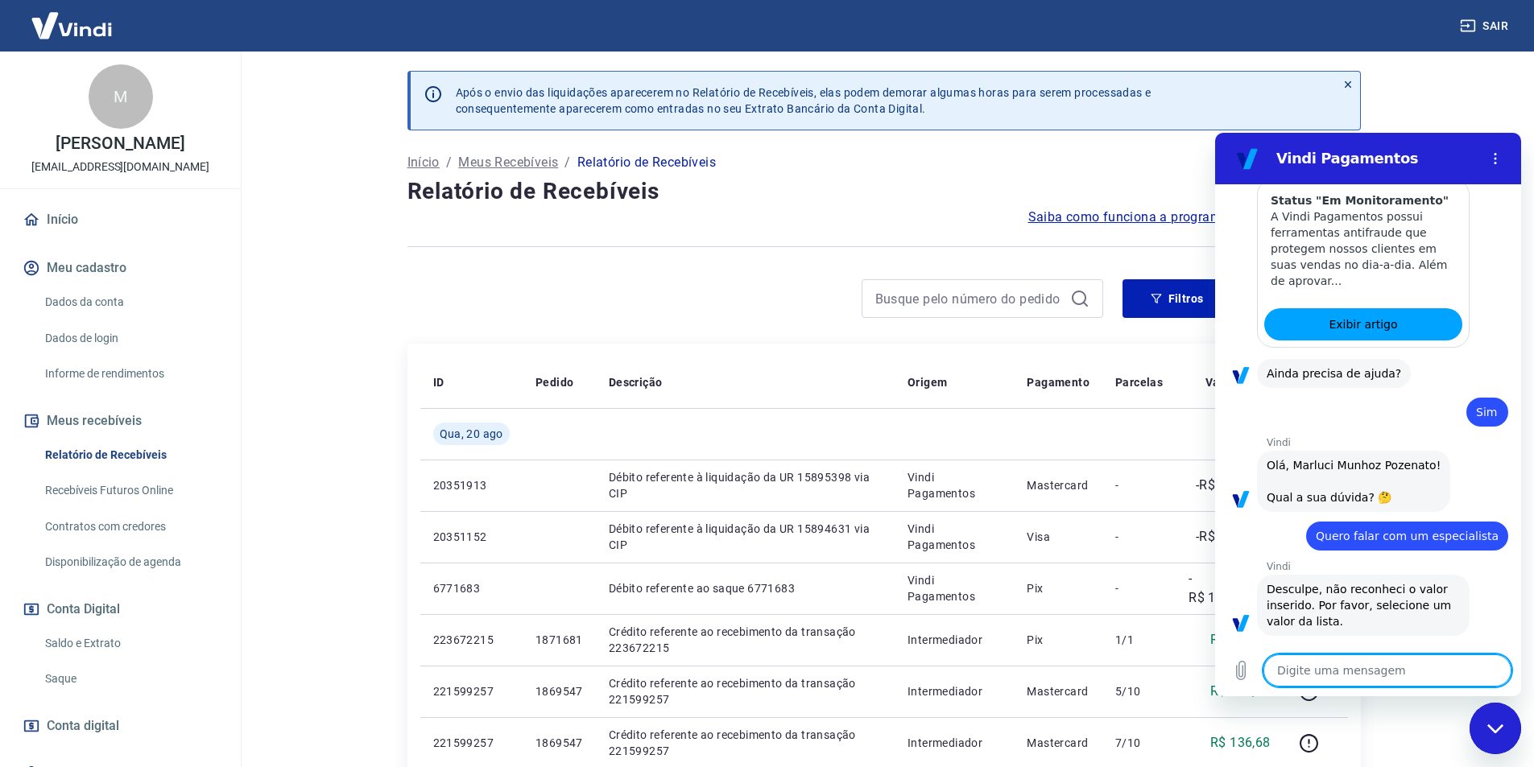
type textarea "x"
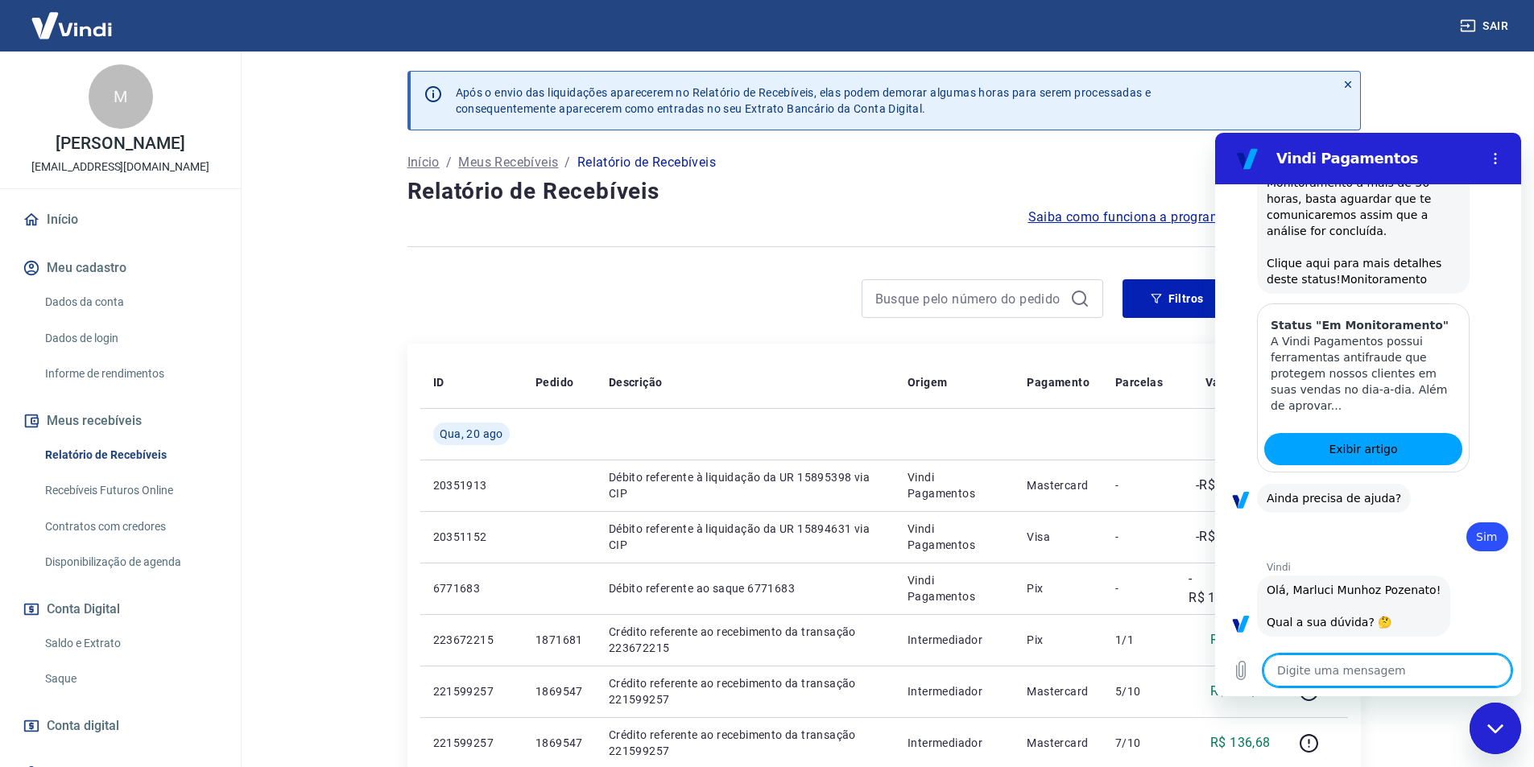
scroll to position [1820, 0]
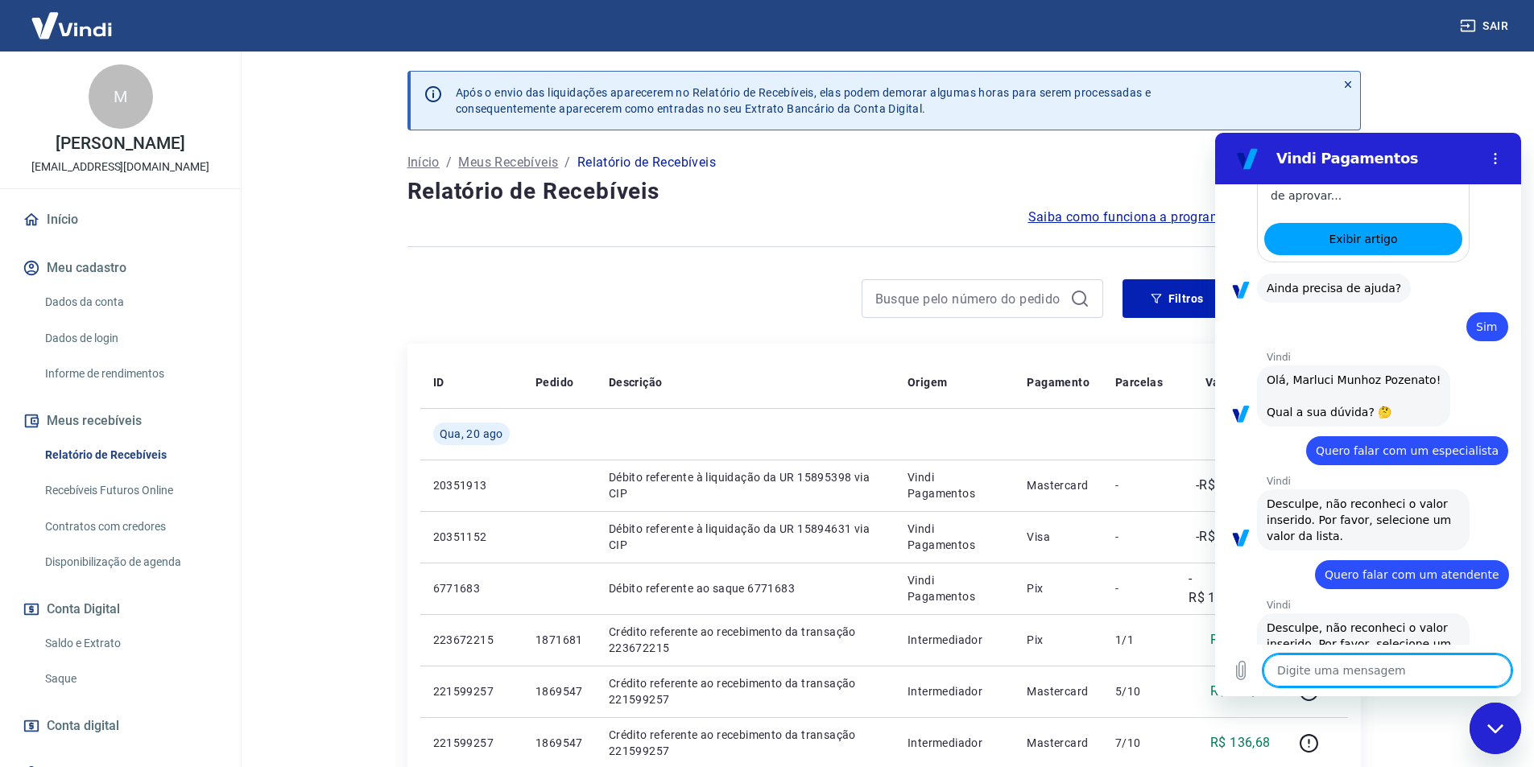
click at [1384, 683] on textarea at bounding box center [1387, 671] width 248 height 32
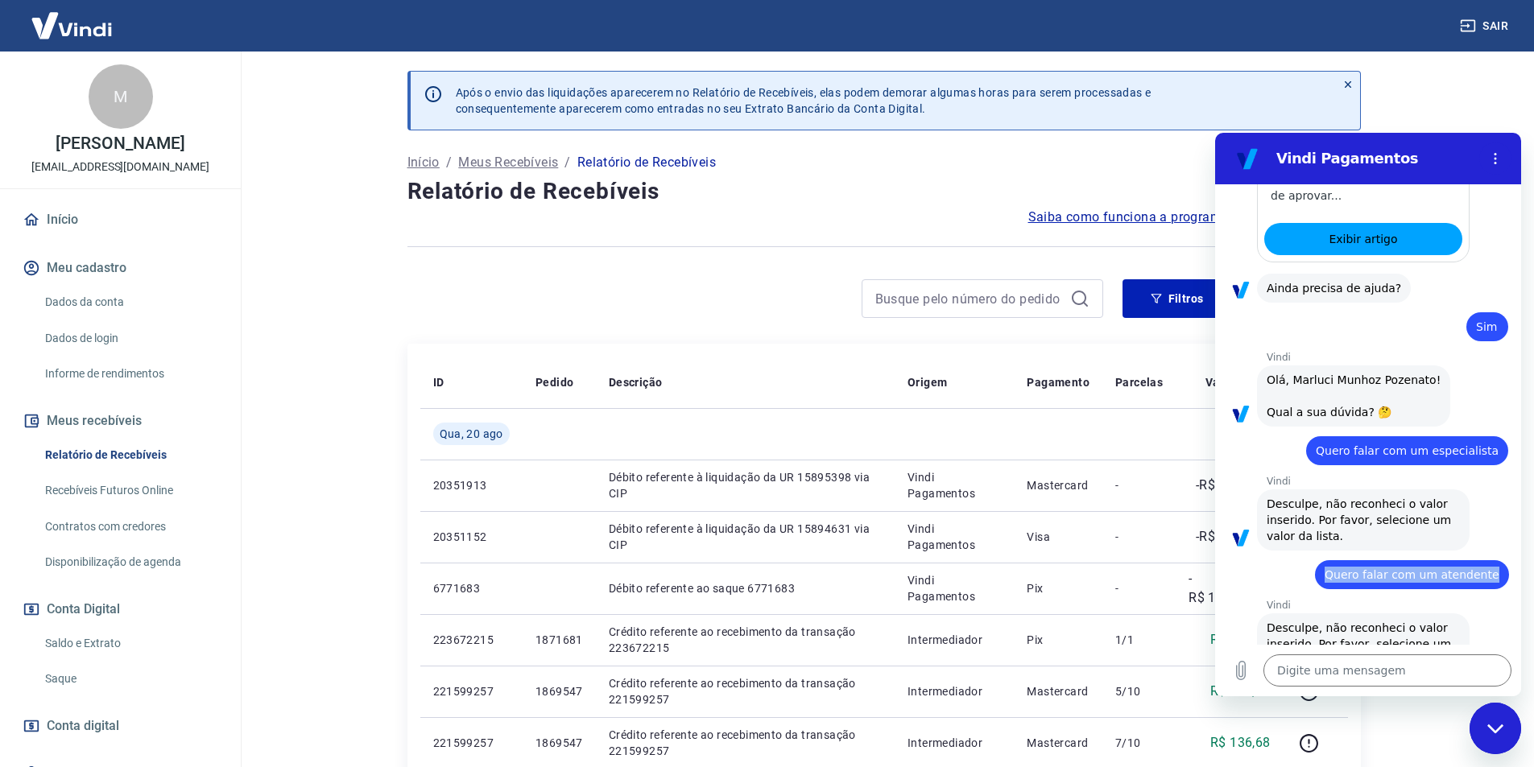
drag, startPoint x: 1335, startPoint y: 528, endPoint x: 1515, endPoint y: 540, distance: 180.8
click at [1515, 540] on div "10:11 diz: Olá, bom dia! Enviado · 10:11 Vindi Vindi diz: Olá, Marluci Munhoz P…" at bounding box center [1368, 414] width 306 height 461
copy span "Quero falar com um atendente"
click at [1303, 661] on textarea at bounding box center [1387, 671] width 248 height 32
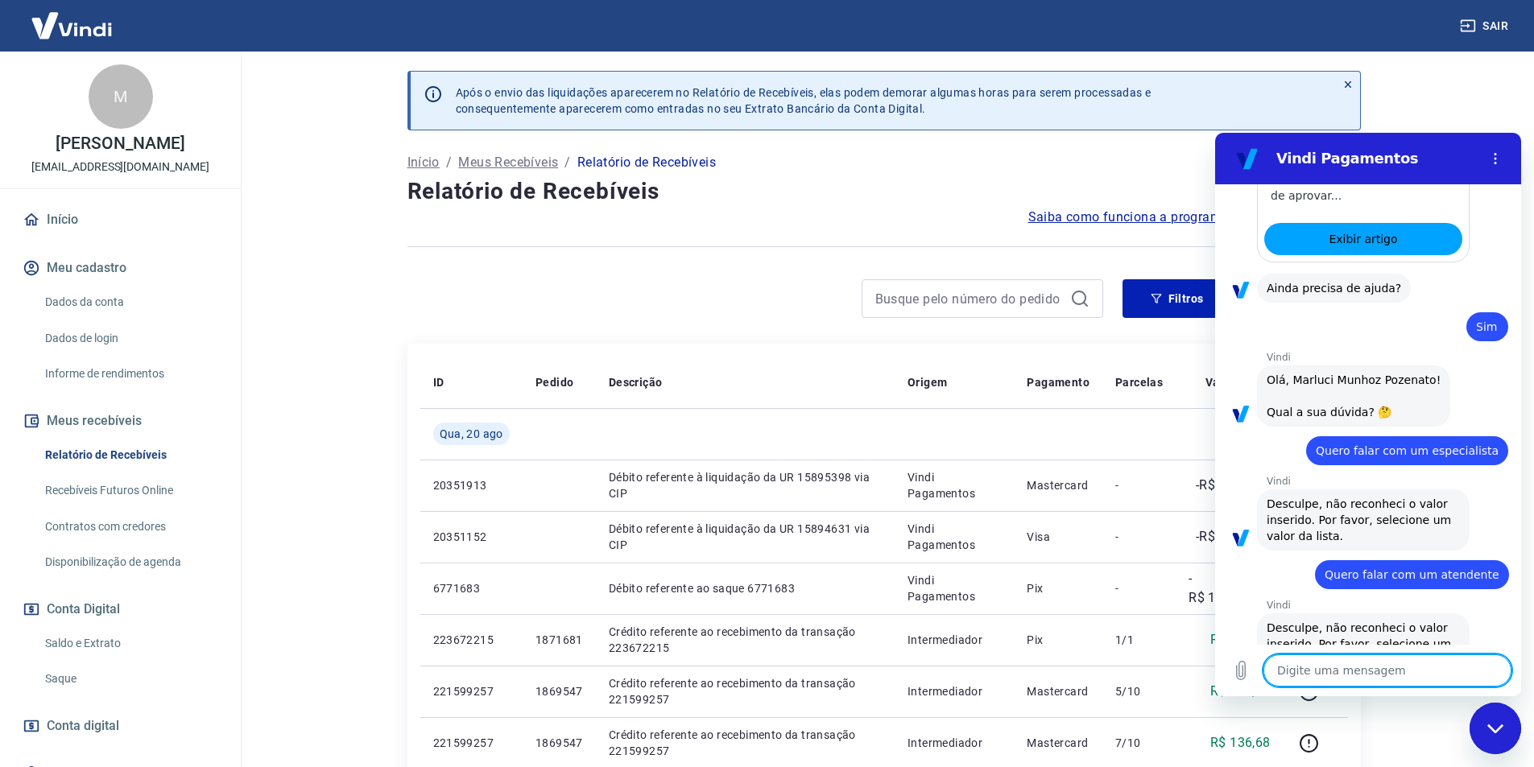
paste textarea "Quero falar com um atendente"
type textarea "Quero falar com um atendente"
type textarea "x"
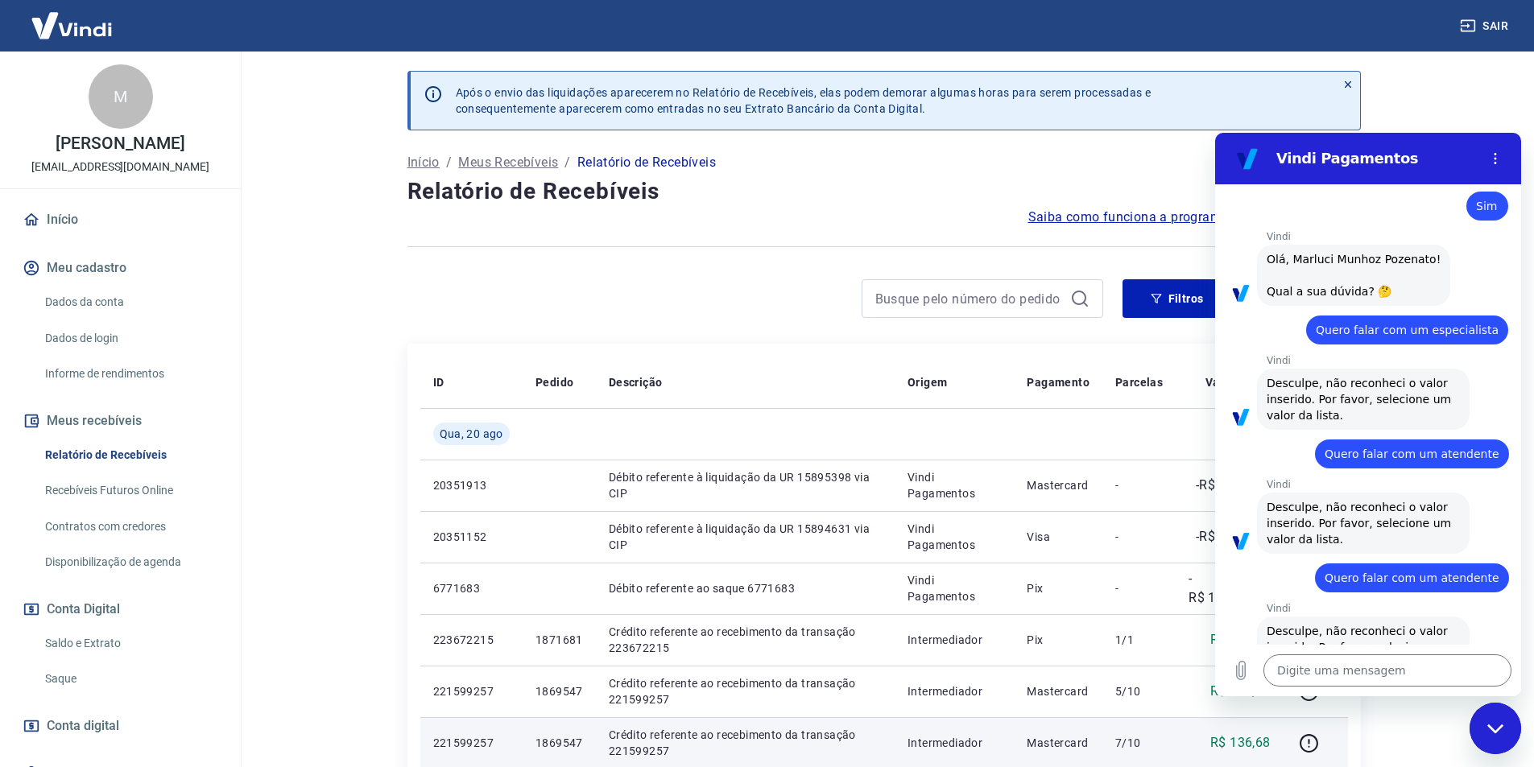
scroll to position [1944, 0]
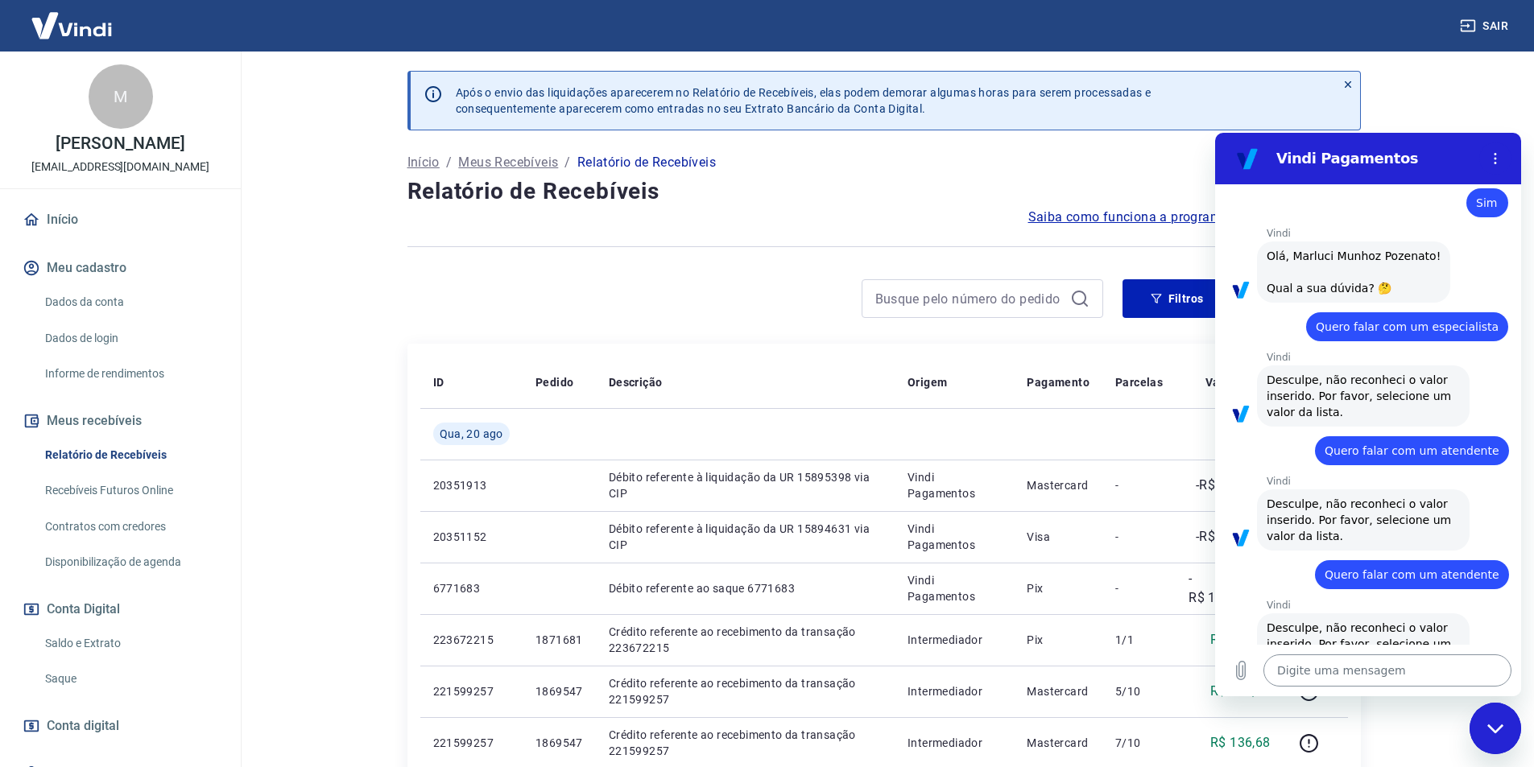
click at [1394, 682] on textarea at bounding box center [1387, 671] width 248 height 32
paste textarea "Quero falar com um atendente"
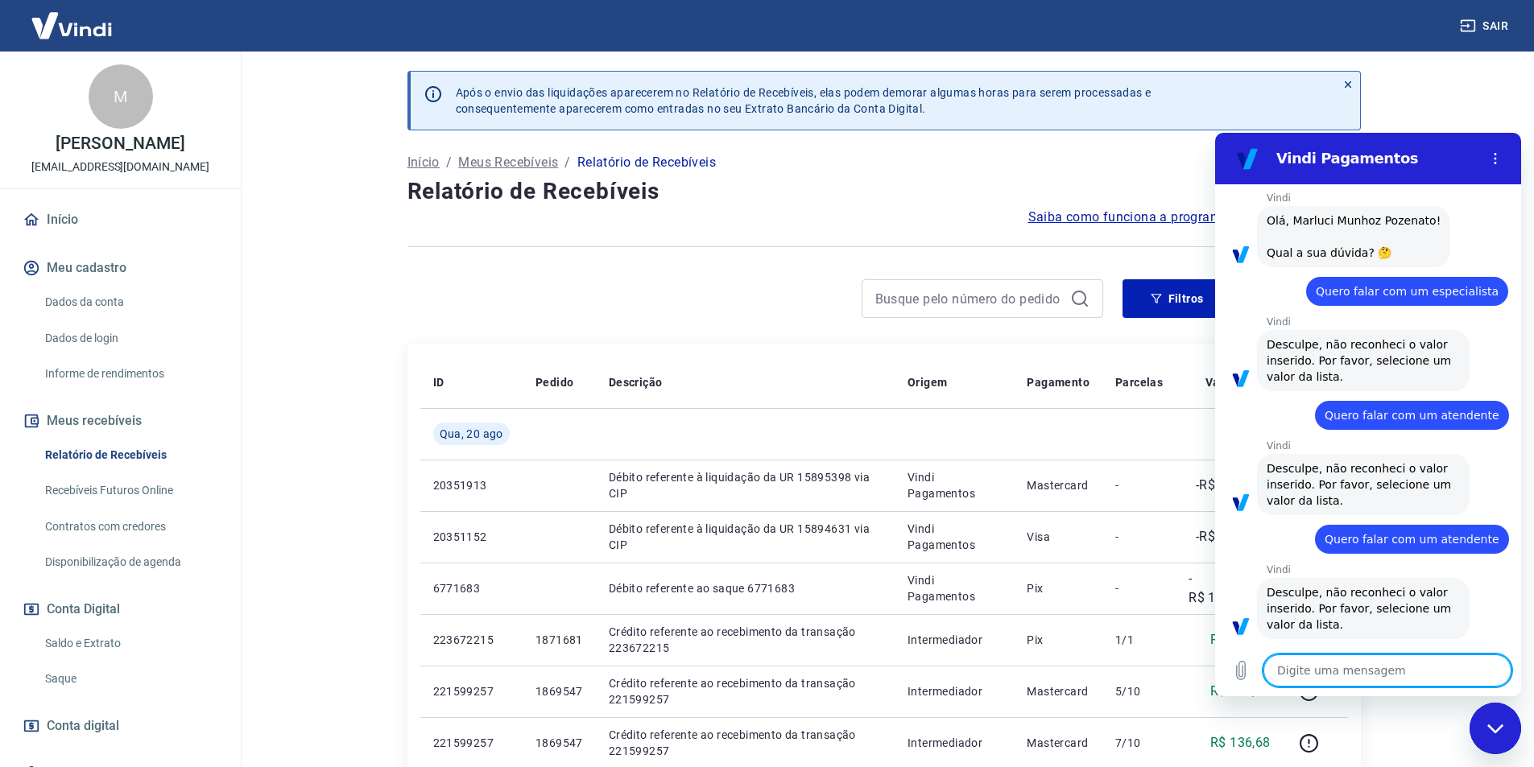
paste textarea "Quero falar com um atendente"
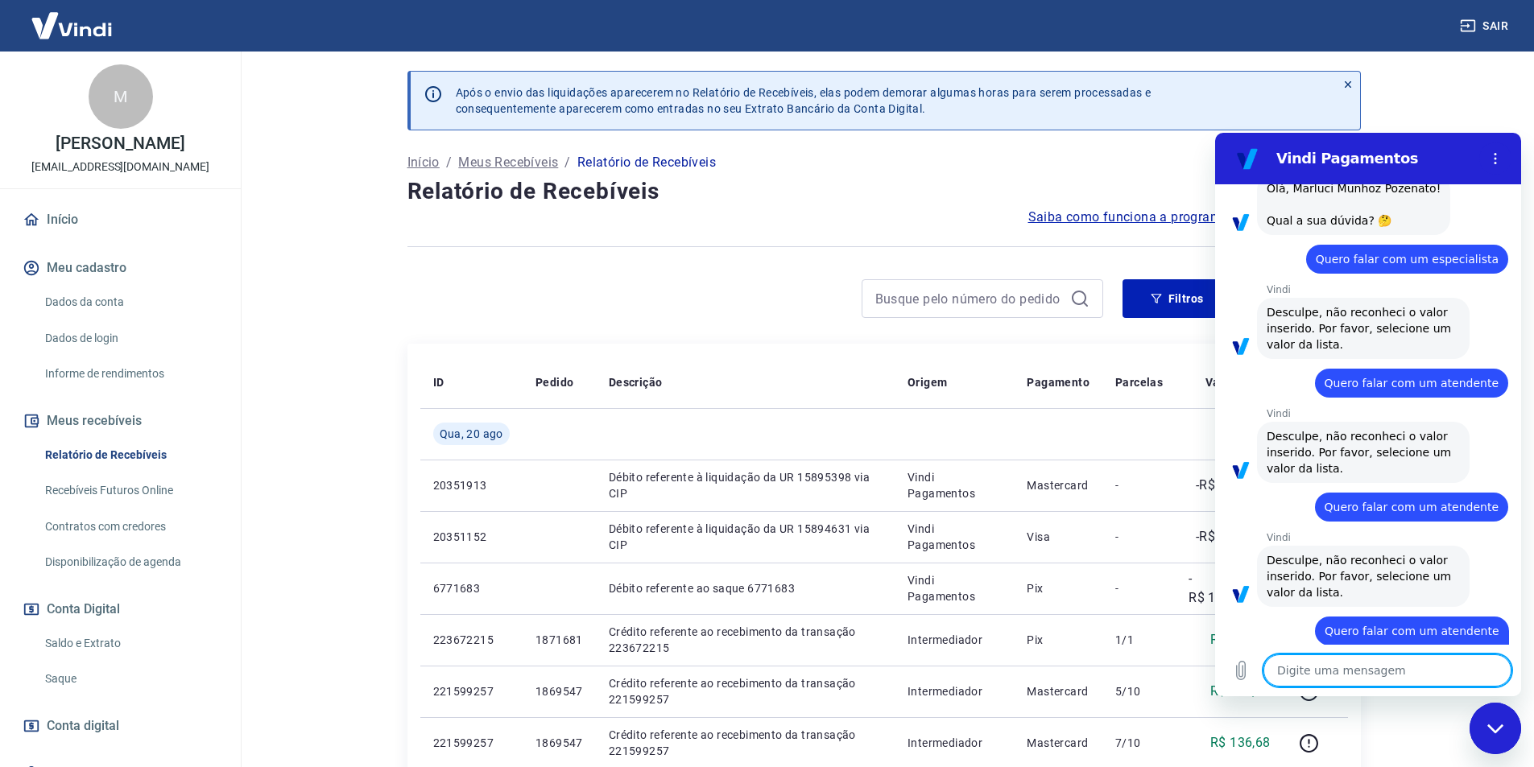
paste textarea "Quero falar com um atendente"
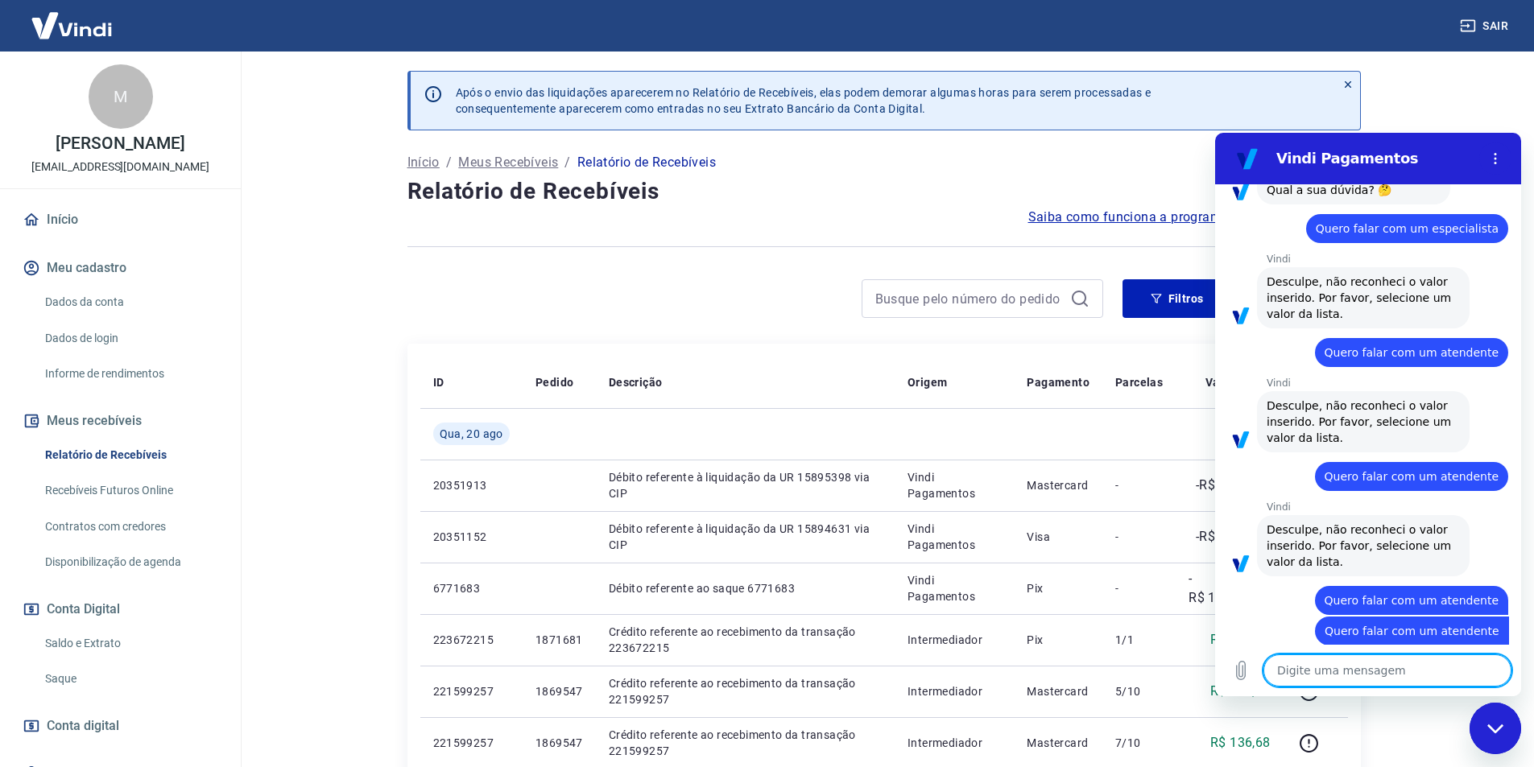
paste textarea "Quero falar com um atendente"
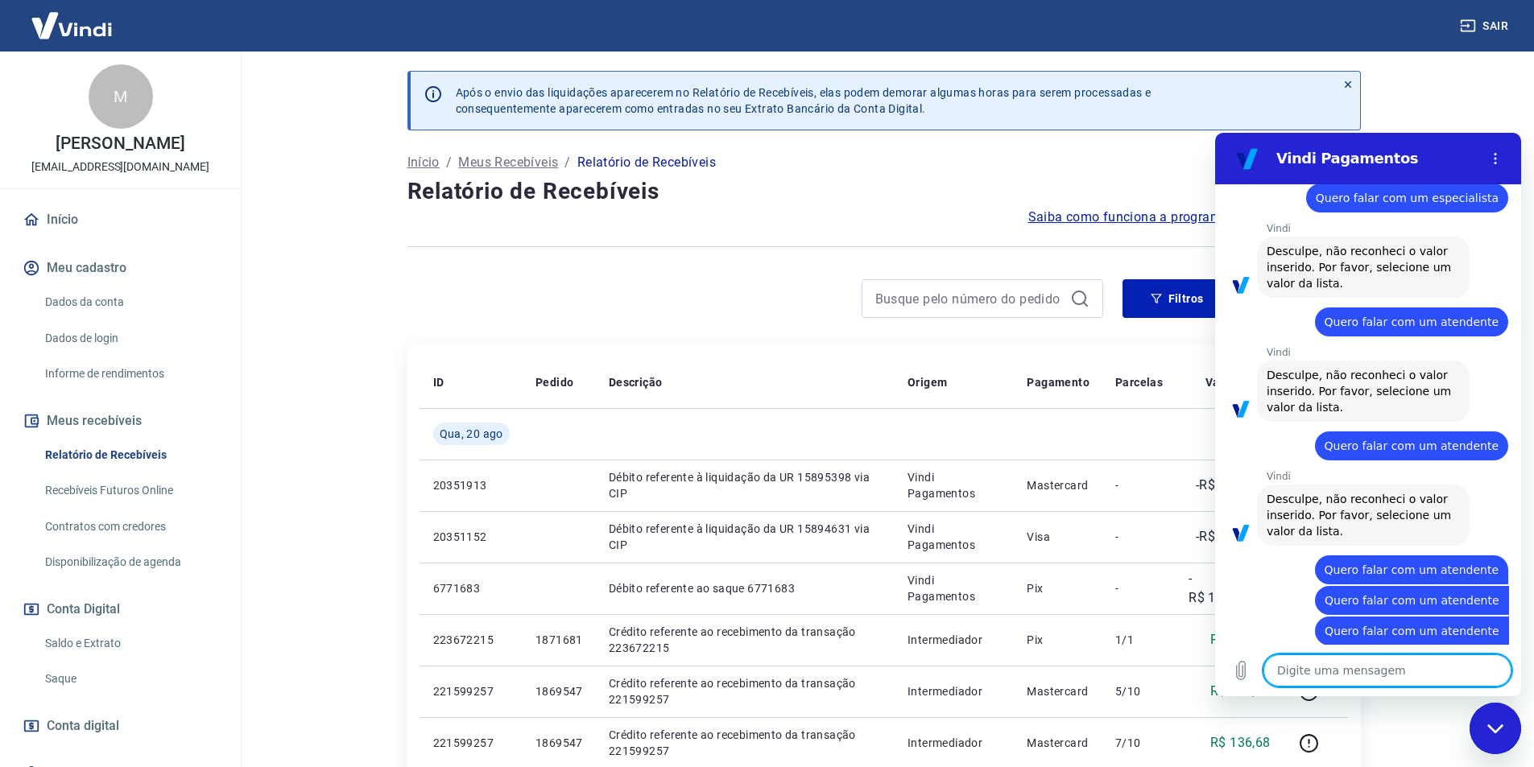
paste textarea "Quero falar com um atendente"
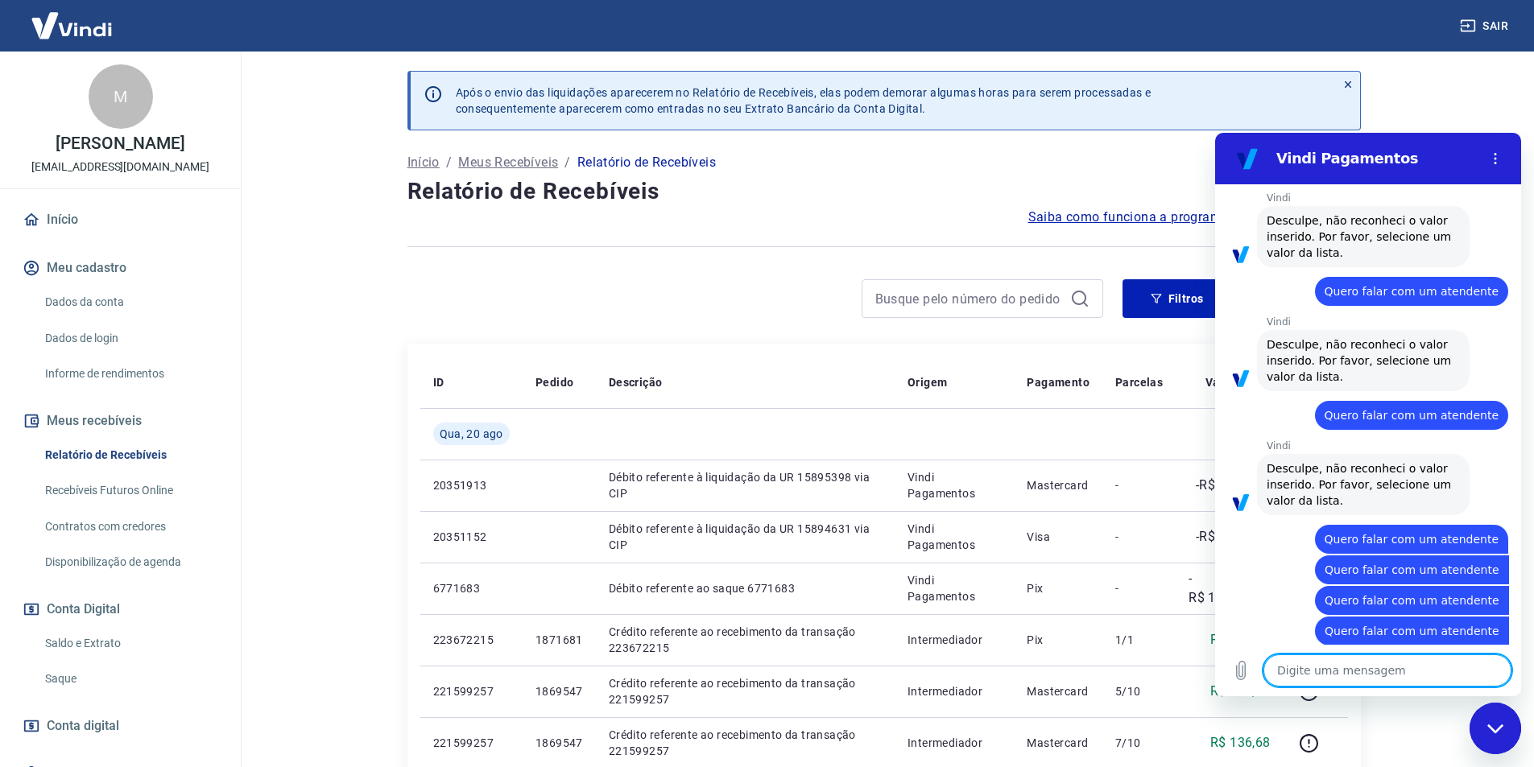
paste textarea "Quero falar com um atendente"
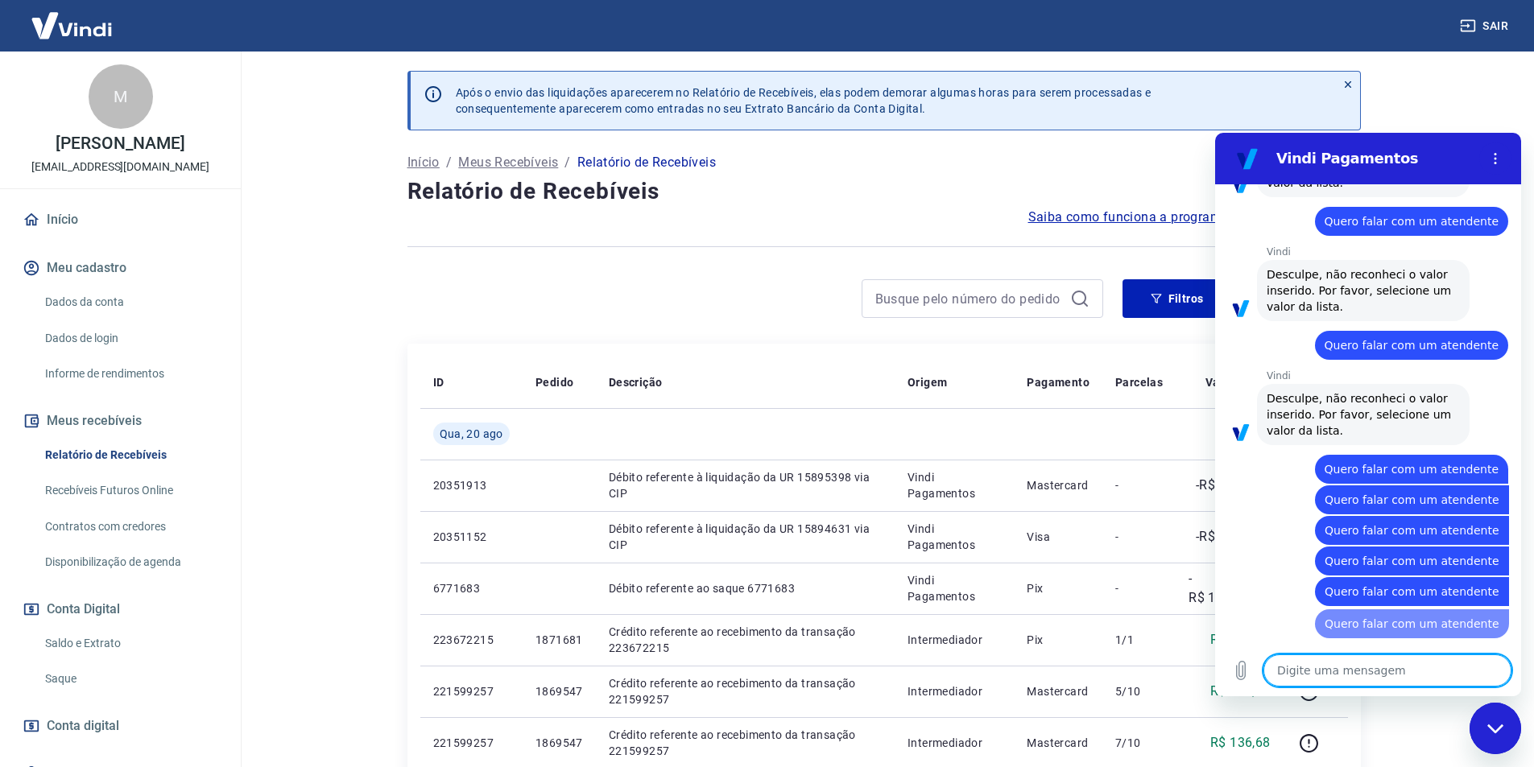
paste textarea "Quero falar com um atendente"
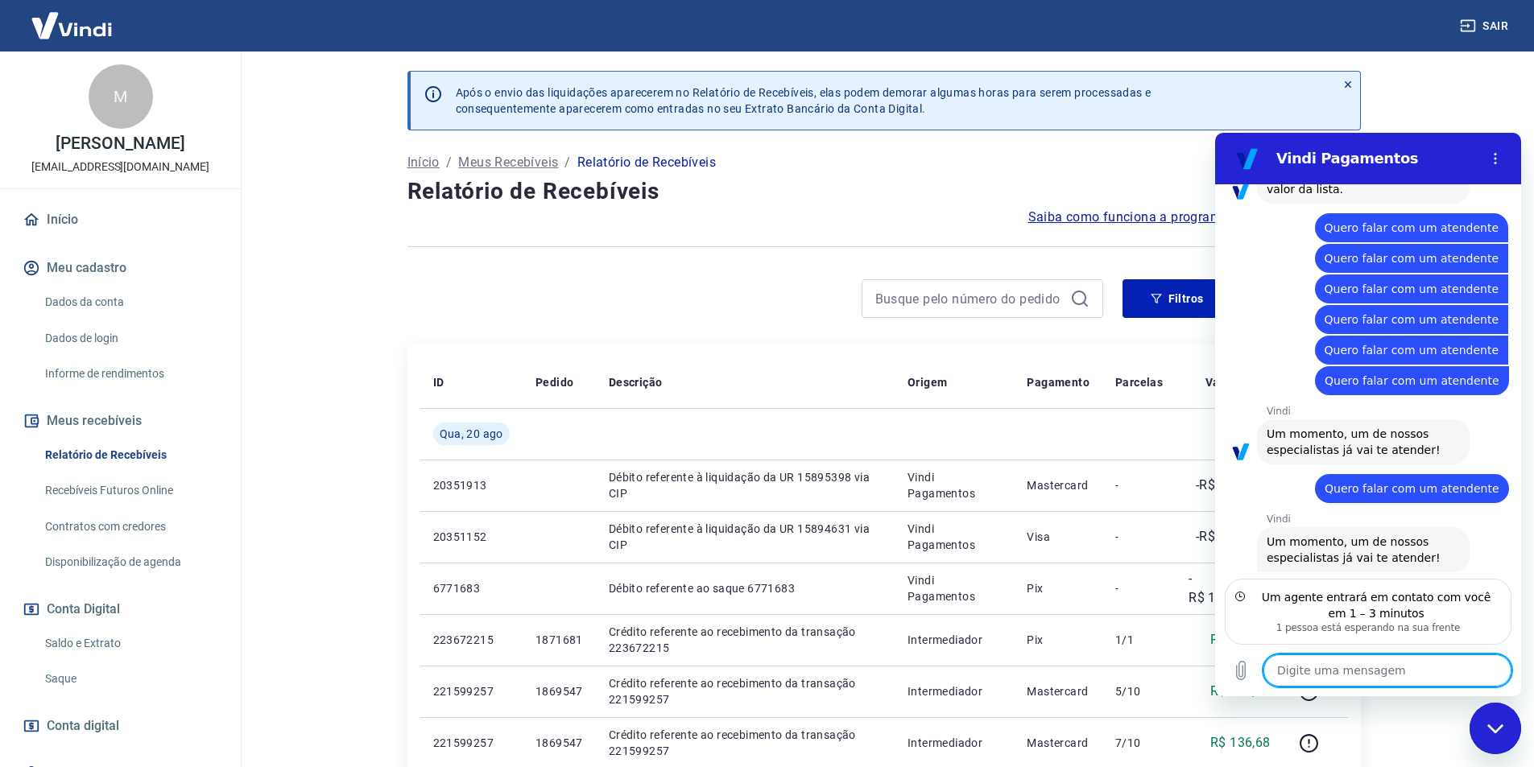
scroll to position [2379, 0]
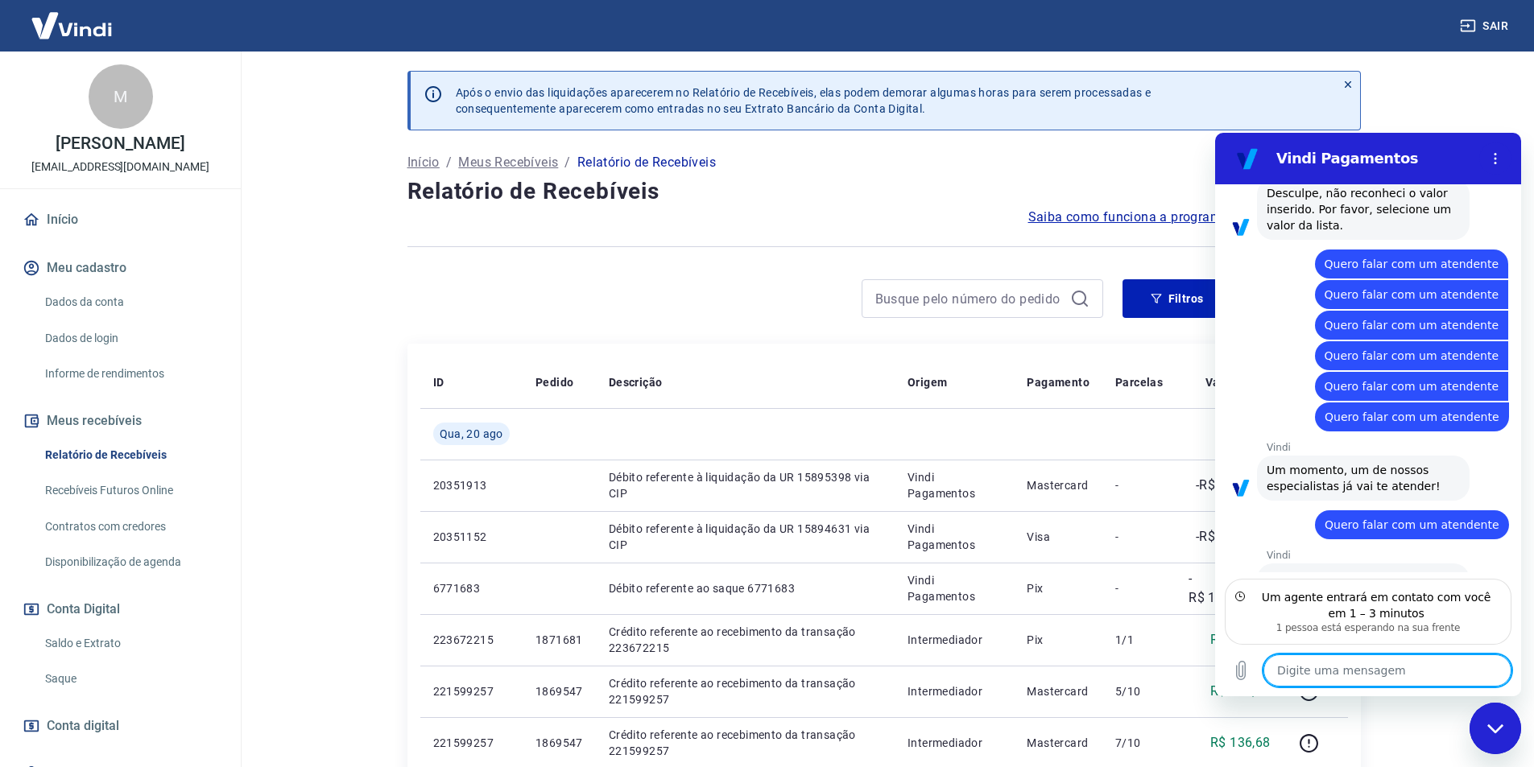
click at [1376, 672] on textarea at bounding box center [1387, 671] width 248 height 32
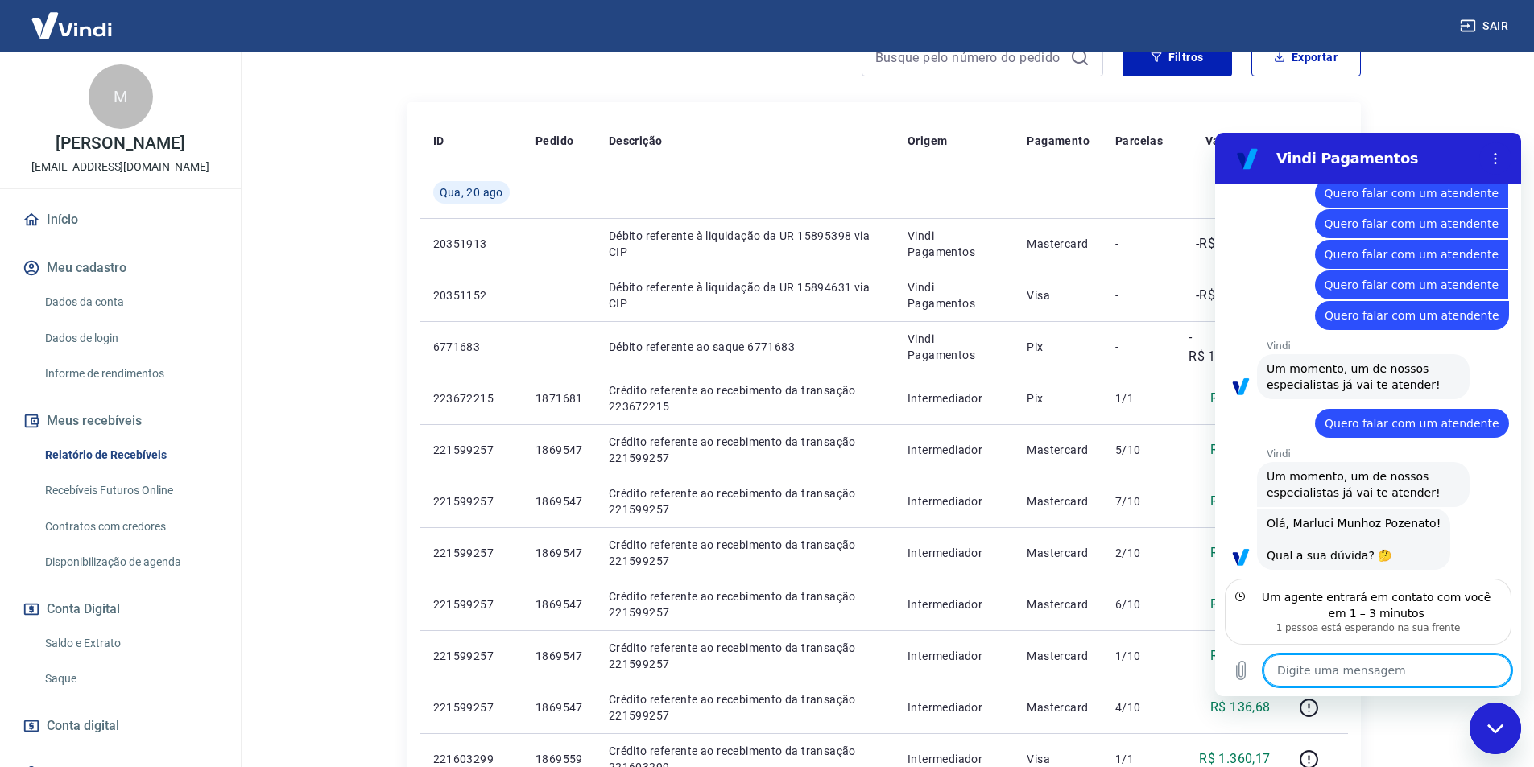
scroll to position [2487, 0]
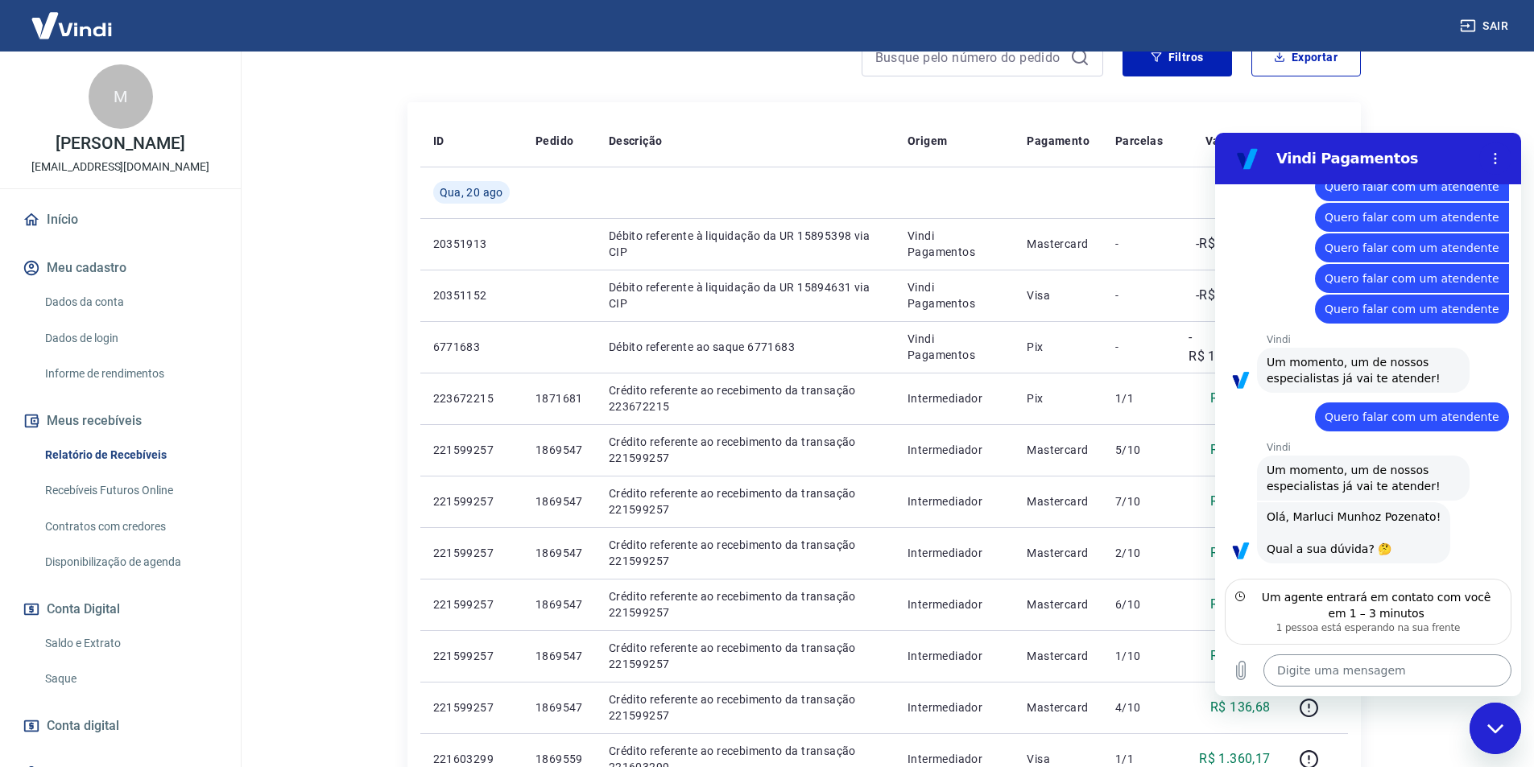
click at [1386, 671] on textarea at bounding box center [1387, 671] width 248 height 32
paste textarea "pedido 175568848761"
click at [1283, 671] on textarea "pedido 175568848761" at bounding box center [1387, 671] width 248 height 32
click at [1401, 672] on textarea "Pedido 175568848761" at bounding box center [1387, 671] width 248 height 32
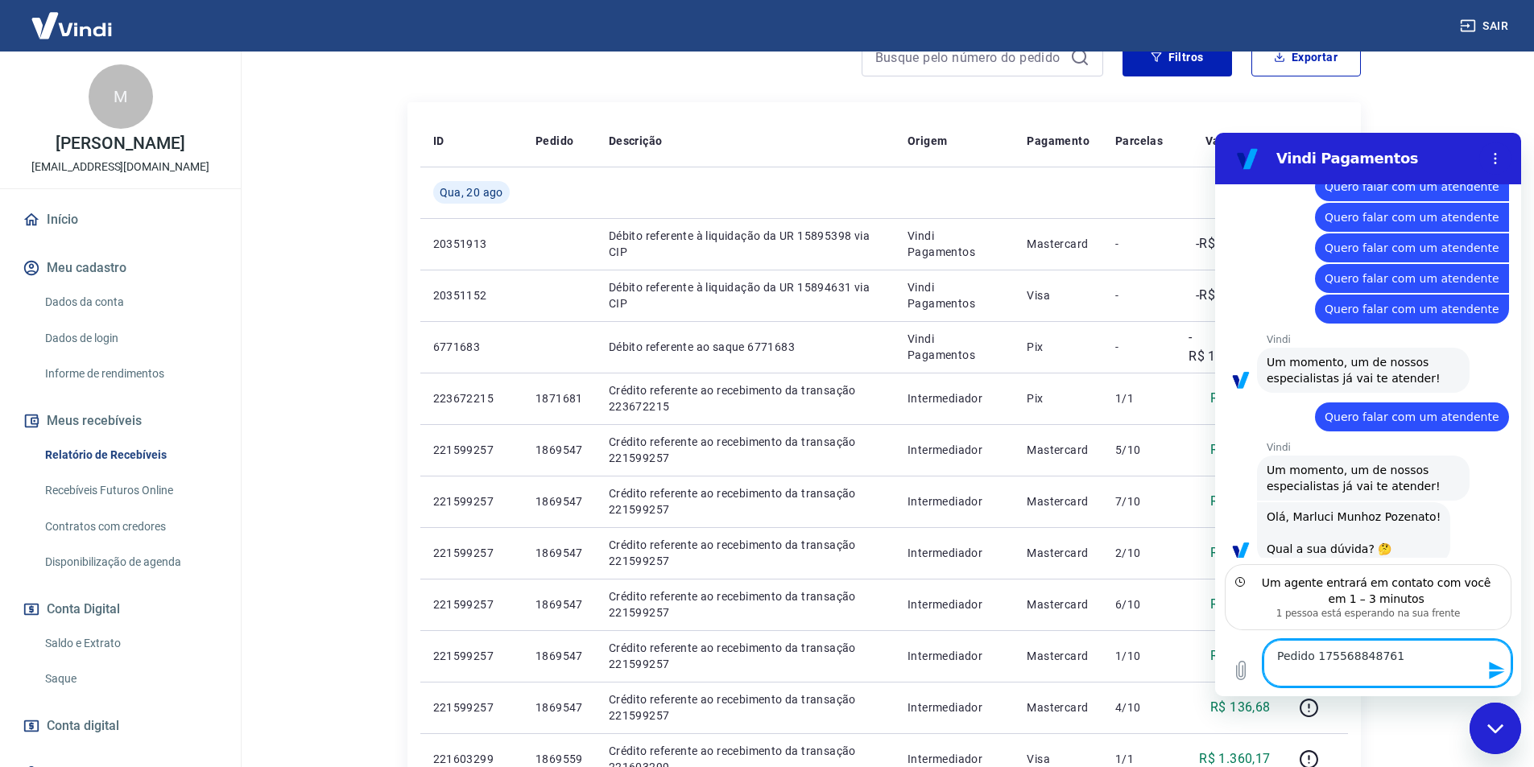
click at [1342, 681] on textarea "Pedido 175568848761" at bounding box center [1387, 663] width 248 height 47
paste textarea "TRANSAÇÃO 223692038 20/08/25 - 08:20"
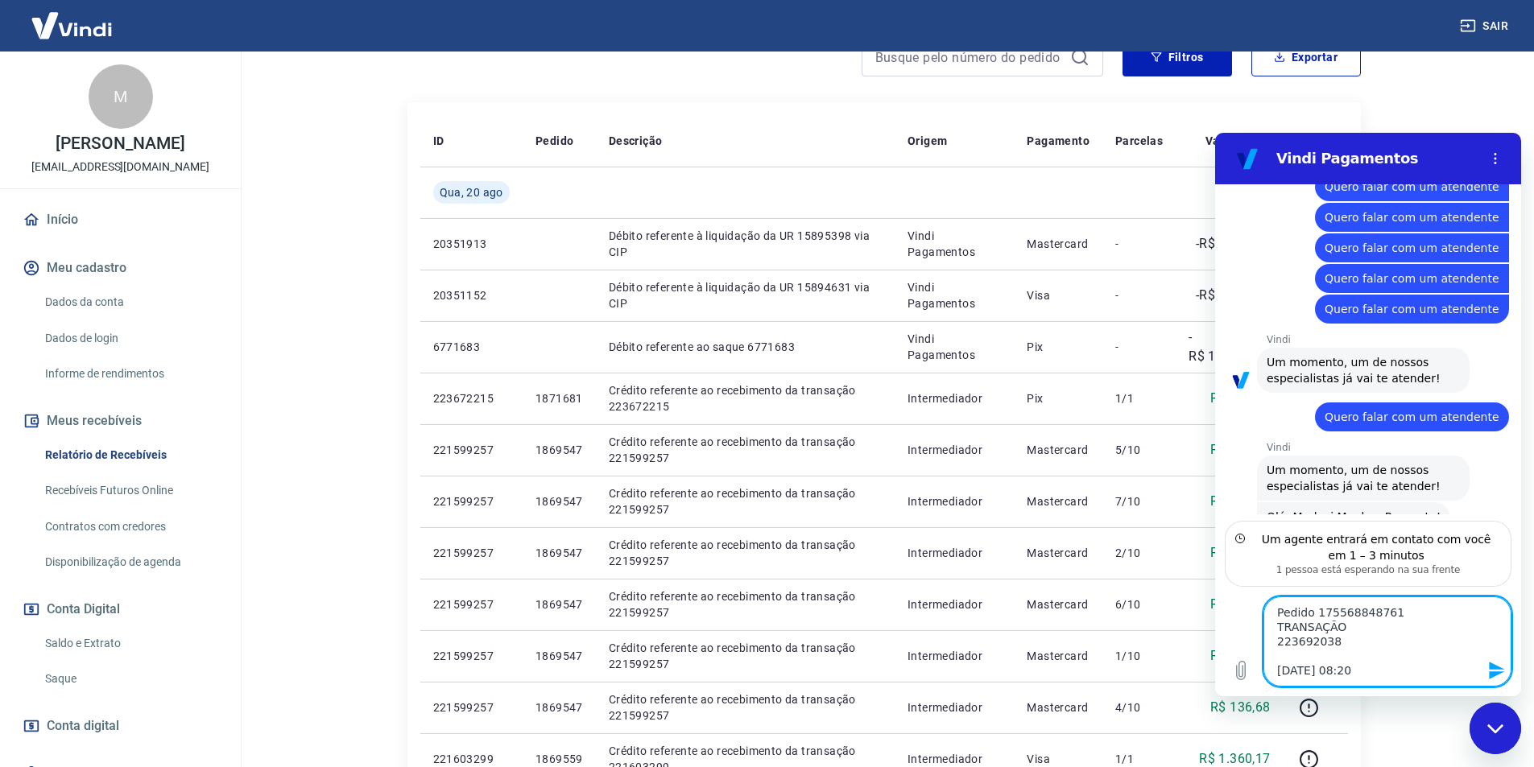
click at [1278, 640] on textarea "Pedido 175568848761 TRANSAÇÃO 223692038 20/08/25 - 08:20" at bounding box center [1387, 642] width 248 height 90
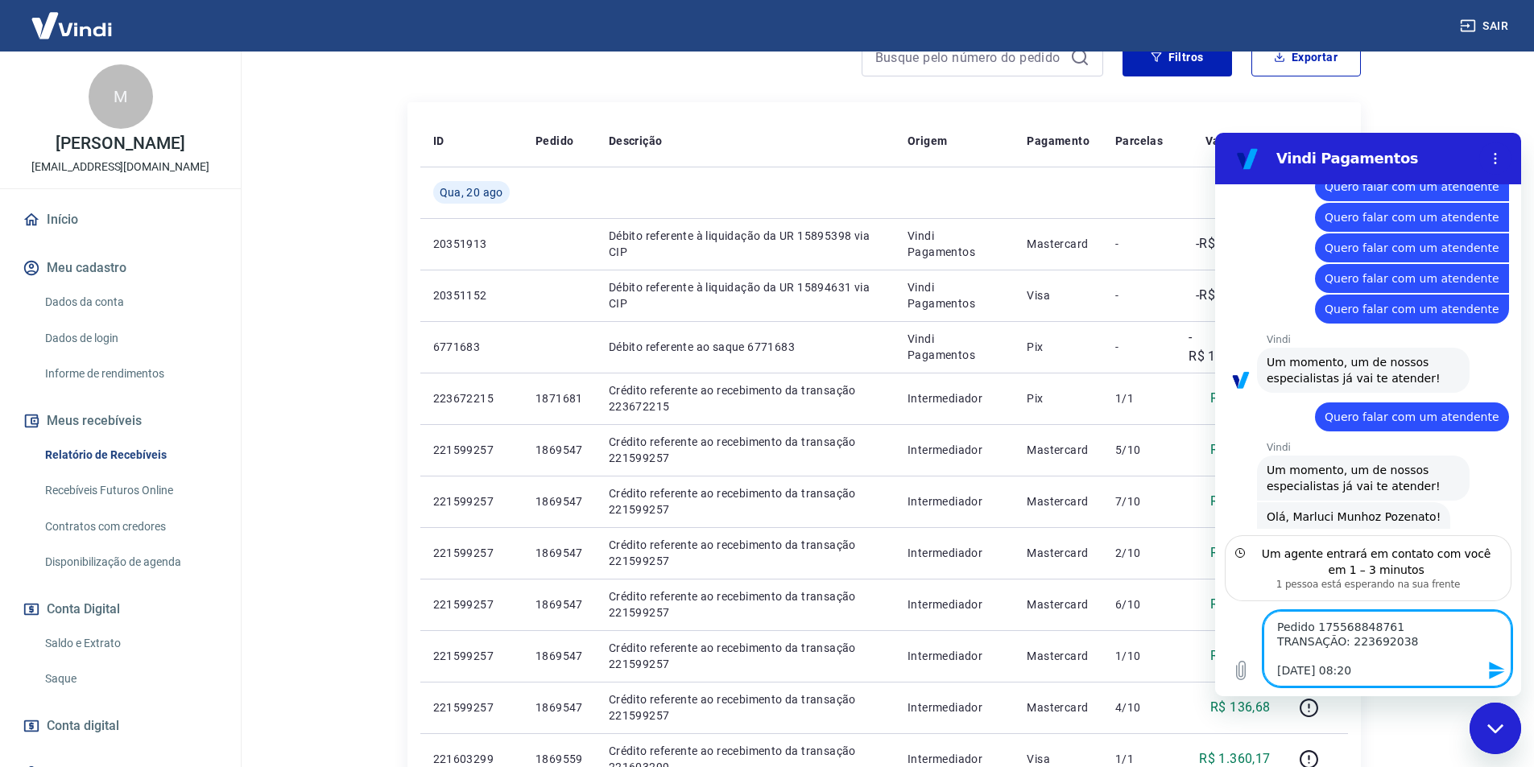
click at [1312, 625] on textarea "Pedido 175568848761 TRANSAÇÃO: 223692038 20/08/25 - 08:20" at bounding box center [1387, 649] width 248 height 76
click at [1276, 675] on textarea "Pedido: 175568848761 TRANSAÇÃO: 223692038 20/08/25 - 08:20" at bounding box center [1387, 649] width 248 height 76
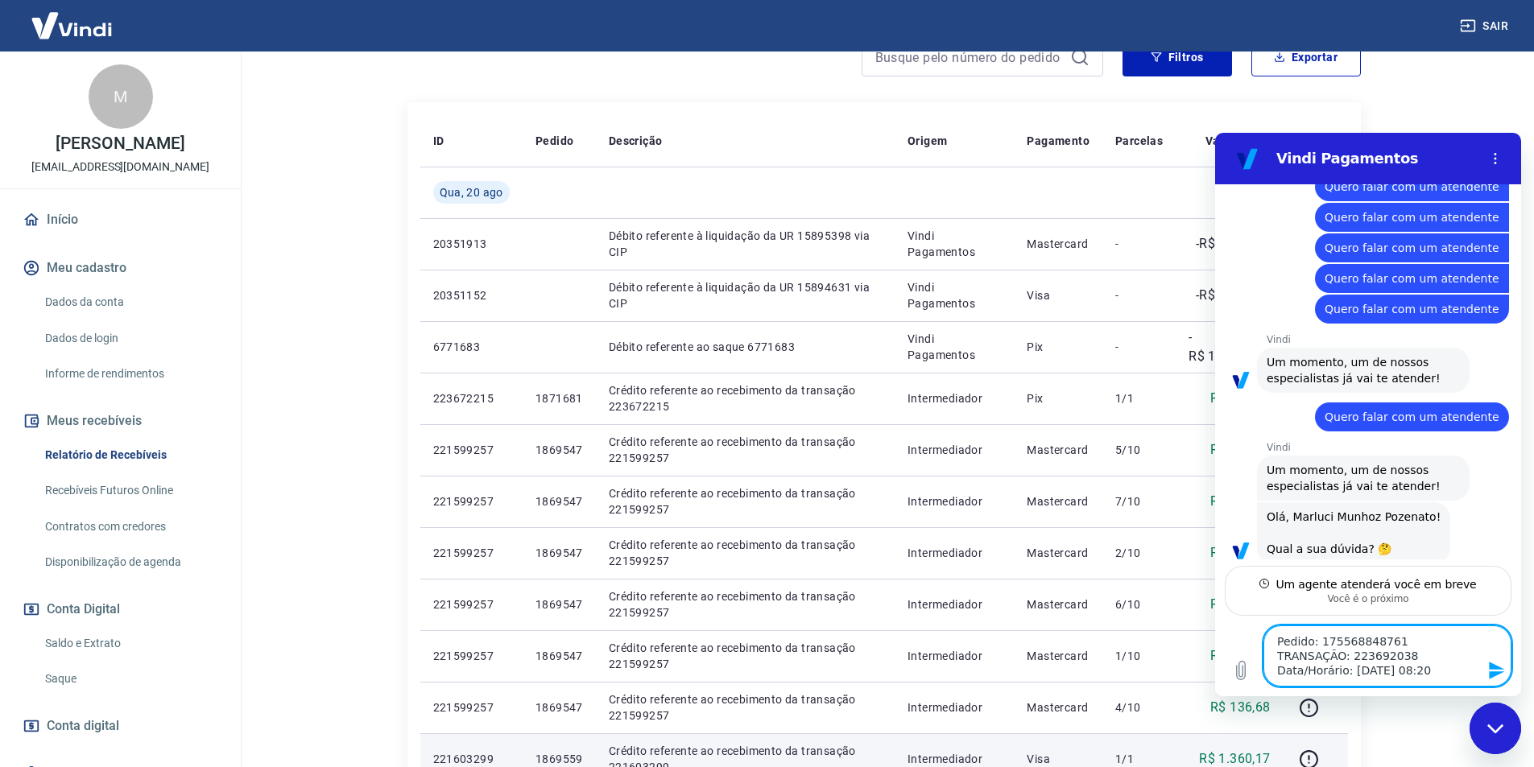
scroll to position [2500, 0]
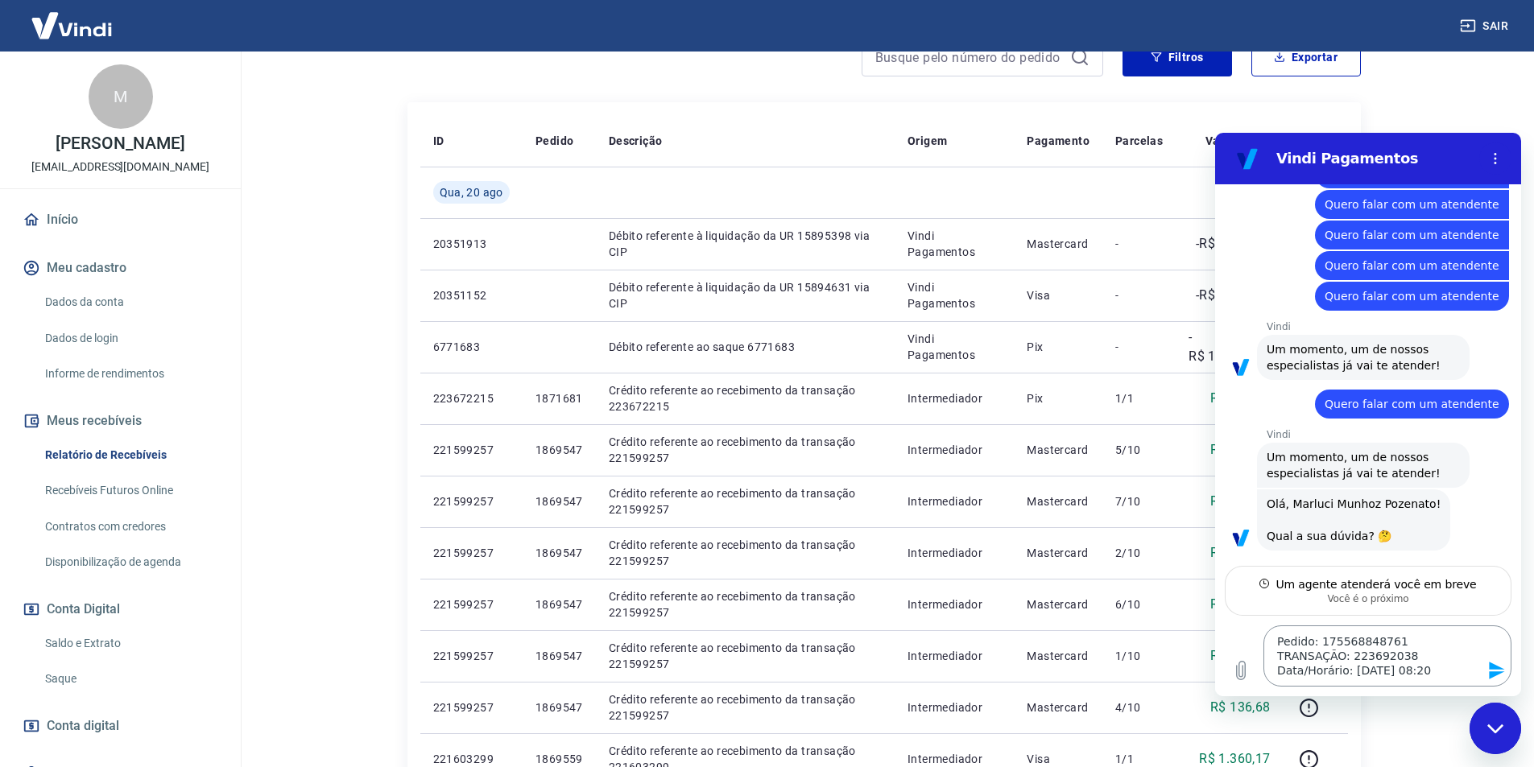
click at [1277, 655] on textarea "Pedido: 175568848761 TRANSAÇÃO: 223692038 Data/Horário: 20/08/25 - 08:20" at bounding box center [1387, 656] width 248 height 61
click at [1437, 672] on textarea "Pedido: 175568848761 TRANSAÇÃO: 223692038 Data/Horário: 20/08/25 - 08:20" at bounding box center [1387, 656] width 248 height 61
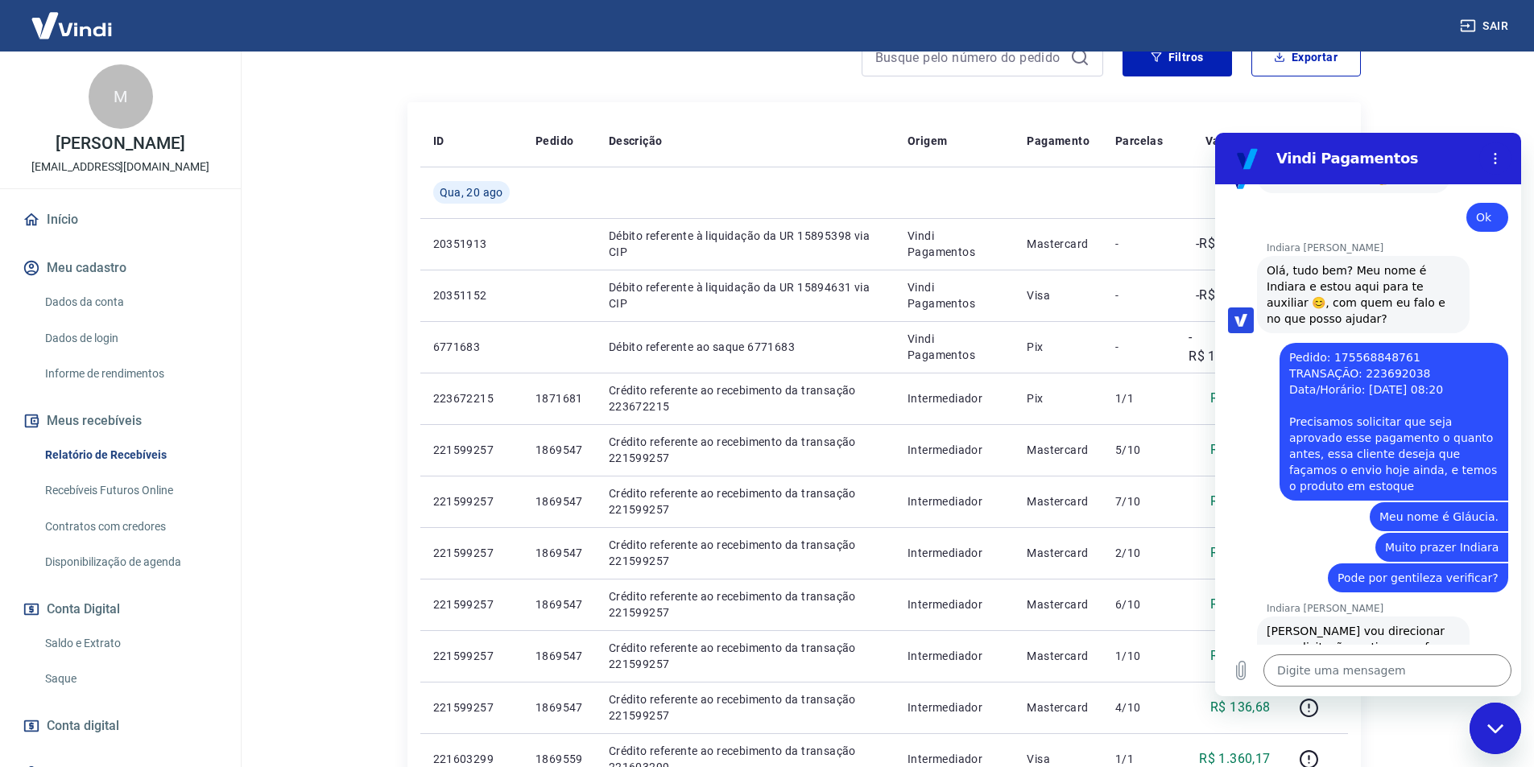
scroll to position [2861, 0]
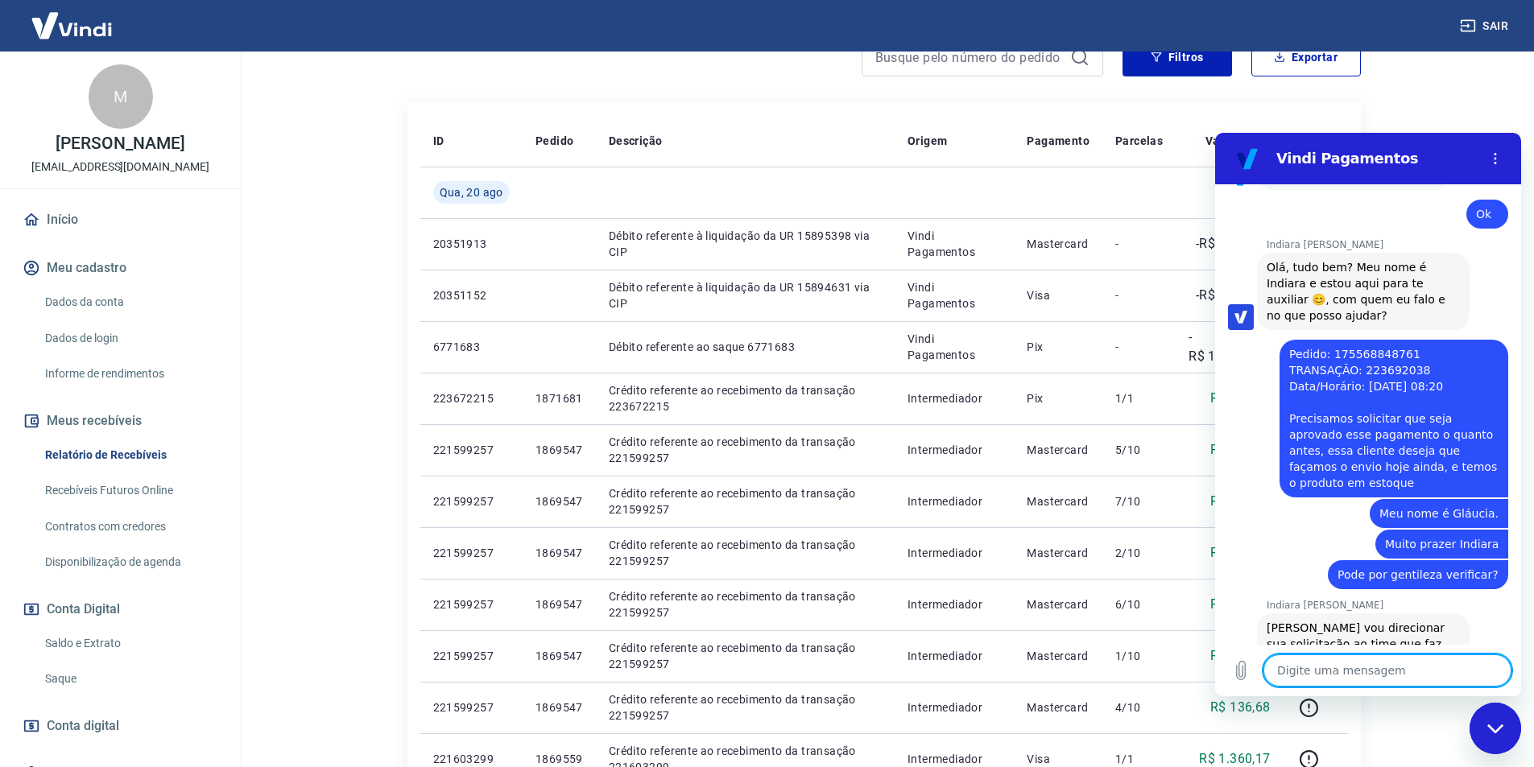
click at [1357, 677] on textarea at bounding box center [1387, 671] width 248 height 32
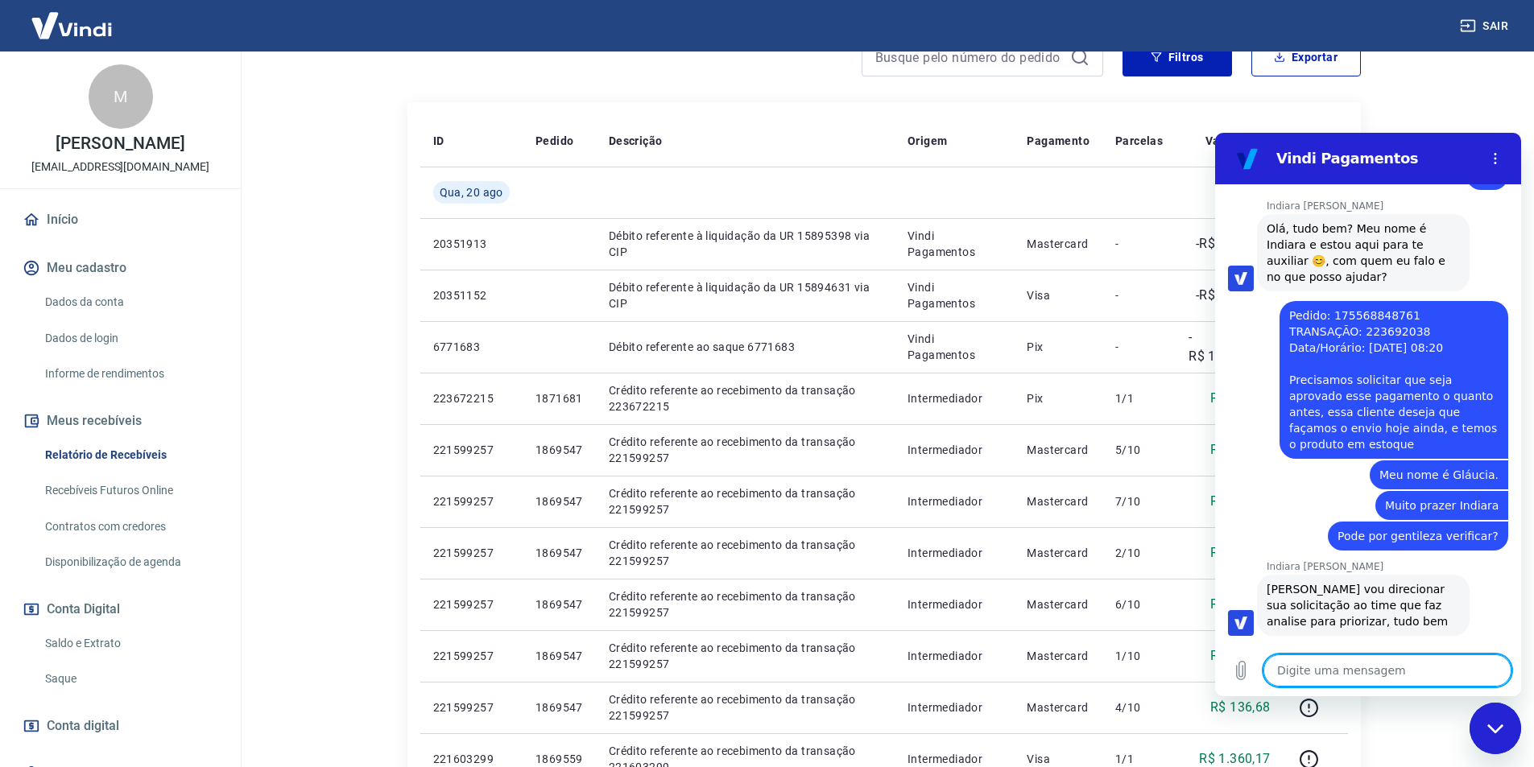
scroll to position [2969, 0]
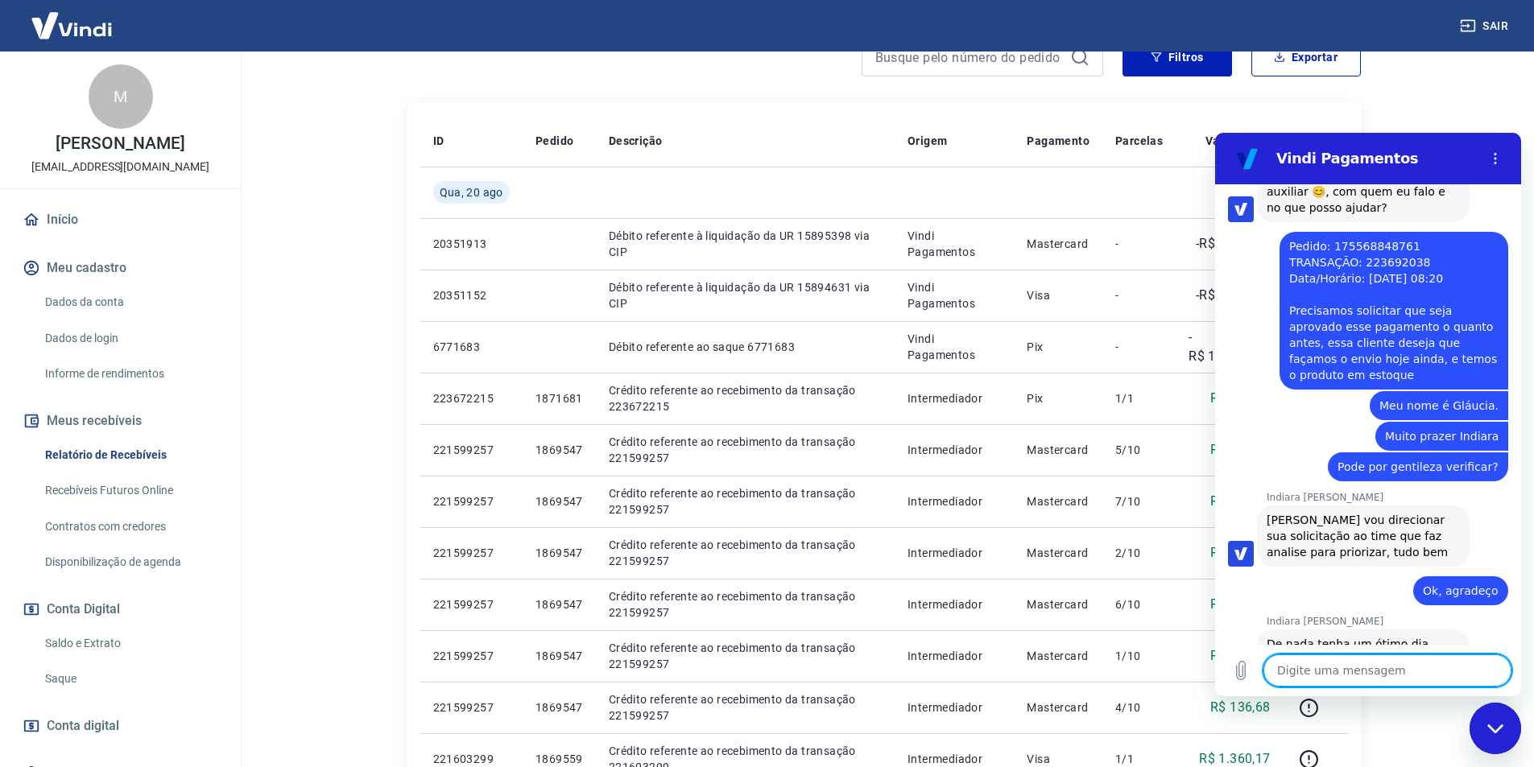
click at [1333, 678] on textarea at bounding box center [1387, 671] width 248 height 32
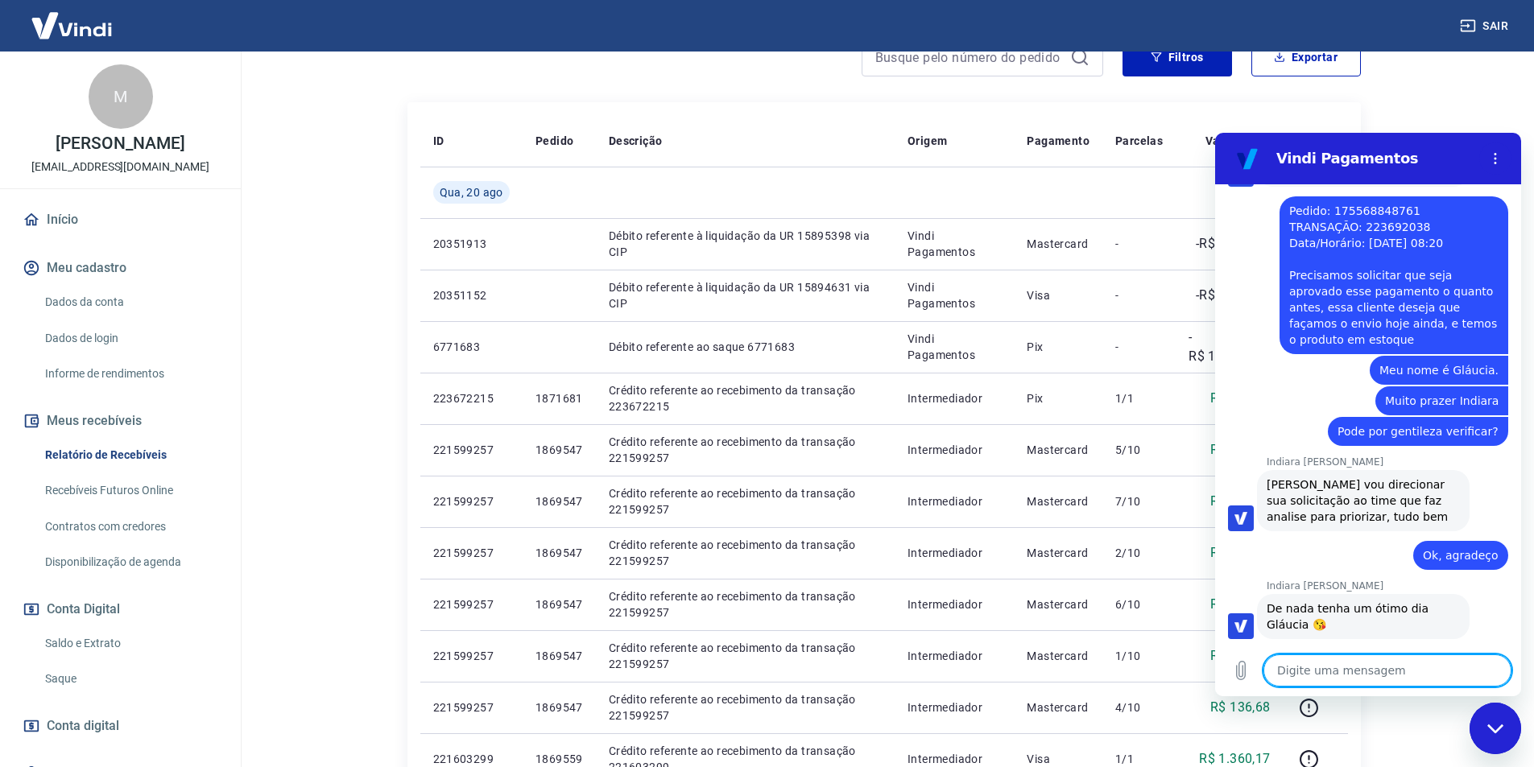
scroll to position [3007, 0]
